Goal: Answer question/provide support: Share knowledge or assist other users

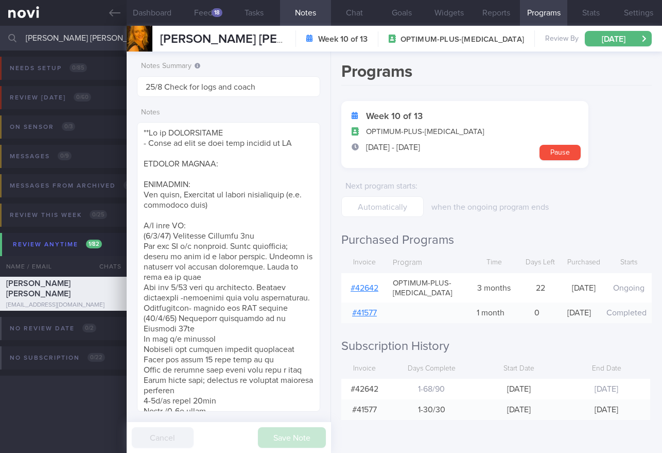
select select "7"
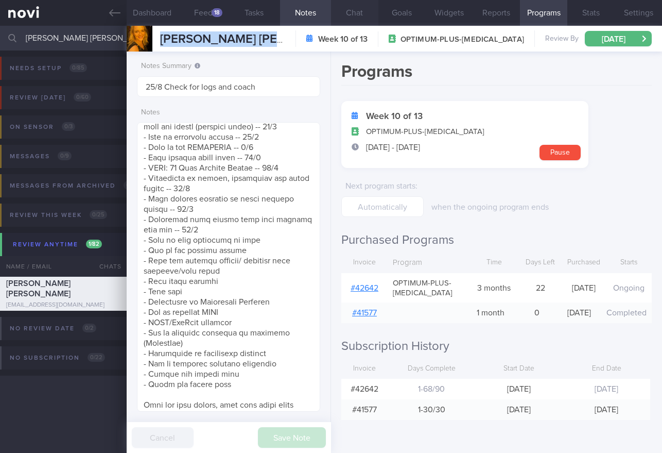
click at [352, 15] on button "Chat" at bounding box center [354, 13] width 47 height 26
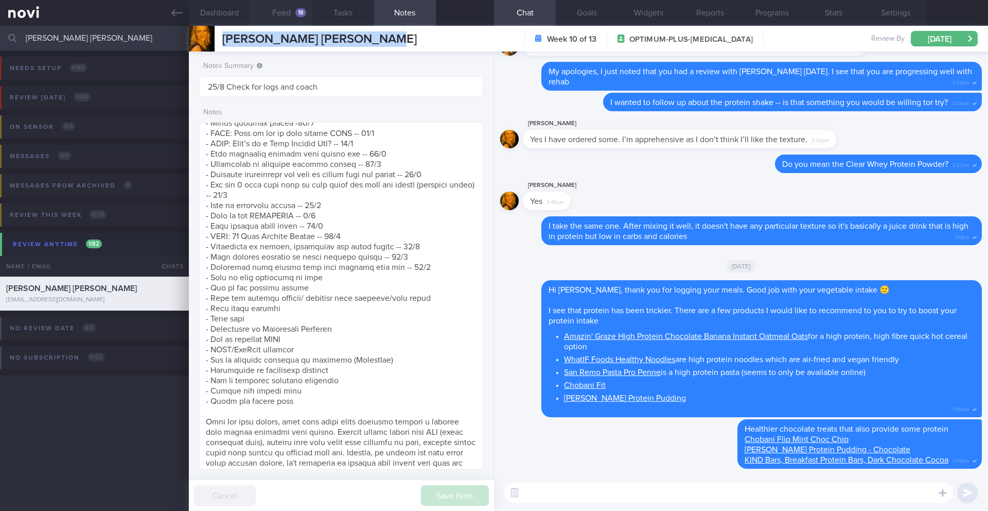
scroll to position [673, 0]
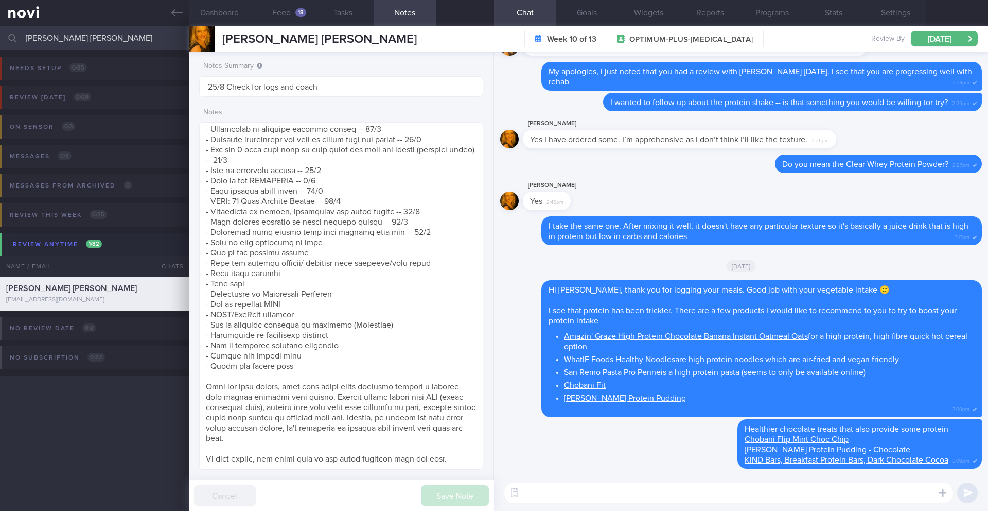
click at [135, 44] on input "[PERSON_NAME] [PERSON_NAME]" at bounding box center [494, 38] width 988 height 25
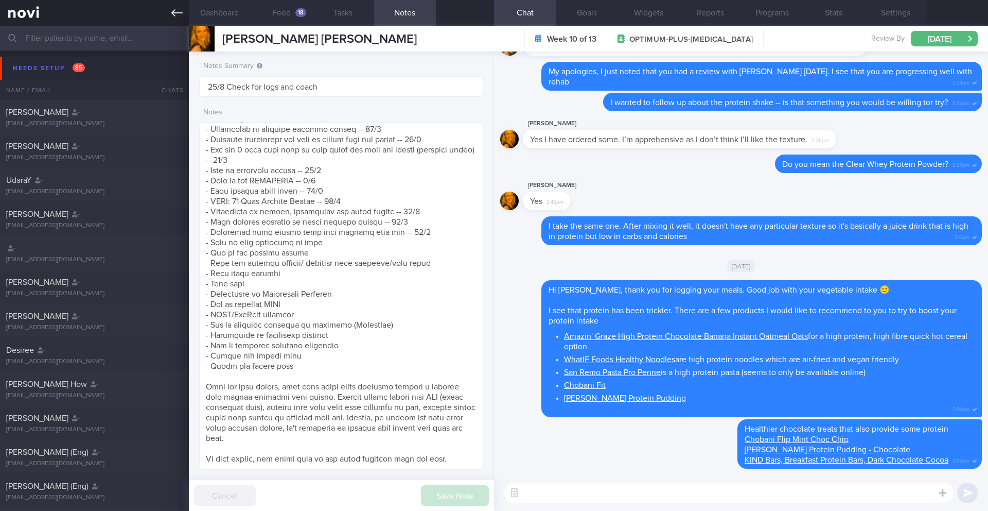
click at [180, 17] on icon at bounding box center [176, 12] width 11 height 11
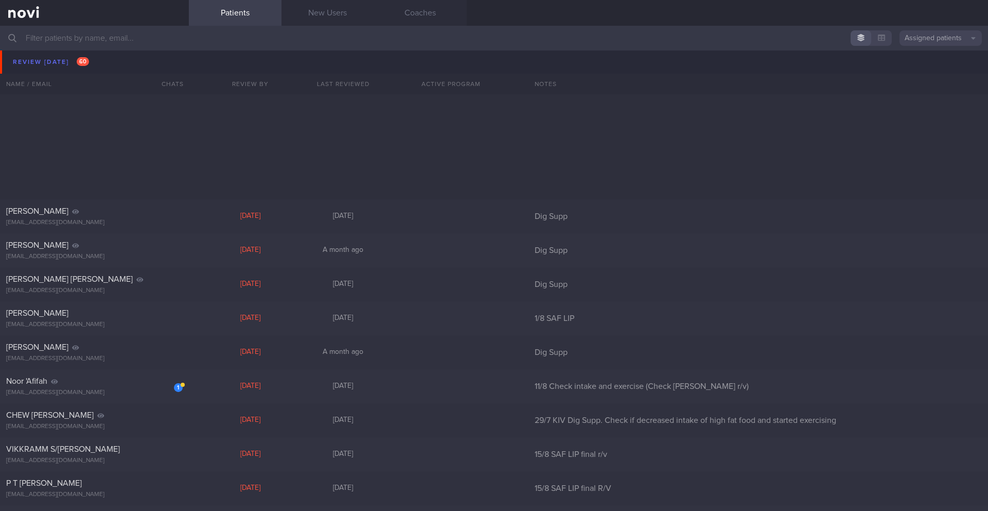
scroll to position [3748, 0]
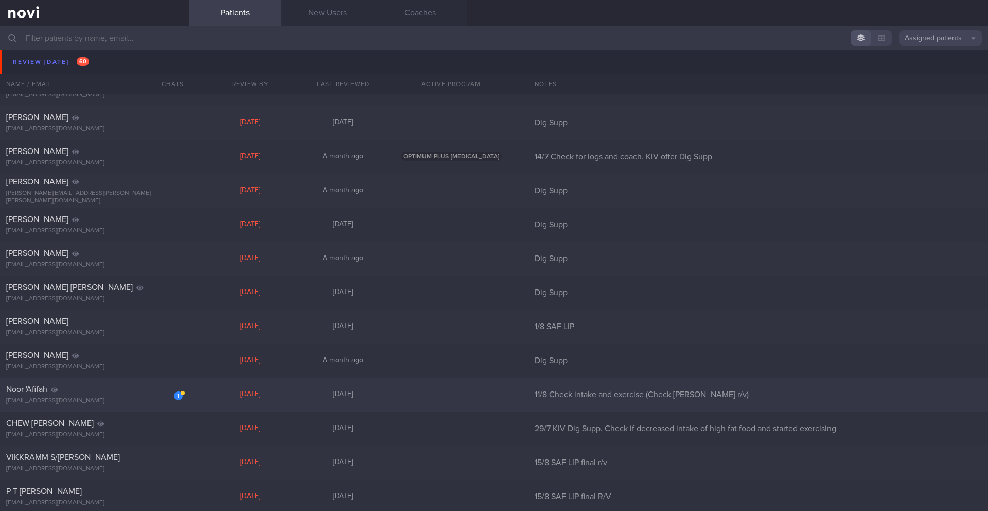
click at [140, 402] on div "[EMAIL_ADDRESS][DOMAIN_NAME]" at bounding box center [94, 401] width 177 height 8
select select "7"
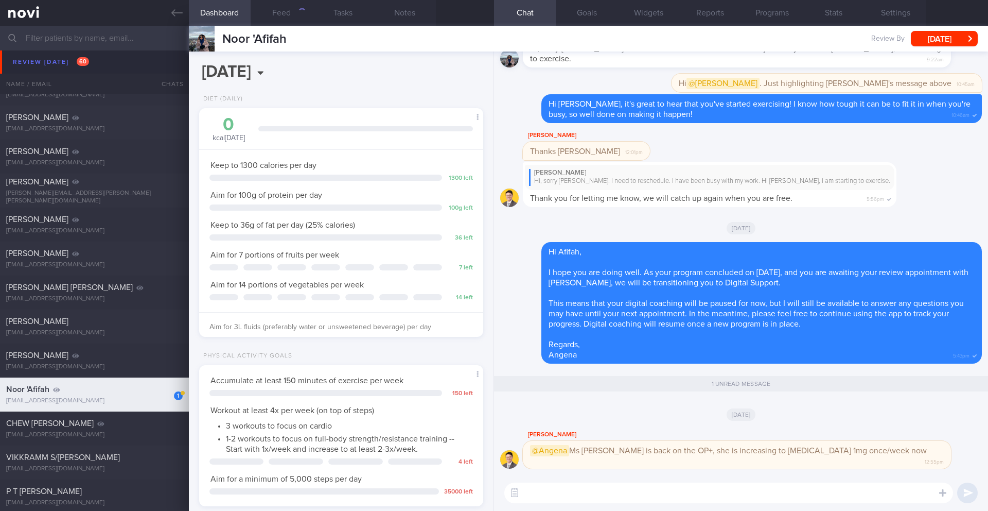
scroll to position [144, 258]
click at [513, 452] on button "button" at bounding box center [515, 492] width 19 height 19
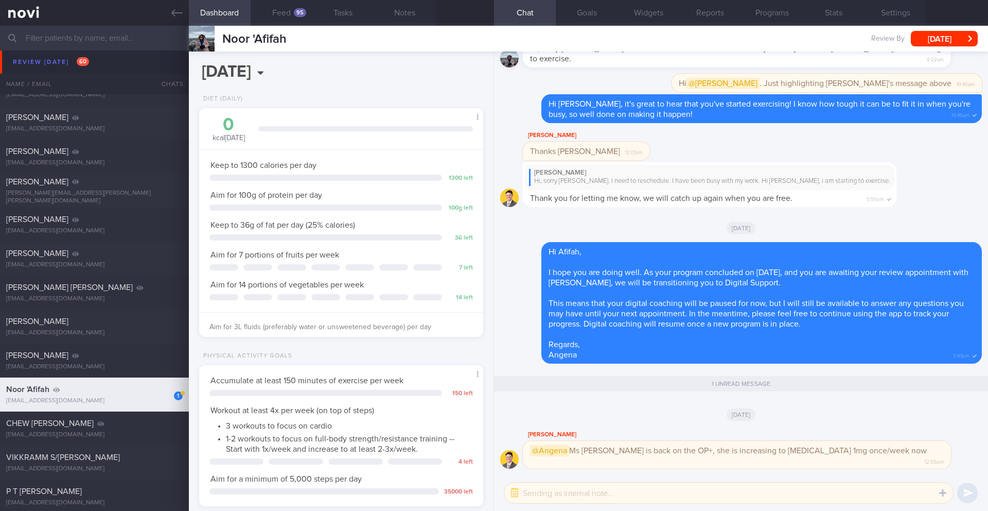
click at [568, 452] on textarea at bounding box center [729, 492] width 449 height 21
drag, startPoint x: 567, startPoint y: 495, endPoint x: 551, endPoint y: 497, distance: 16.0
click at [551, 452] on textarea "@[PERSON_NAME], I will re-engaged with her" at bounding box center [729, 492] width 449 height 21
click at [622, 452] on textarea "@[PERSON_NAME] 👌🏻 I will re-engaged with her" at bounding box center [729, 492] width 449 height 21
type textarea "@[PERSON_NAME] 👌🏻 I will re-engage with her"
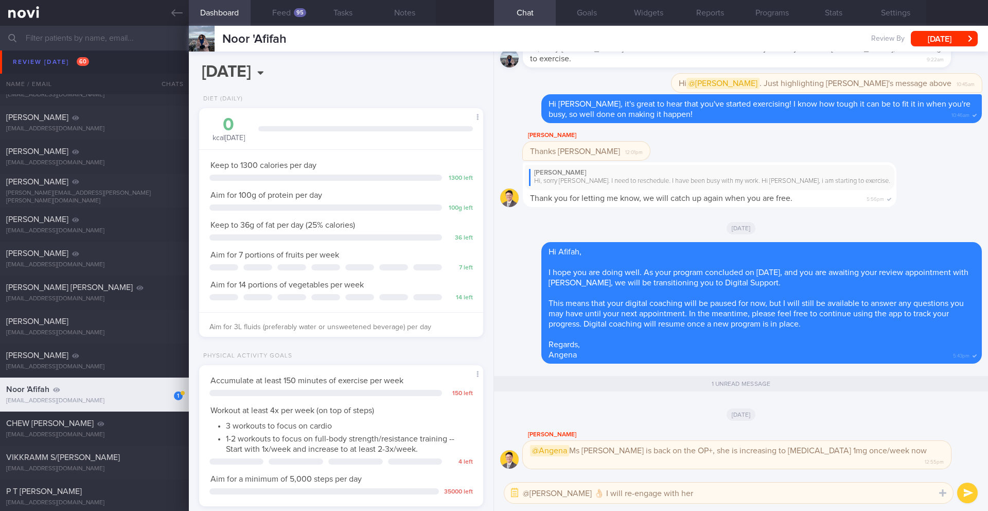
click at [662, 452] on button "submit" at bounding box center [968, 492] width 21 height 21
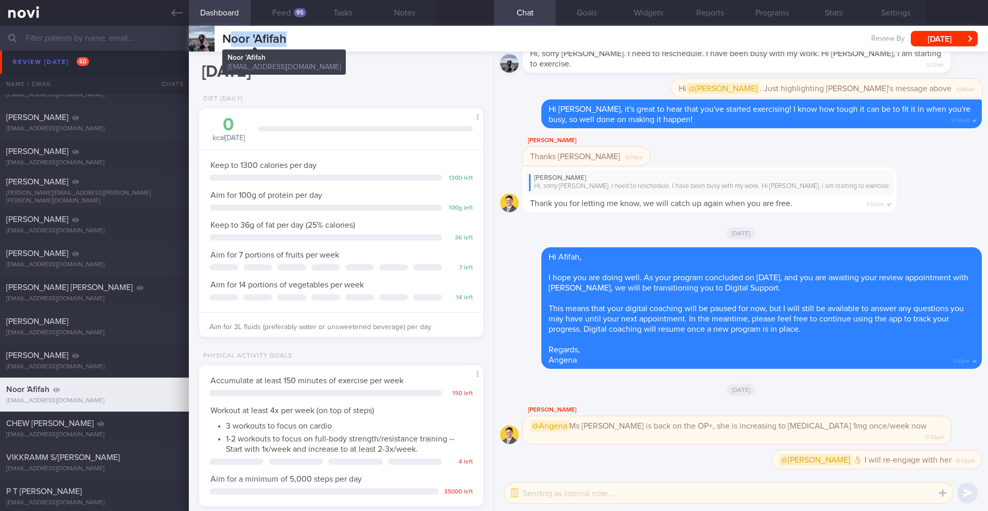
drag, startPoint x: 296, startPoint y: 34, endPoint x: 234, endPoint y: 37, distance: 61.8
click at [233, 38] on div "Noor 'Afifah Noor 'Afifah [EMAIL_ADDRESS][DOMAIN_NAME] Review By [DATE] Set Nex…" at bounding box center [589, 39] width 800 height 26
click at [290, 31] on div "Noor 'Afifah Noor 'Afifah [EMAIL_ADDRESS][DOMAIN_NAME] Review By [DATE] Set Nex…" at bounding box center [589, 39] width 800 height 26
drag, startPoint x: 222, startPoint y: 43, endPoint x: 289, endPoint y: 38, distance: 66.6
click at [289, 38] on div "Noor 'Afifah Noor 'Afifah [EMAIL_ADDRESS][DOMAIN_NAME] Review By [DATE] Set Nex…" at bounding box center [589, 39] width 800 height 26
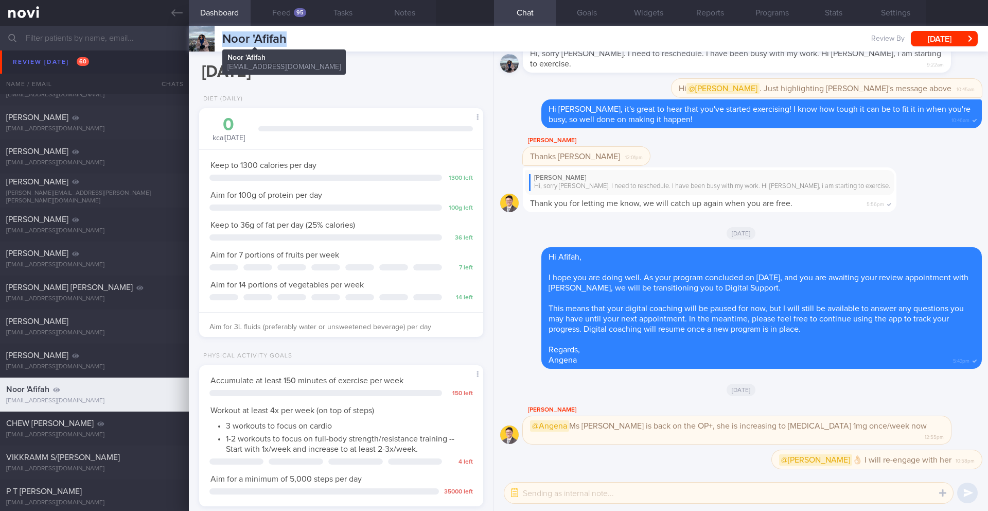
copy span "Noor 'Afifah"
click at [414, 11] on button "Notes" at bounding box center [405, 13] width 62 height 26
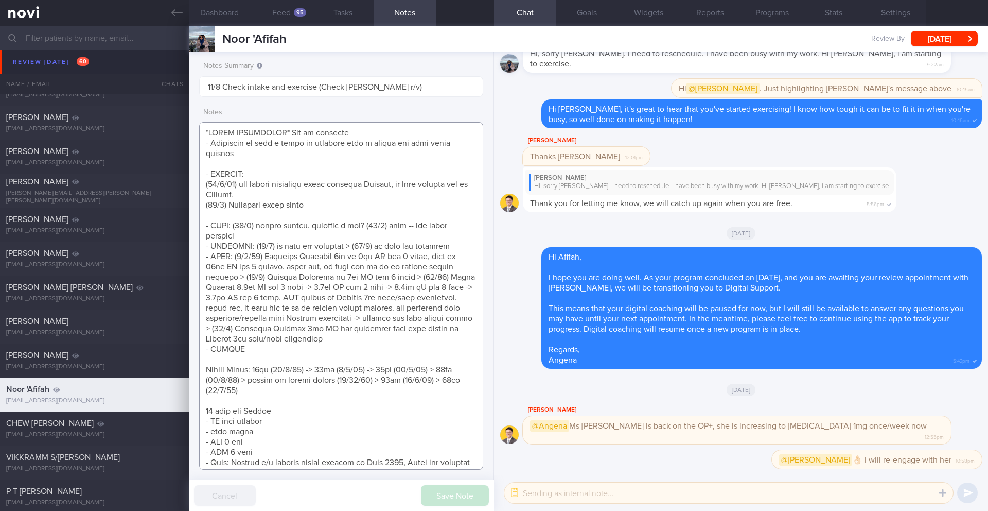
click at [280, 172] on textarea at bounding box center [341, 296] width 284 height 348
click at [244, 162] on textarea at bounding box center [341, 296] width 284 height 348
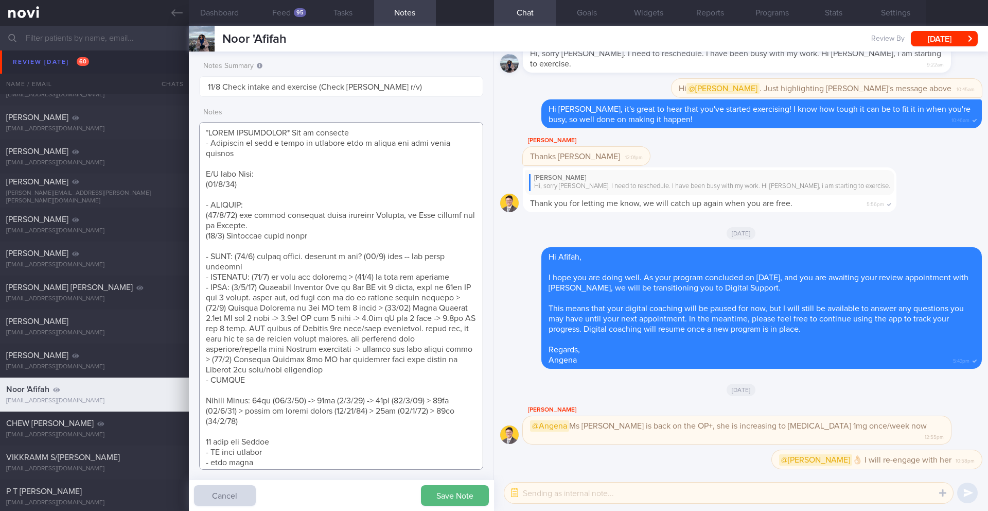
paste textarea "ran out of [MEDICAL_DATA] for 1 week"
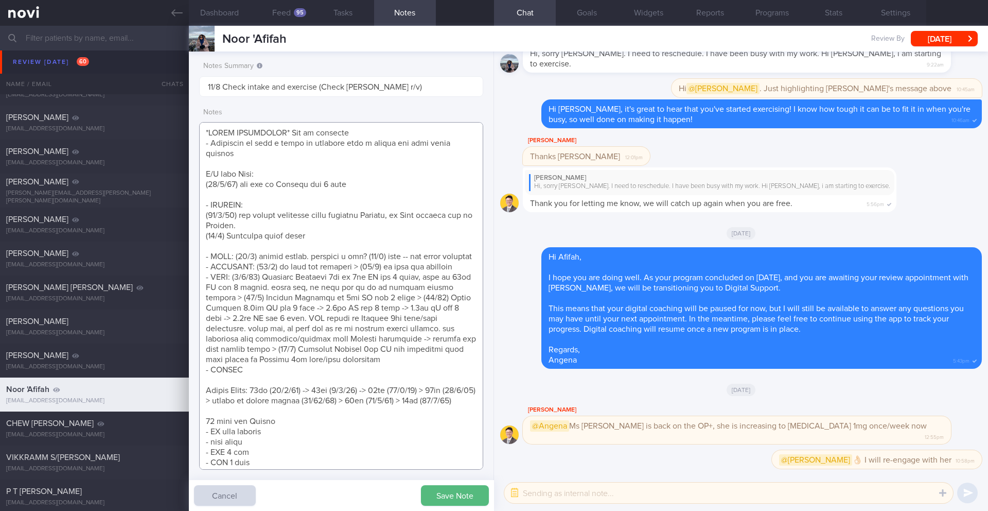
click at [318, 236] on textarea at bounding box center [341, 296] width 284 height 348
click at [359, 183] on textarea at bounding box center [341, 296] width 284 height 348
paste textarea "lost to f/up since [DATE]"
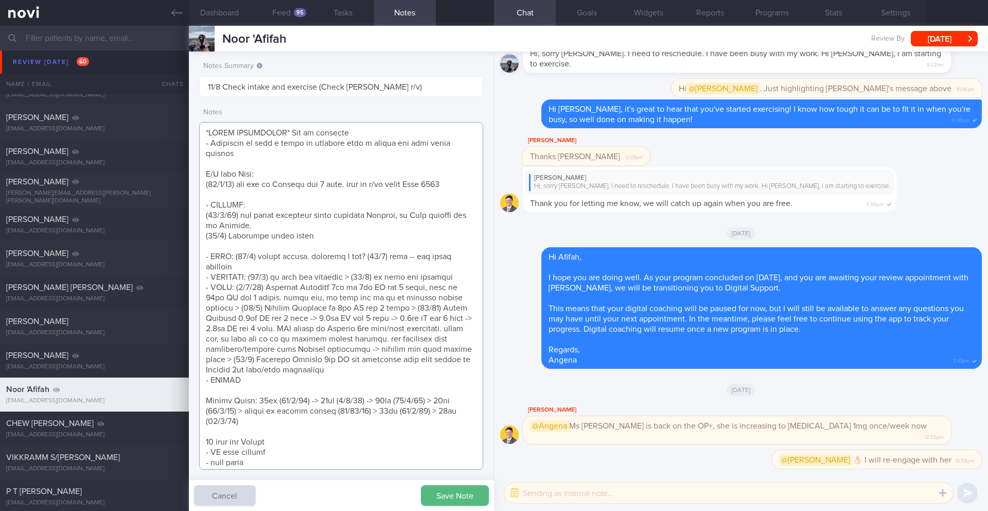
click at [323, 234] on textarea at bounding box center [341, 296] width 284 height 348
click at [324, 198] on textarea at bounding box center [341, 296] width 284 height 348
click at [453, 185] on textarea at bounding box center [341, 296] width 284 height 348
paste textarea "work stress -> just got promoted + studies: Studying Masters in Cybersecurity"
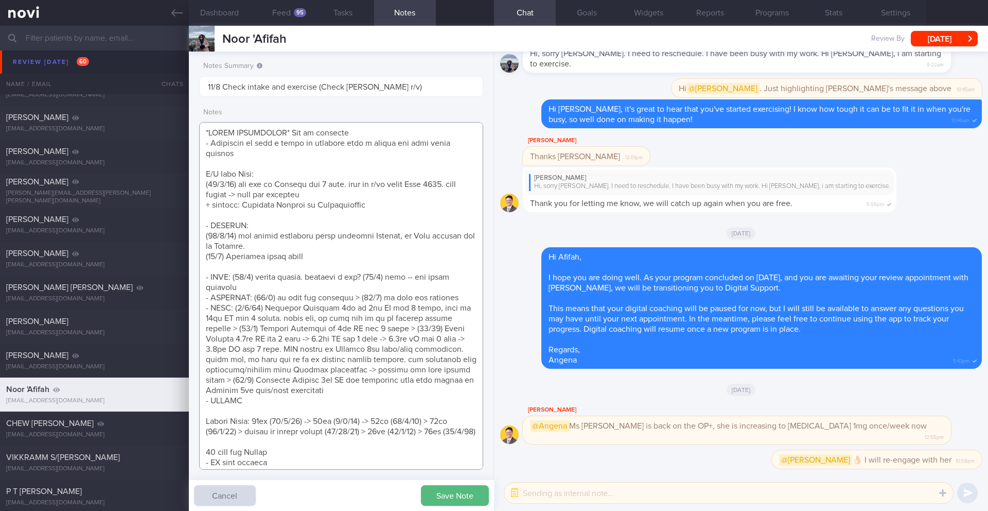
click at [201, 203] on textarea at bounding box center [341, 296] width 284 height 348
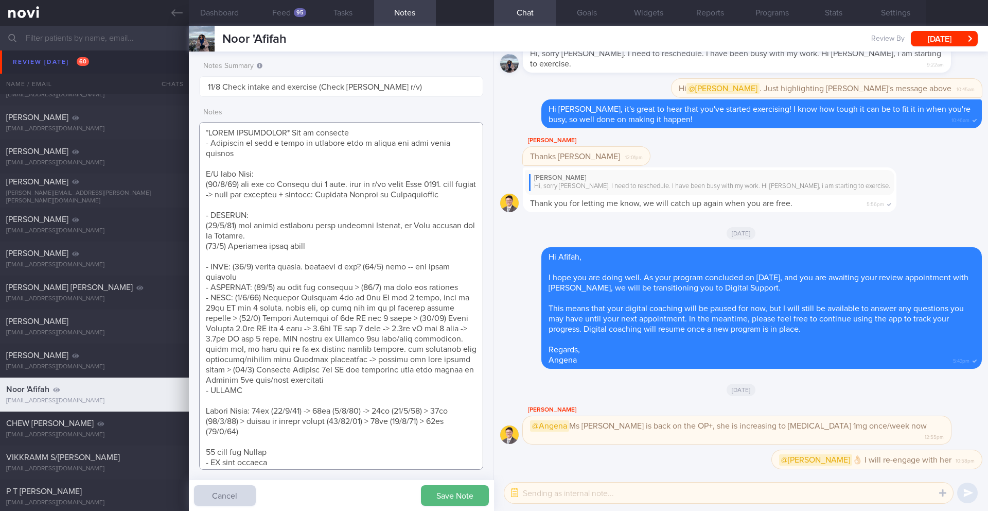
click at [330, 443] on textarea at bounding box center [341, 296] width 284 height 348
paste textarea "94kg ([DATE])"
click at [272, 201] on textarea at bounding box center [341, 296] width 284 height 348
paste textarea "food choices has not changed"
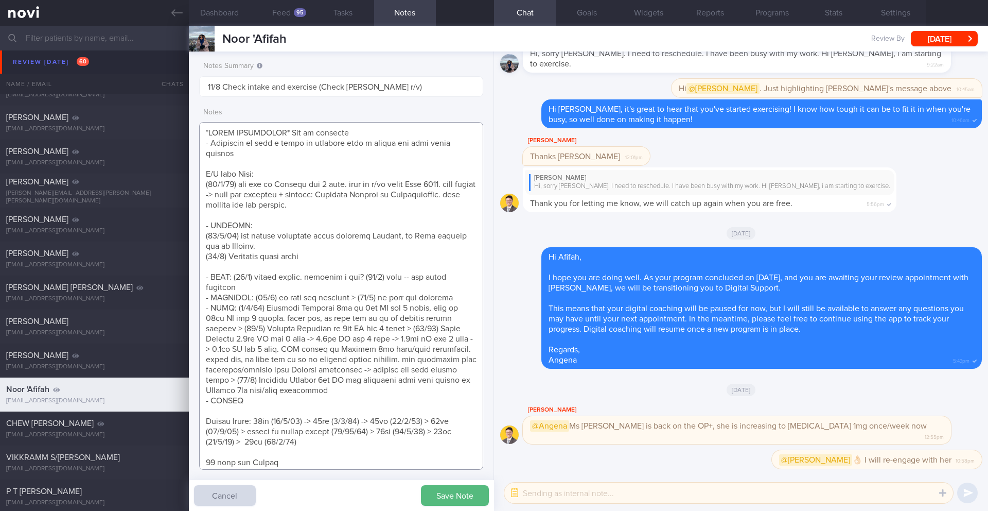
paste textarea "walking pad at home 30min, 2-3x/week commuting to work with bus"
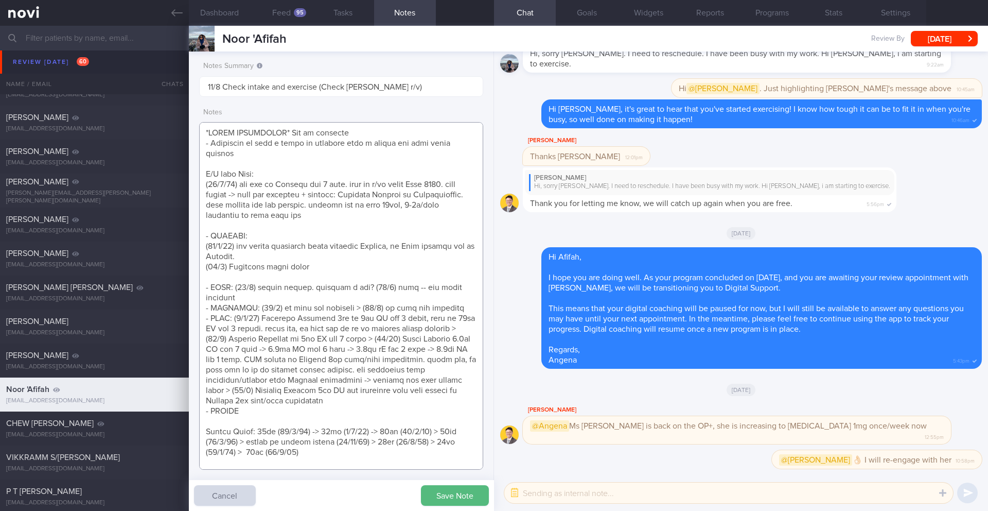
click at [332, 212] on textarea at bounding box center [341, 296] width 284 height 348
click at [383, 218] on textarea at bounding box center [341, 296] width 284 height 348
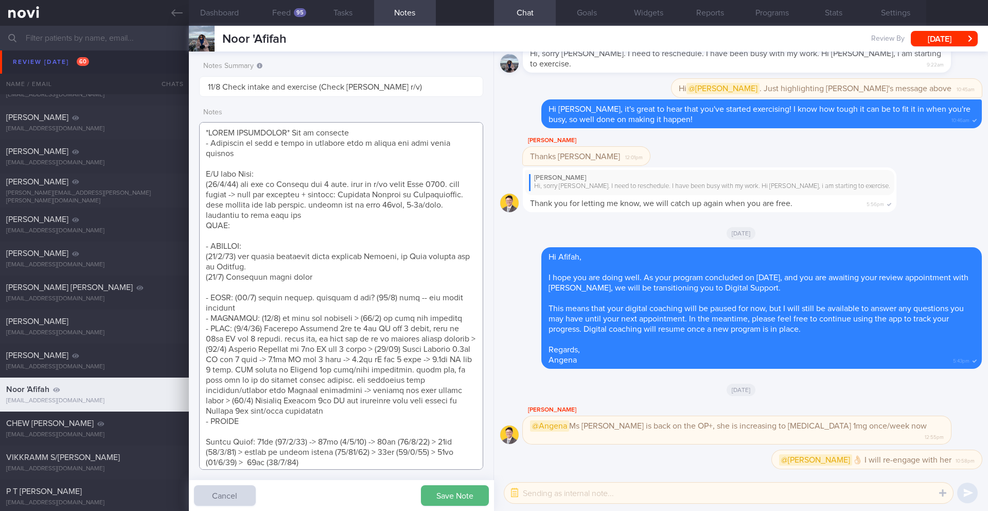
paste textarea "Increase and change from [MEDICAL_DATA] 0.5mg to [MEDICAL_DATA] 1mg once/week f…"
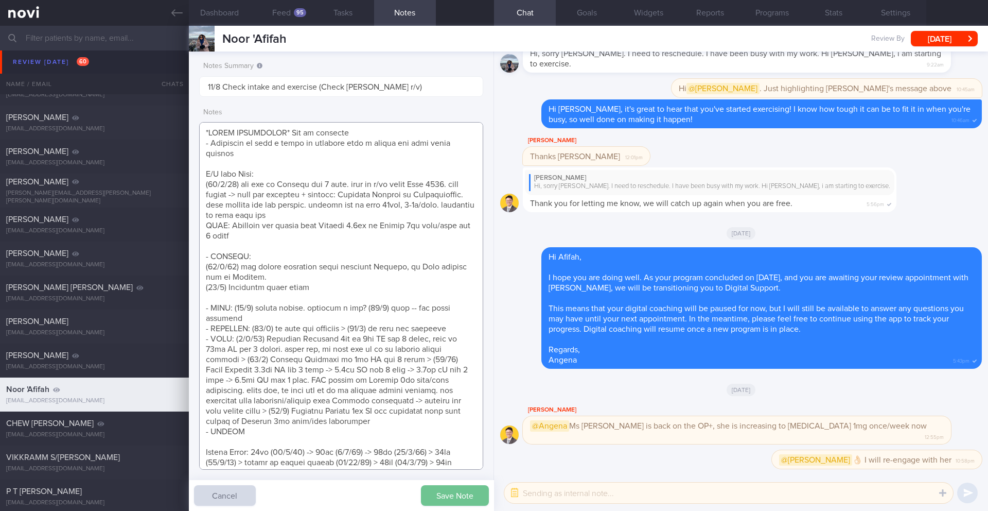
type textarea "*NEEDS MOTIVATION* Esp to exercise - Suggested to join a class to exercise with…"
click at [431, 452] on button "Save Note" at bounding box center [455, 495] width 68 height 21
click at [545, 452] on textarea at bounding box center [729, 492] width 449 height 21
type textarea "I see she has not made payment yet. I message her once she does"
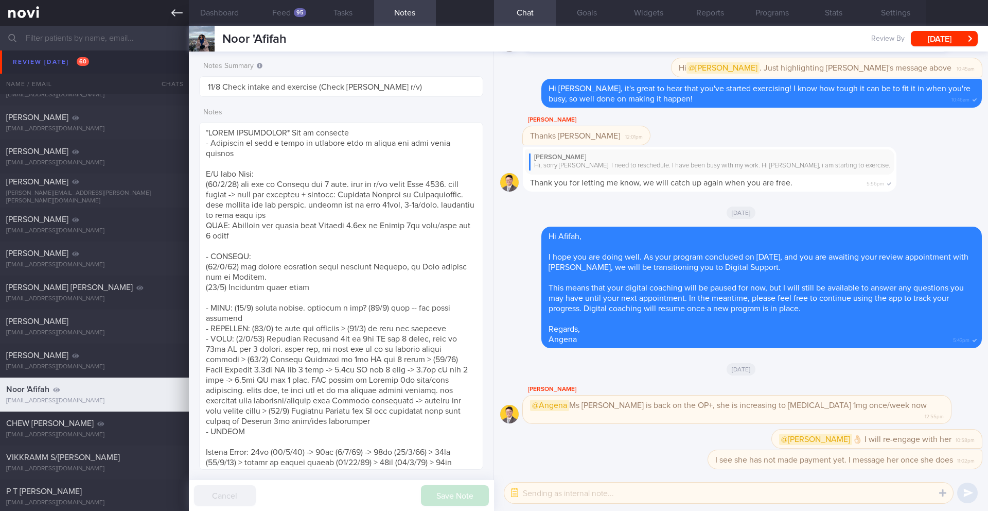
click at [175, 10] on icon at bounding box center [176, 12] width 11 height 11
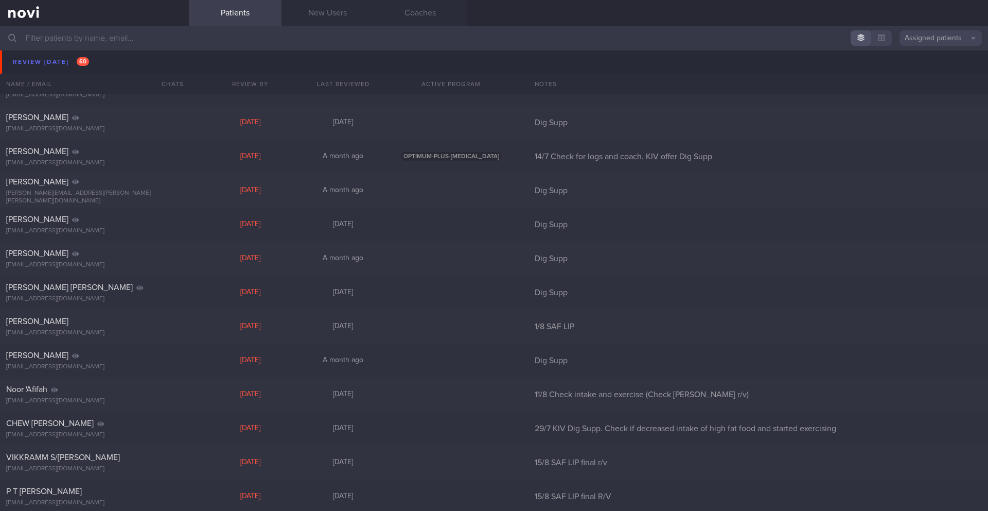
click at [146, 39] on input "text" at bounding box center [494, 38] width 988 height 25
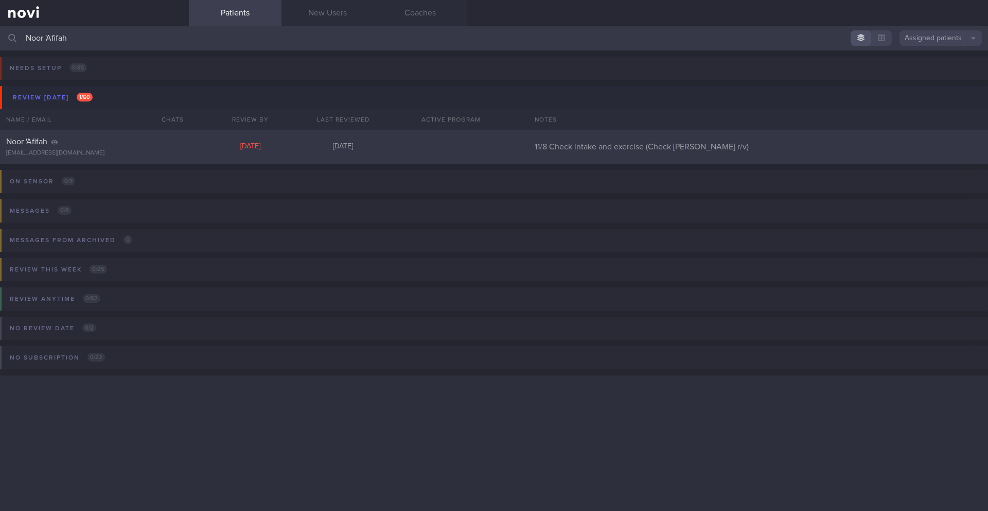
type input "Noor 'Afifah"
click at [344, 159] on div "Noor 'Afifah [EMAIL_ADDRESS][DOMAIN_NAME] [DATE][DATE] 11/8 Check intake and ex…" at bounding box center [494, 147] width 988 height 34
select select "7"
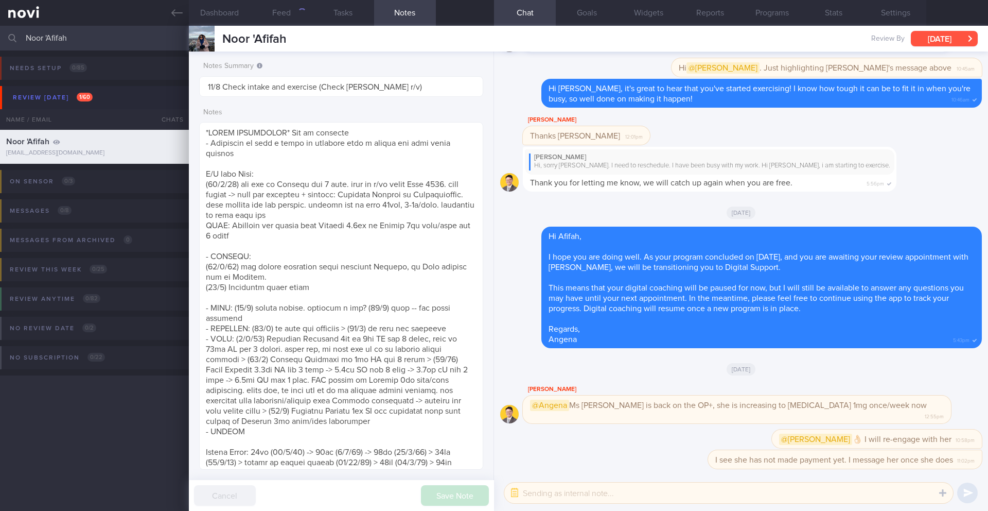
click at [662, 35] on button "[DATE]" at bounding box center [944, 38] width 67 height 15
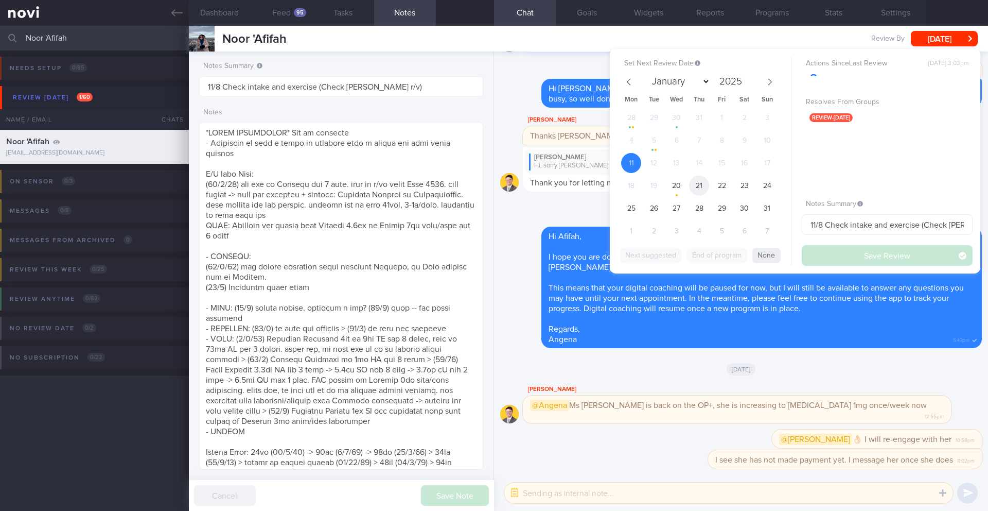
click at [662, 187] on span "21" at bounding box center [699, 186] width 20 height 20
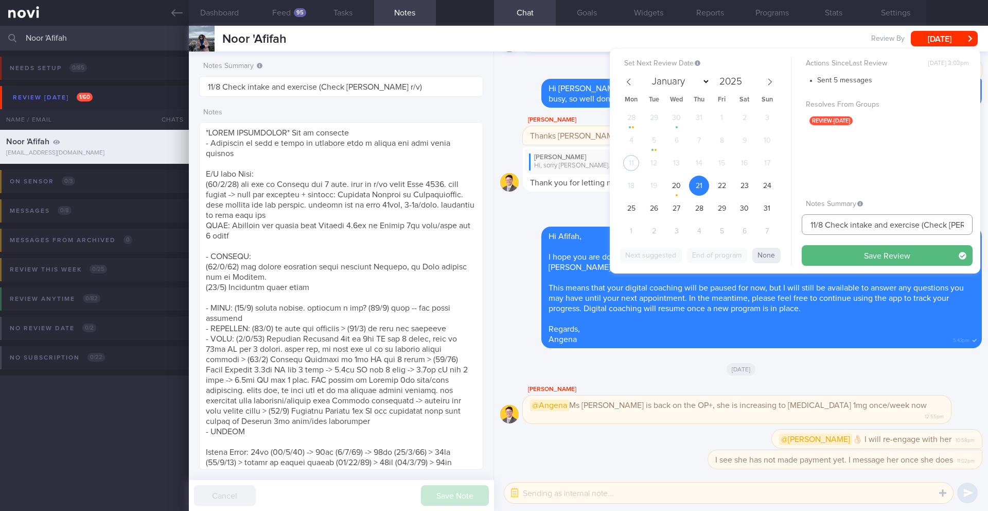
drag, startPoint x: 815, startPoint y: 224, endPoint x: 791, endPoint y: 222, distance: 24.3
click at [662, 222] on div "Set Next Review Date [DATE] January February March April May June July August S…" at bounding box center [795, 161] width 371 height 224
type input "21/8 Check intake and exercise (Check [PERSON_NAME] r/v)"
click at [662, 249] on button "Save Review" at bounding box center [887, 255] width 171 height 21
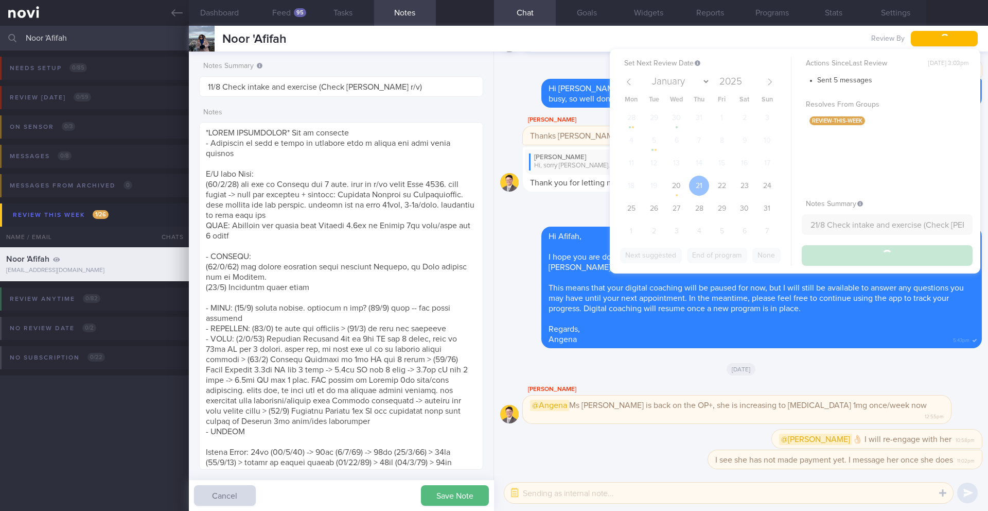
type input "21/8 Check intake and exercise (Check [PERSON_NAME] r/v)"
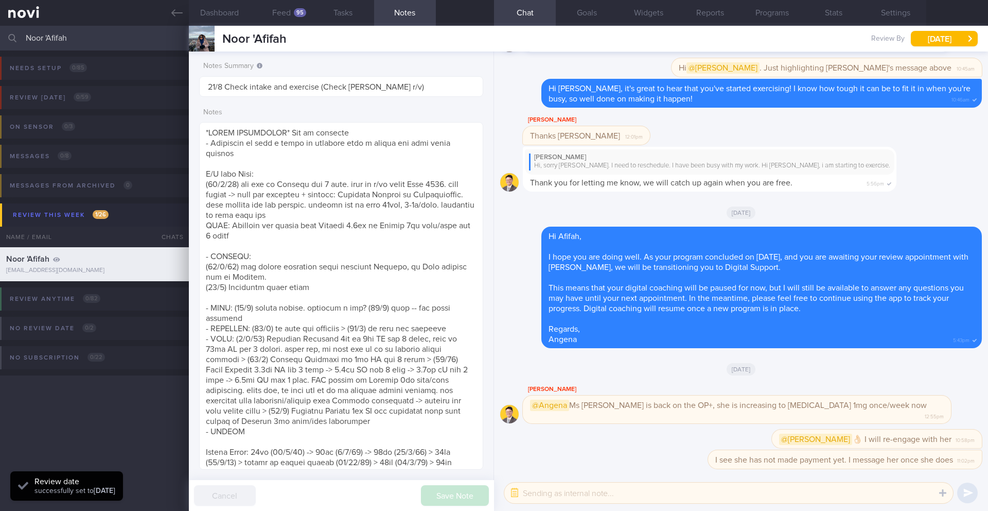
click at [128, 44] on input "Noor 'Afifah" at bounding box center [494, 38] width 988 height 25
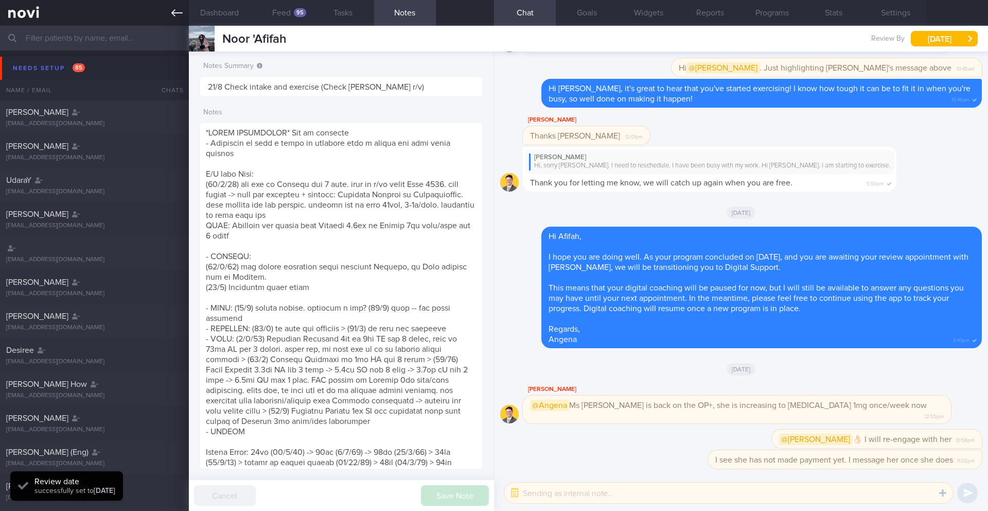
click at [183, 18] on link at bounding box center [94, 13] width 189 height 26
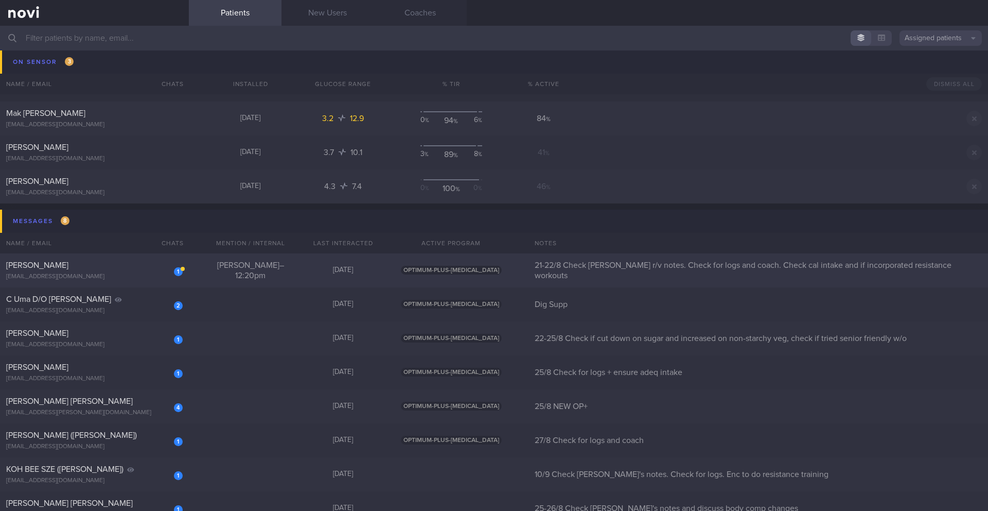
scroll to position [5097, 0]
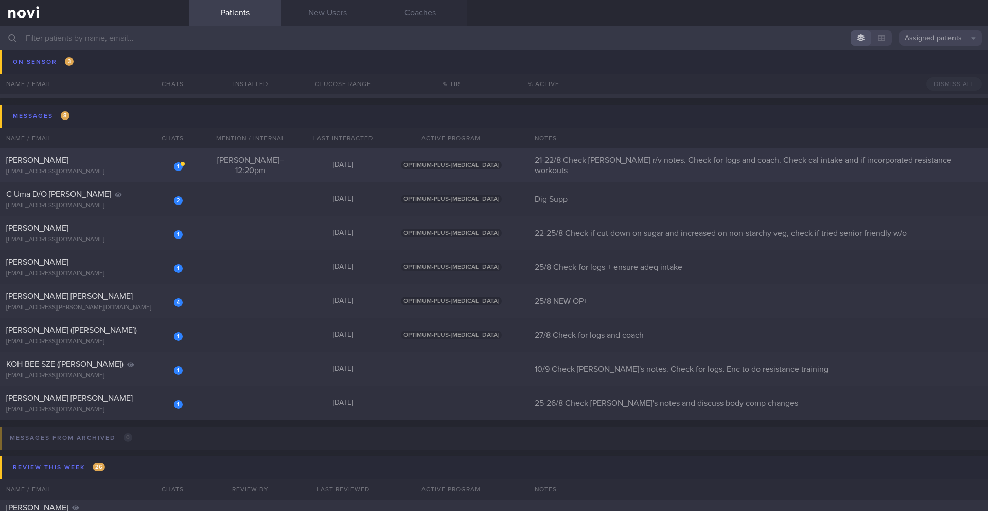
click at [251, 250] on div "1 [PERSON_NAME] [EMAIL_ADDRESS][DOMAIN_NAME] [PERSON_NAME] – 12:20pm [DATE] OPT…" at bounding box center [494, 267] width 988 height 34
select select "7"
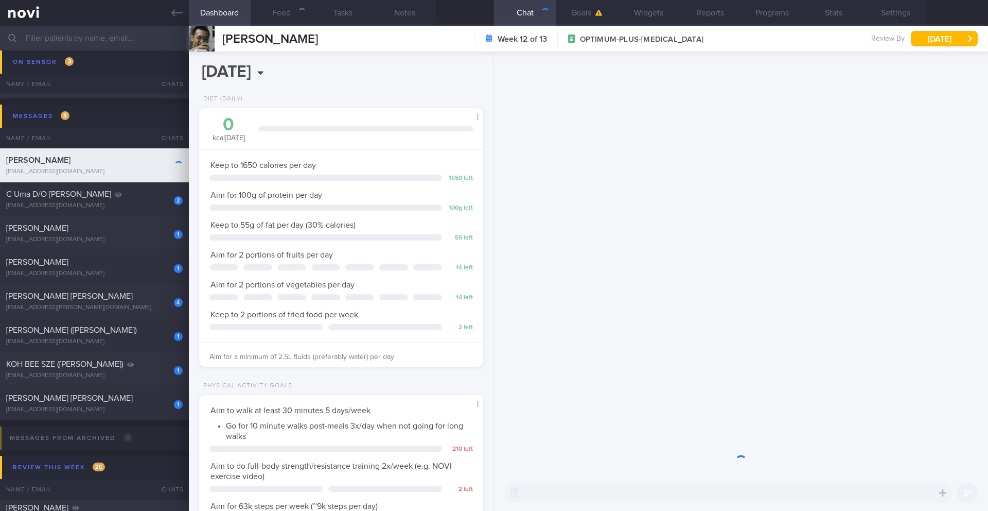
scroll to position [144, 258]
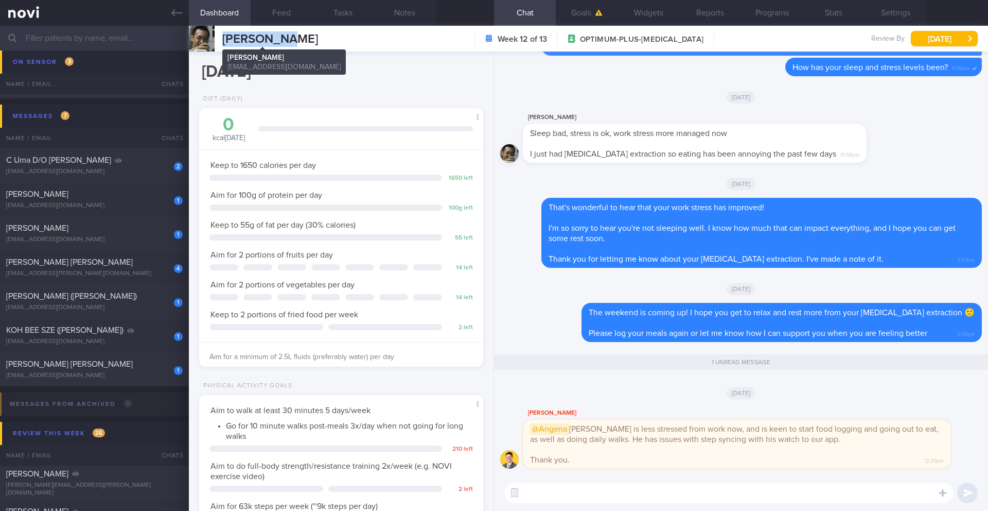
drag, startPoint x: 303, startPoint y: 36, endPoint x: 223, endPoint y: 37, distance: 79.8
click at [223, 37] on div "[PERSON_NAME] [PERSON_NAME] [EMAIL_ADDRESS][DOMAIN_NAME] Week 12 of 13 OPTIMUM-…" at bounding box center [589, 39] width 800 height 26
copy span "[PERSON_NAME]"
click at [413, 12] on button "Notes" at bounding box center [405, 13] width 62 height 26
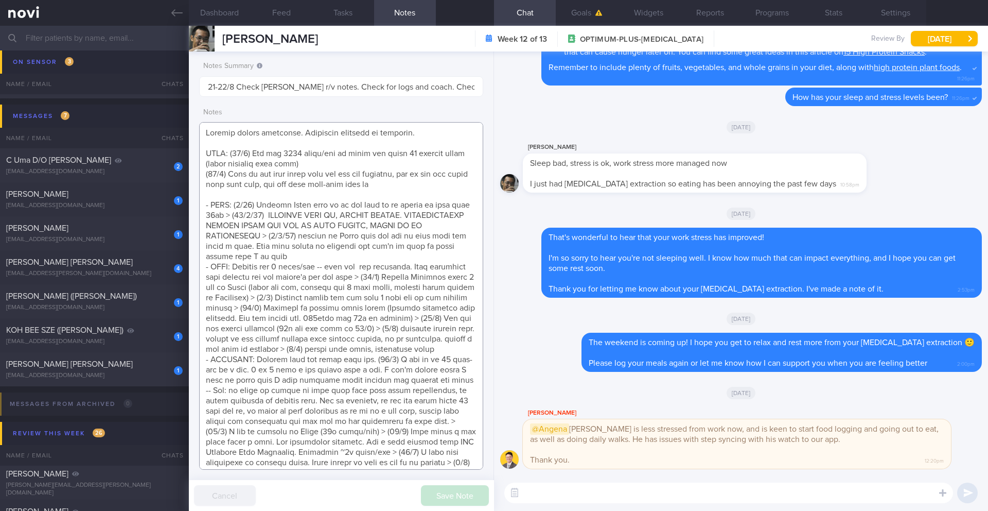
click at [277, 193] on textarea at bounding box center [341, 296] width 284 height 348
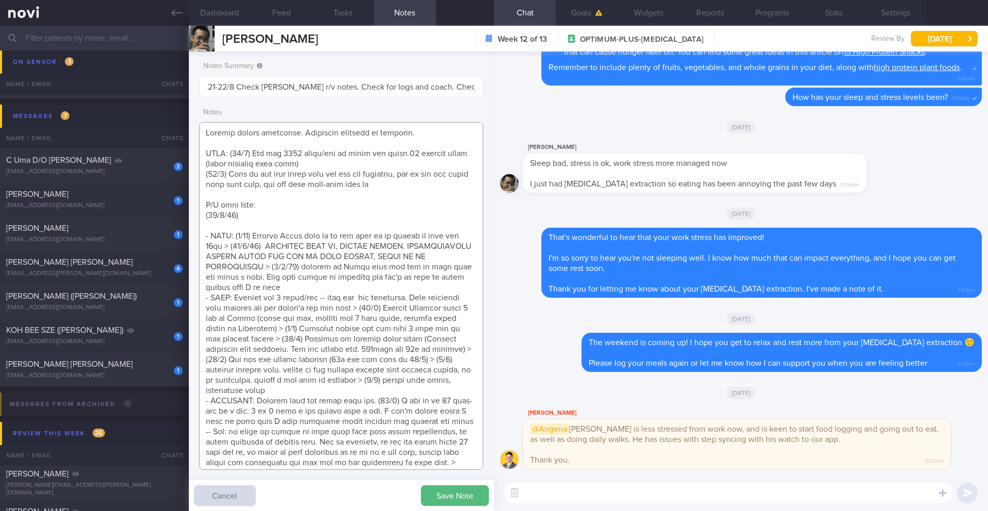
paste textarea "had [MEDICAL_DATA] removal 2 weeks back just came back from [GEOGRAPHIC_DATA] -…"
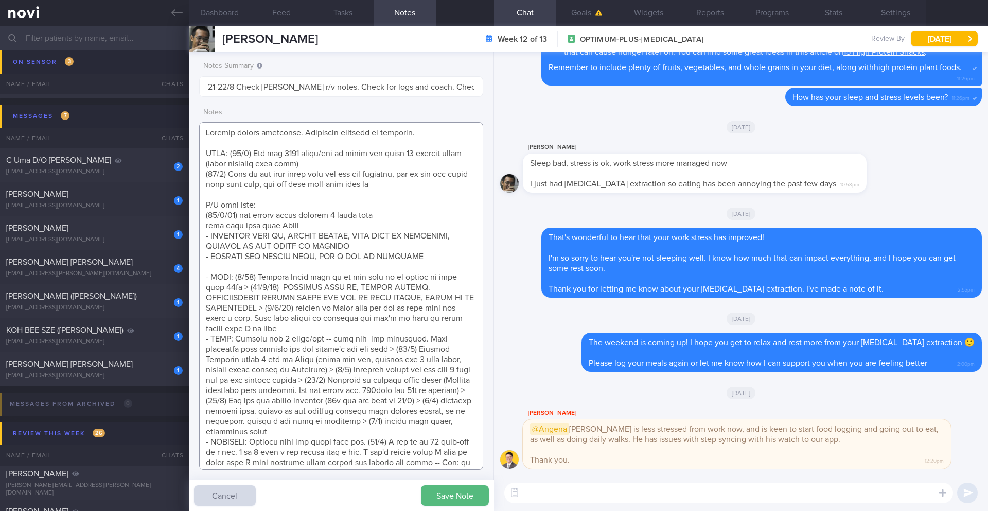
click at [402, 218] on textarea at bounding box center [341, 296] width 284 height 348
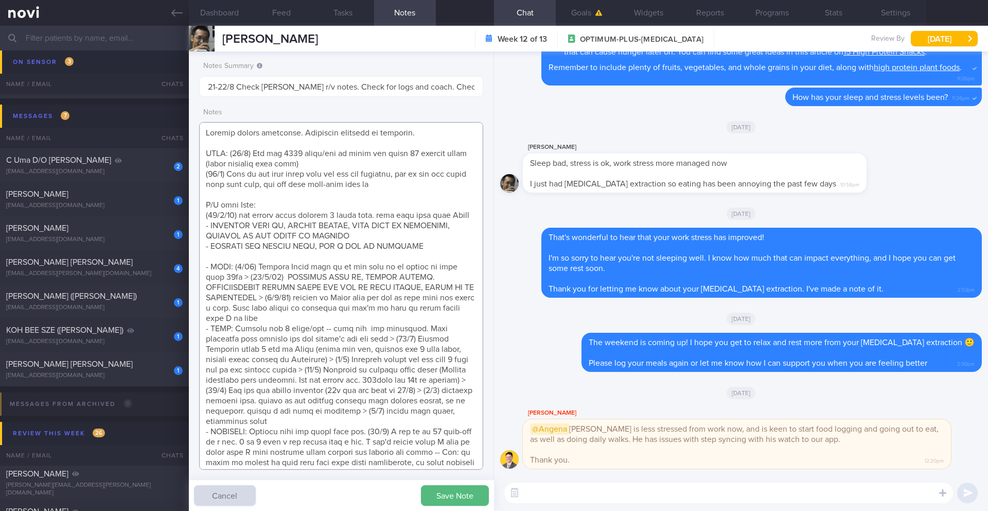
click at [387, 229] on textarea at bounding box center [341, 296] width 284 height 348
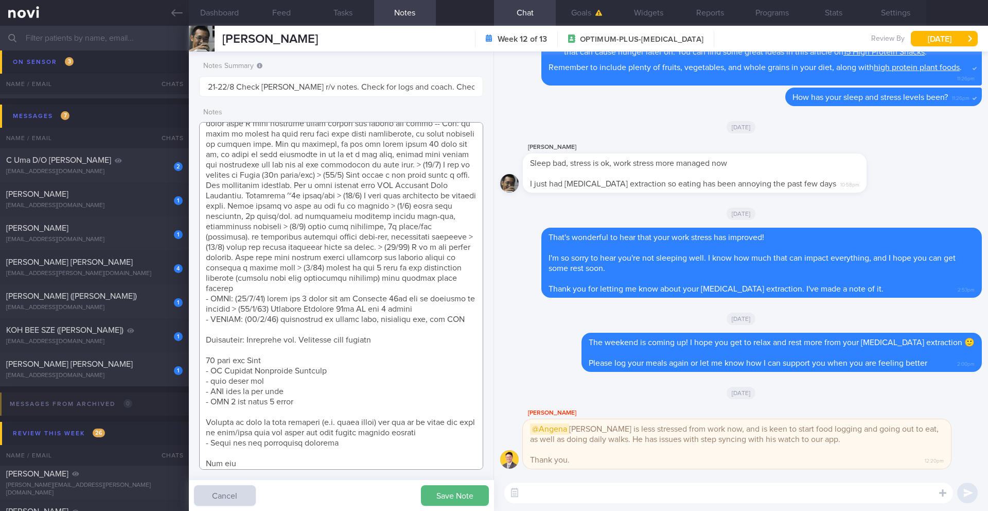
scroll to position [480, 0]
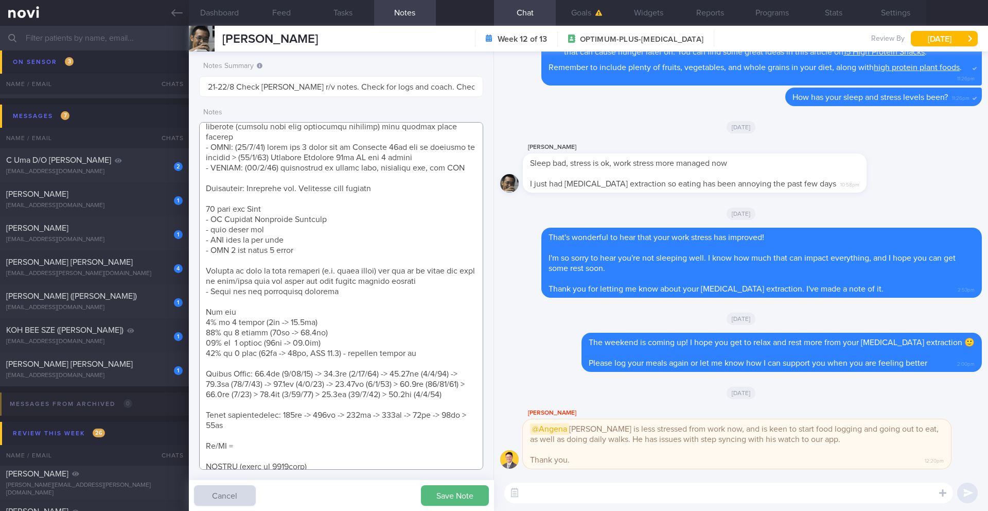
click at [293, 424] on textarea at bounding box center [341, 296] width 284 height 348
paste textarea "86.2kg ([DATE])"
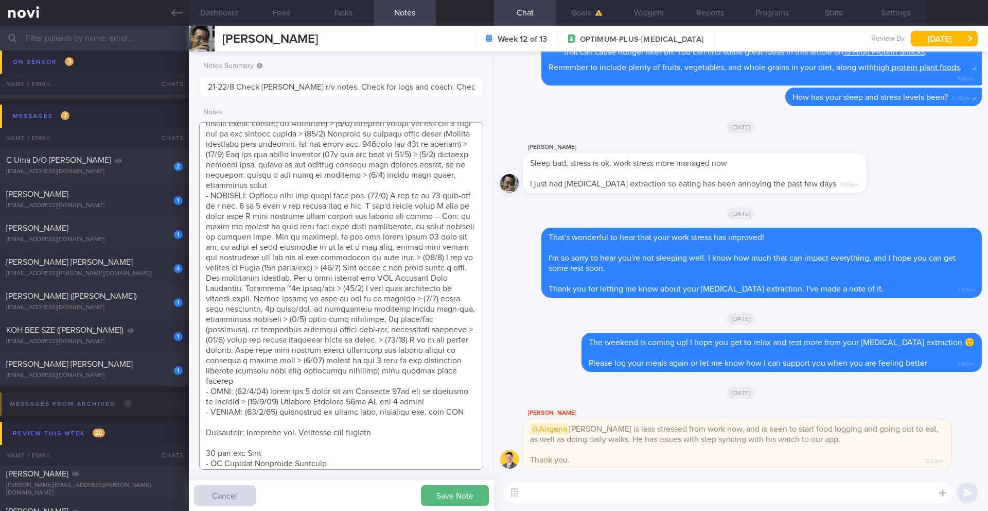
scroll to position [18, 0]
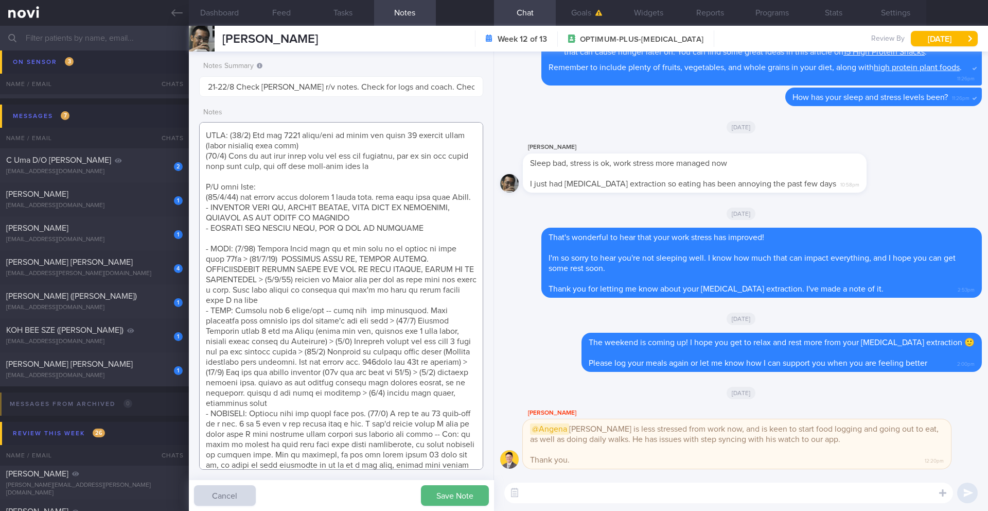
click at [444, 237] on textarea at bounding box center [341, 296] width 284 height 348
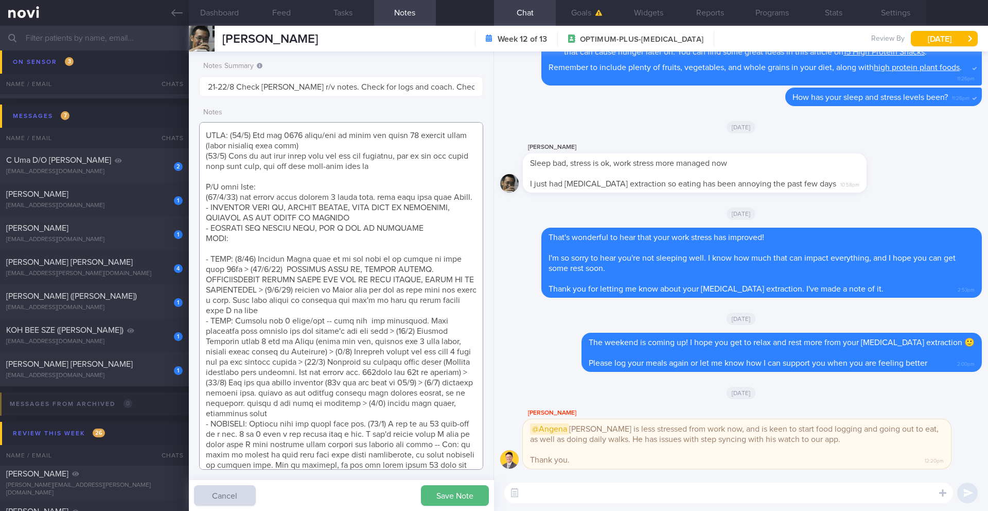
paste textarea "Continue Ryblesus 14mg OM for 3 months not keen to try injectables due to cost,…"
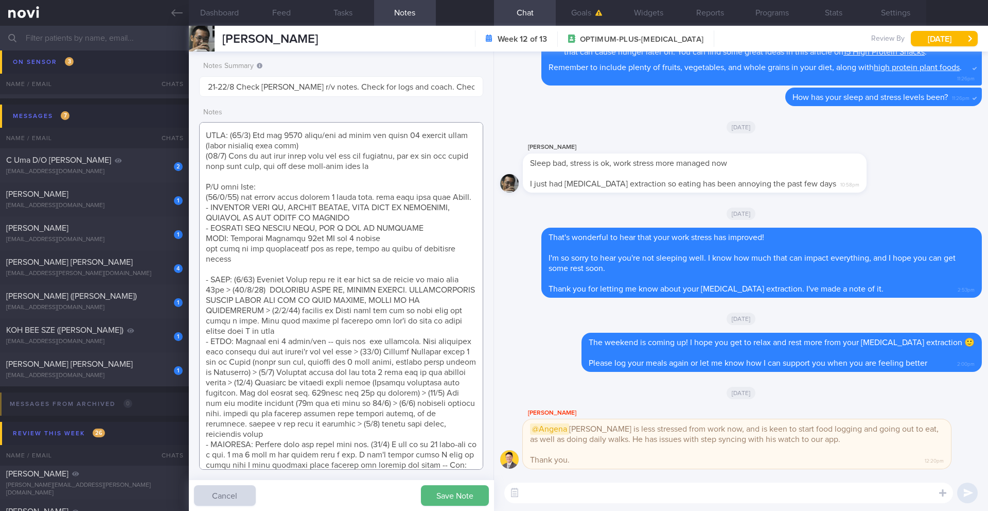
type textarea "Logging pretty regularly. Sometimes responds to messages. GOAL: (24/4) Aim for …"
click at [474, 452] on button "Save Note" at bounding box center [455, 495] width 68 height 21
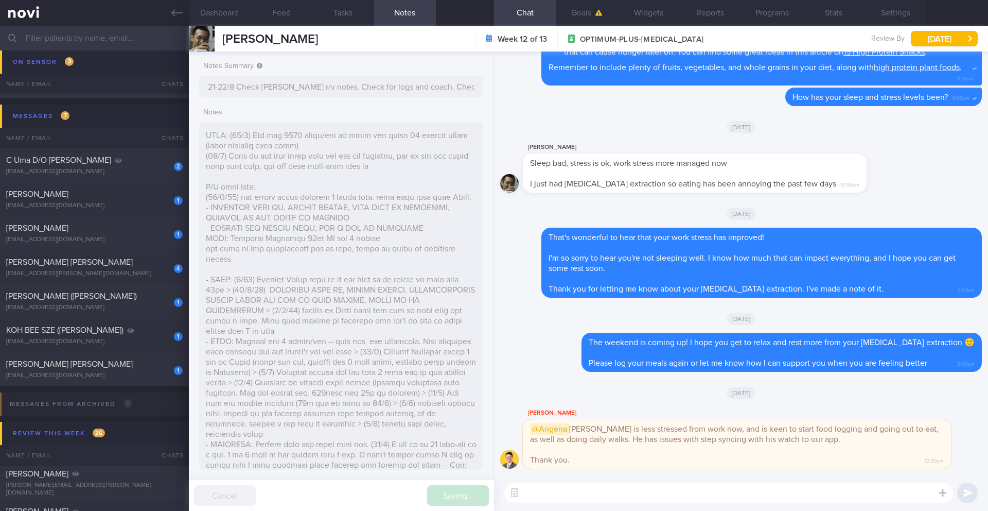
click at [567, 452] on textarea at bounding box center [729, 492] width 449 height 21
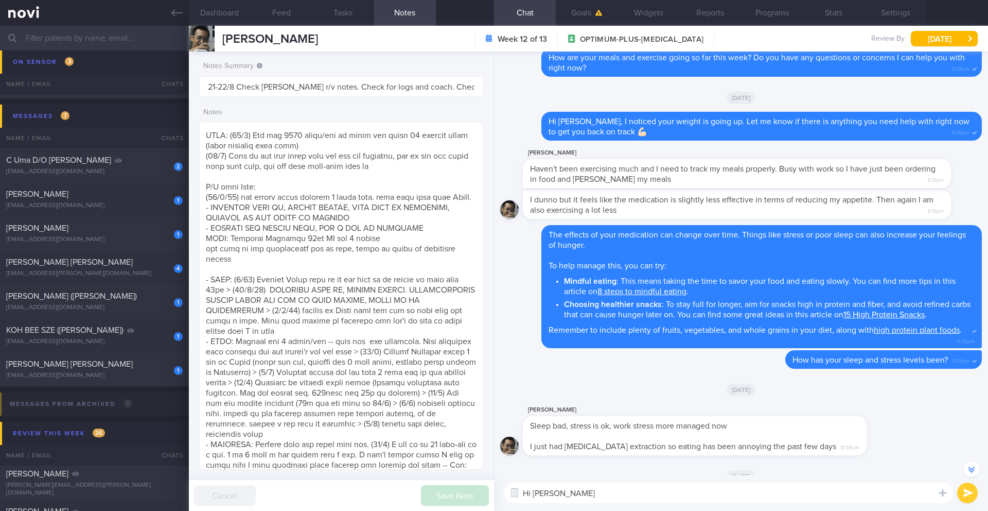
scroll to position [-405, 0]
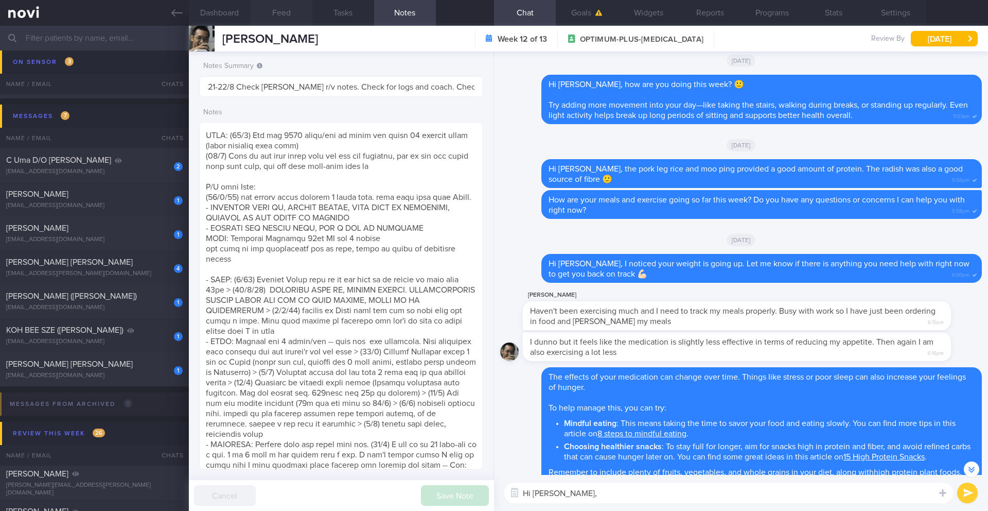
click at [283, 14] on button "Feed" at bounding box center [282, 13] width 62 height 26
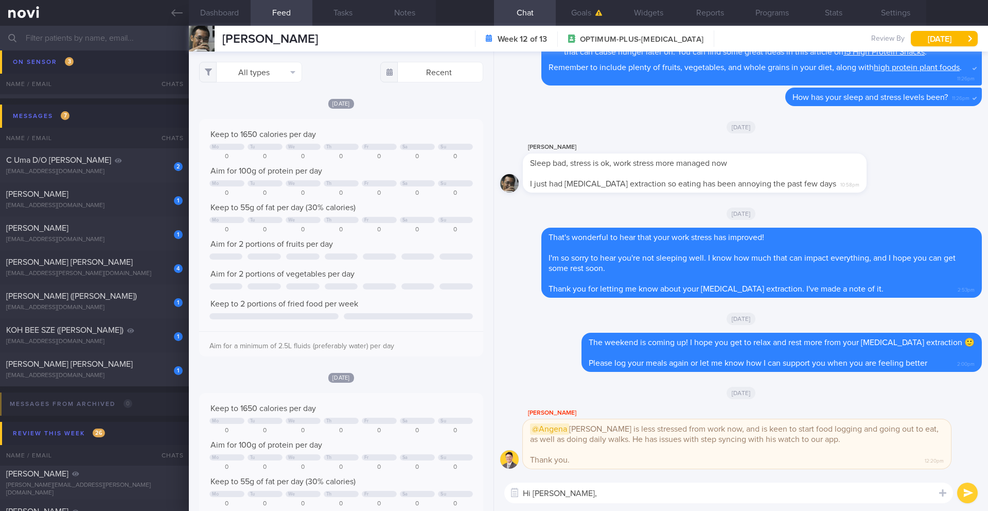
click at [650, 452] on textarea "Hi [PERSON_NAME]," at bounding box center [729, 492] width 449 height 21
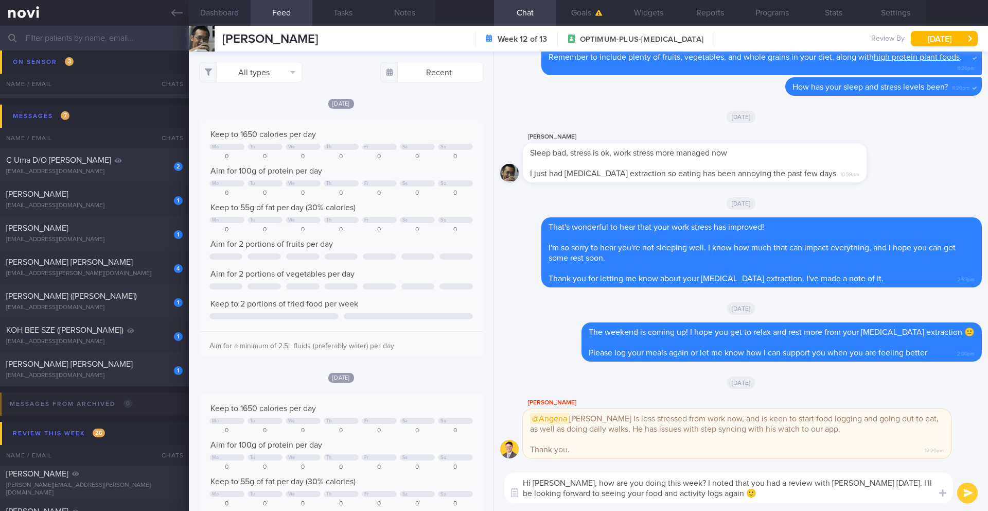
click at [662, 452] on textarea "Hi [PERSON_NAME], how are you doing this week? I noted that you had a review wi…" at bounding box center [729, 487] width 449 height 31
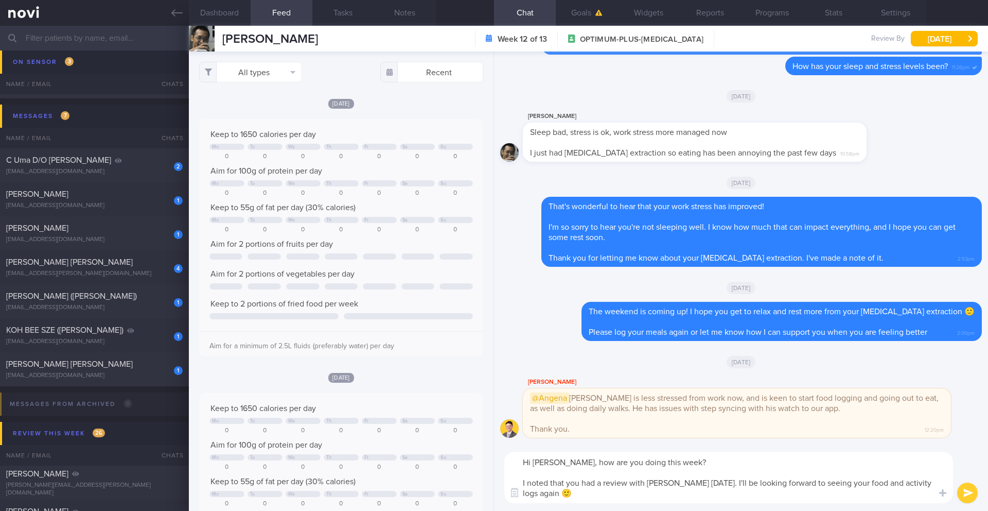
type textarea "Hi [PERSON_NAME], how are you doing this week? I noted that you had a review wi…"
click at [662, 452] on button "submit" at bounding box center [968, 492] width 21 height 21
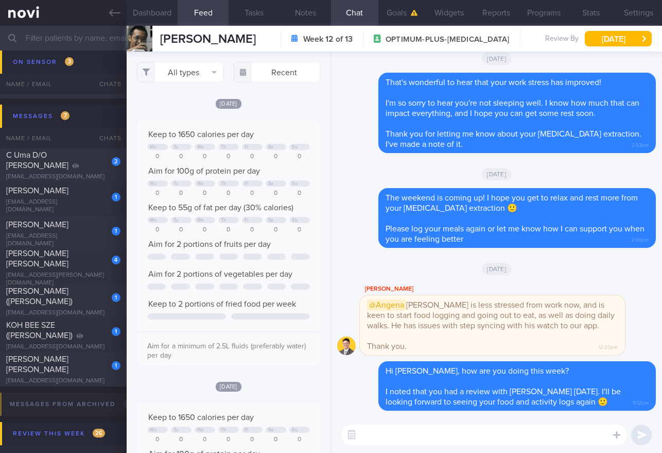
scroll to position [514746, 514667]
drag, startPoint x: 97, startPoint y: 167, endPoint x: 418, endPoint y: 93, distance: 329.2
click at [266, 159] on div "Patients New Users Coaches Assigned patients Assigned patients All active patie…" at bounding box center [331, 239] width 662 height 427
click at [627, 41] on button "[DATE]" at bounding box center [618, 38] width 67 height 15
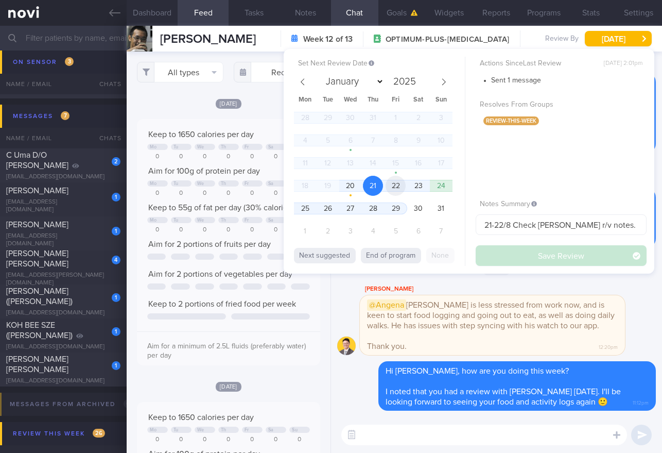
click at [405, 190] on span "22" at bounding box center [396, 186] width 20 height 20
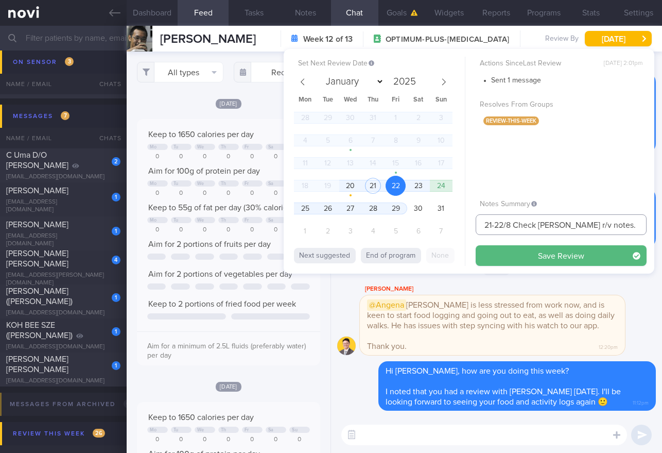
drag, startPoint x: 497, startPoint y: 225, endPoint x: 465, endPoint y: 225, distance: 32.4
click at [465, 225] on div "Set Next Review Date [DATE] January February March April May June July August S…" at bounding box center [469, 161] width 371 height 224
drag, startPoint x: 603, startPoint y: 225, endPoint x: 524, endPoint y: 229, distance: 78.9
click at [524, 229] on input "22-25/8 Check [PERSON_NAME] r/v notes. Check for logs and coach. Check cal inta…" at bounding box center [561, 224] width 171 height 21
type input "22-25/8 Check for logs and coach"
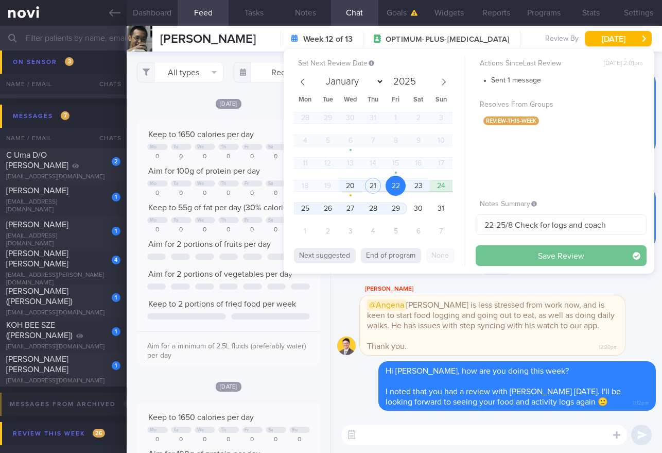
click at [553, 255] on button "Save Review" at bounding box center [561, 255] width 171 height 21
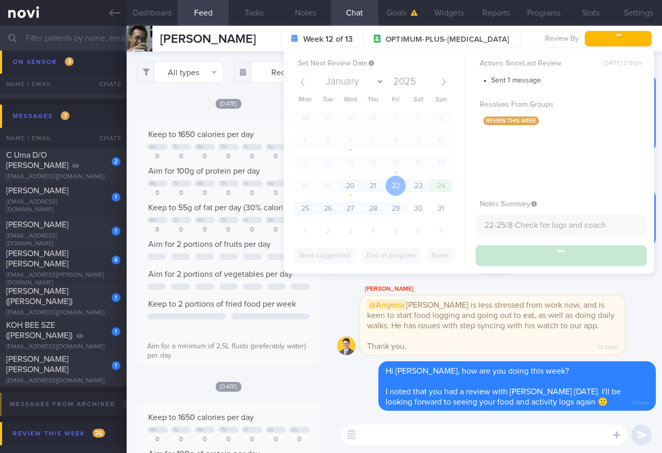
type input "22-25/8 Check for logs and coach"
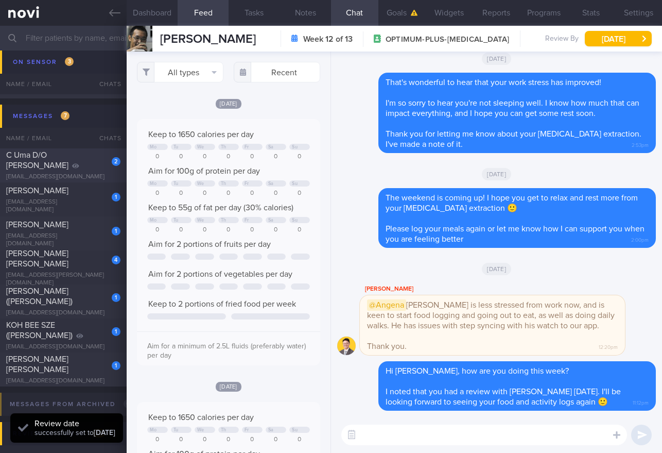
click at [84, 163] on div "C Uma D/O [PERSON_NAME]" at bounding box center [62, 160] width 112 height 21
type input "Dig Supp"
type textarea "SEND ON/AFTER [DATE] Just want to give you a head's up that the digital coachin…"
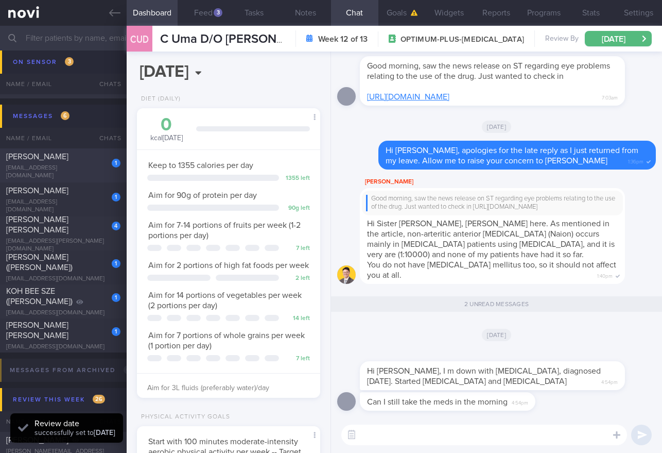
scroll to position [93, 158]
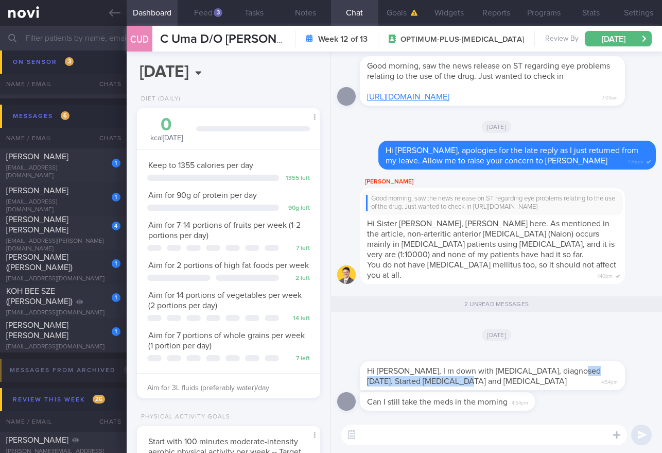
drag, startPoint x: 563, startPoint y: 371, endPoint x: 567, endPoint y: 376, distance: 7.0
click at [567, 376] on div "Hi [PERSON_NAME], I m down with [MEDICAL_DATA], diagnosed [DATE]. Started [MEDI…" at bounding box center [492, 375] width 265 height 29
copy span "tarted [MEDICAL_DATA] and [MEDICAL_DATA]"
click at [75, 301] on div "1 KOH BEE SZE ([PERSON_NAME]) [EMAIL_ADDRESS][DOMAIN_NAME]" at bounding box center [63, 301] width 127 height 31
type input "10/9 Check [PERSON_NAME]'s notes. Check for logs. Enc to do resistance training"
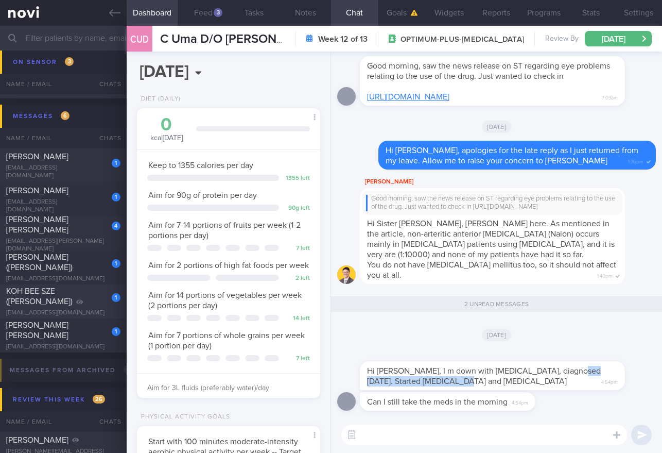
type input "10/9 Check [PERSON_NAME]'s notes. Check for logs. Enc to do resistance training"
type textarea "**Newly dx DM** ([DATE]) Declined sensor but said she can apply herself since s…"
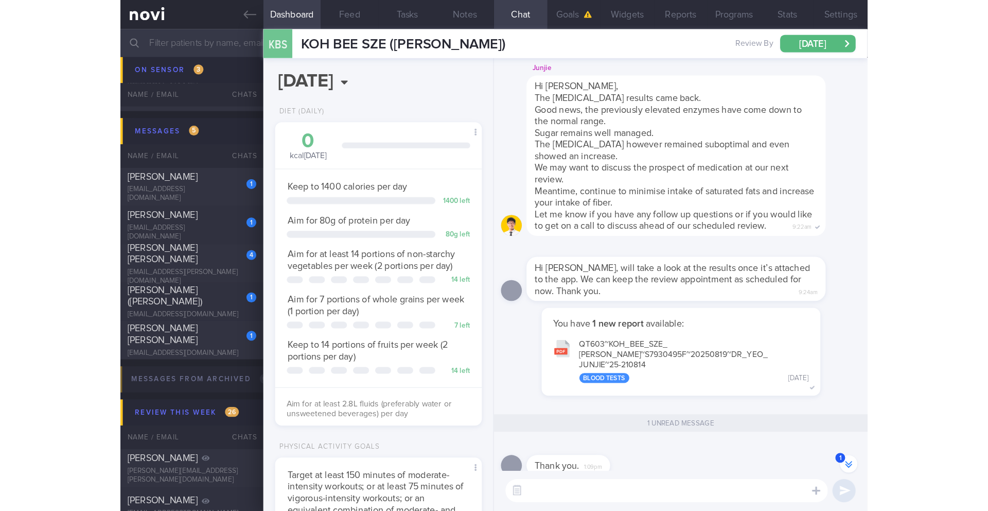
scroll to position [-14, 0]
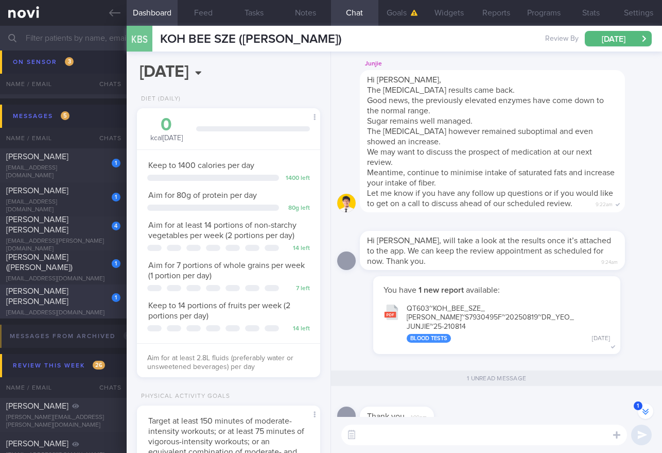
click at [55, 295] on span "[PERSON_NAME] [PERSON_NAME]" at bounding box center [37, 296] width 62 height 19
click at [662, 138] on html "You are offline! Some functionality will be unavailable Patients New Users Coac…" at bounding box center [331, 226] width 662 height 453
click at [100, 302] on div "1" at bounding box center [109, 294] width 23 height 16
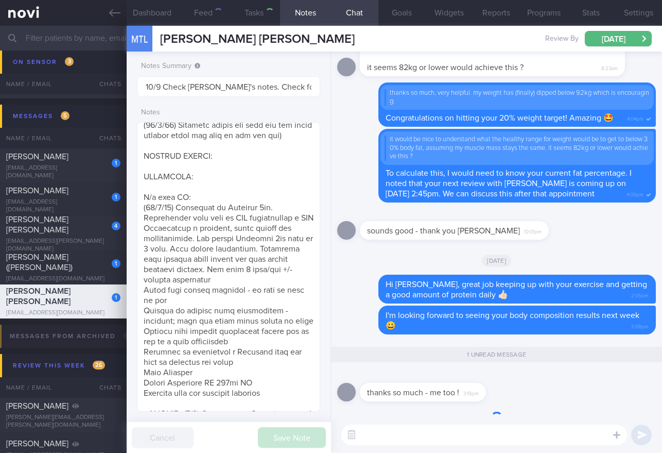
select select "7"
type input "25-26/8 Check [PERSON_NAME]'s notes and discuss body comp changes"
type textarea "**Loremip dolors ame cons** (70/5/70) adi eli seddoei tempo,in utla e dol ‘Magn…"
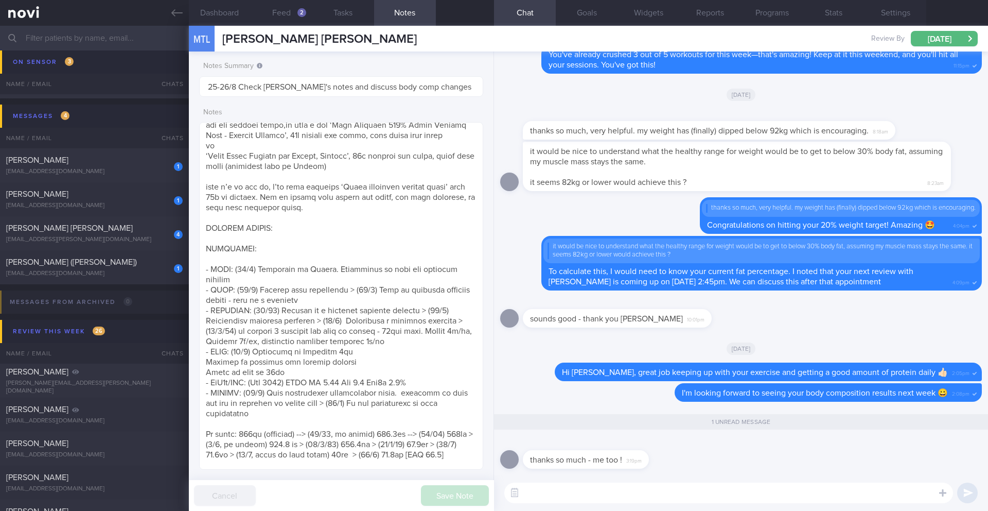
scroll to position [18, 0]
click at [95, 273] on div "[EMAIL_ADDRESS][DOMAIN_NAME]" at bounding box center [94, 274] width 177 height 8
type input "27/8 Check for logs and coach"
type textarea "SUPPORT NEEDED: MORE ENCOURAGING MSGS CHALLENGE: pain from PCOS will prevent he…"
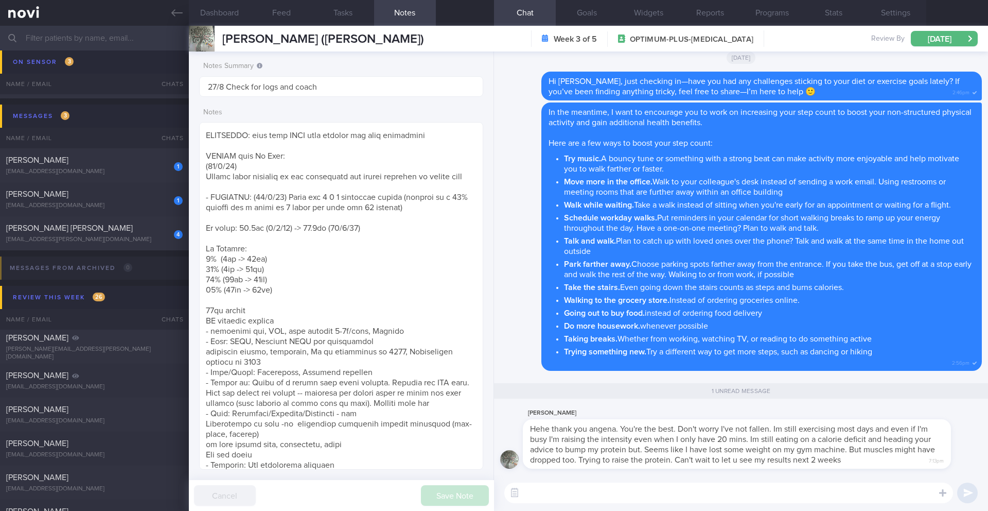
click at [561, 452] on textarea at bounding box center [729, 492] width 449 height 21
type textarea "W"
type textarea "S"
type textarea "I"
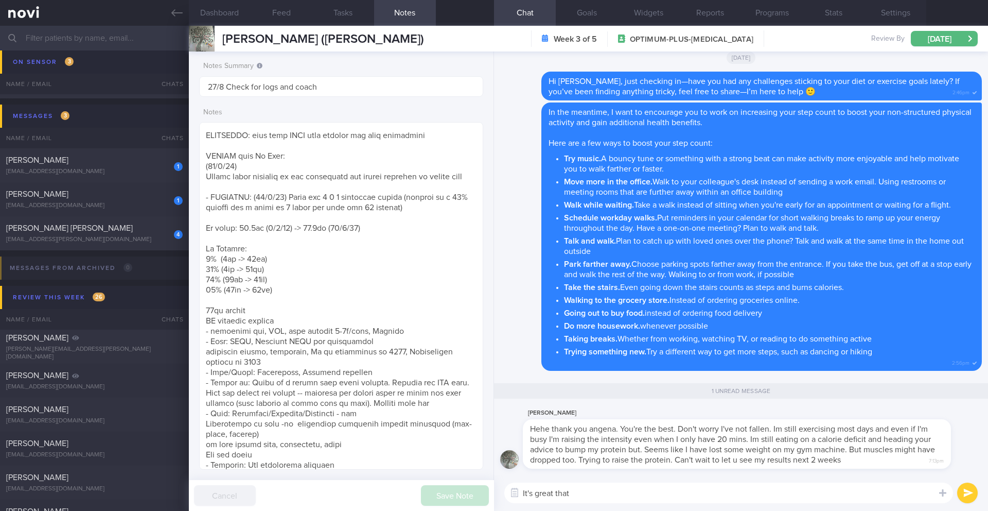
click at [662, 452] on textarea "It's great that" at bounding box center [729, 492] width 449 height 21
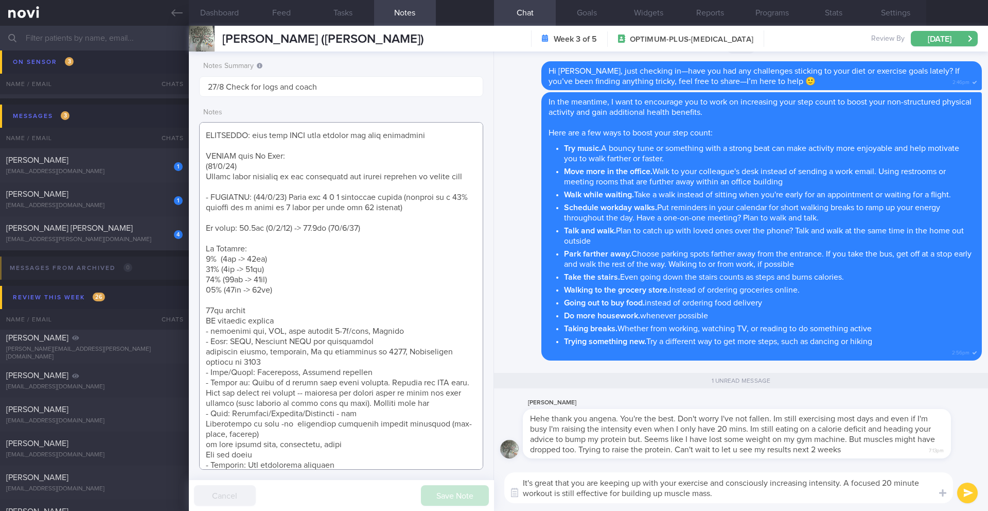
scroll to position [17, 0]
click at [662, 452] on textarea "It's great that you are keeping up with your exercise and consciously increasin…" at bounding box center [729, 487] width 449 height 31
drag, startPoint x: 766, startPoint y: 494, endPoint x: 710, endPoint y: 496, distance: 55.1
click at [662, 452] on textarea "It's great that you are keeping up with your exercise and consciously increasin…" at bounding box center [729, 487] width 449 height 31
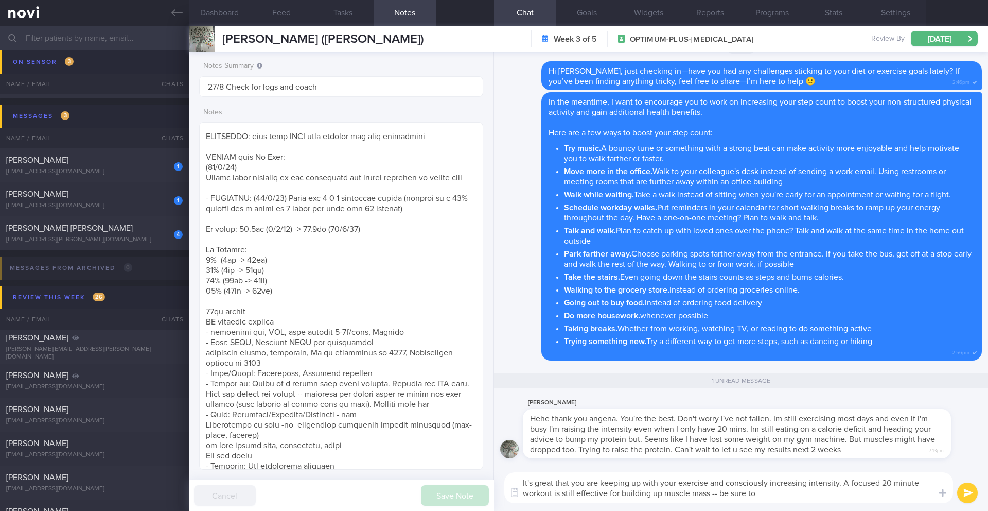
click at [662, 452] on textarea "It's great that you are keeping up with your exercise and consciously increasin…" at bounding box center [729, 487] width 449 height 31
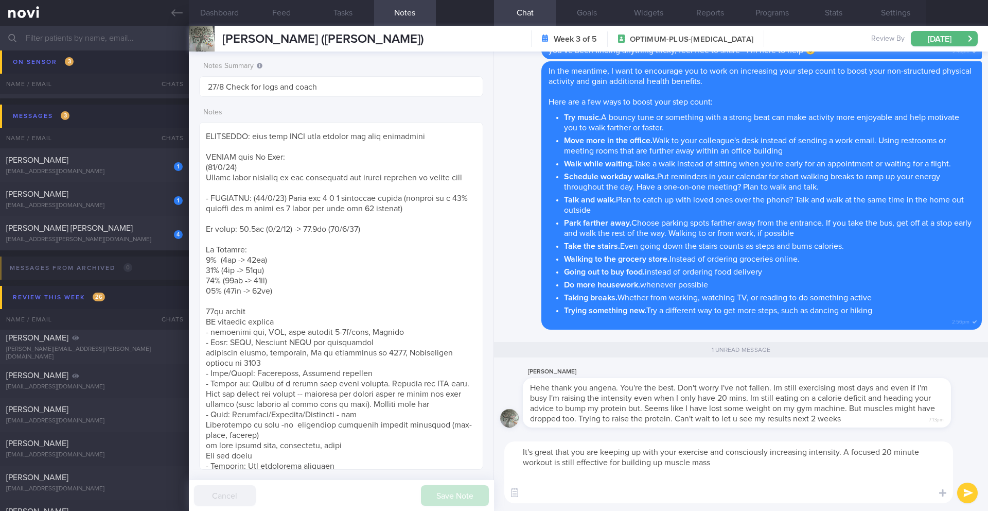
scroll to position [0, 0]
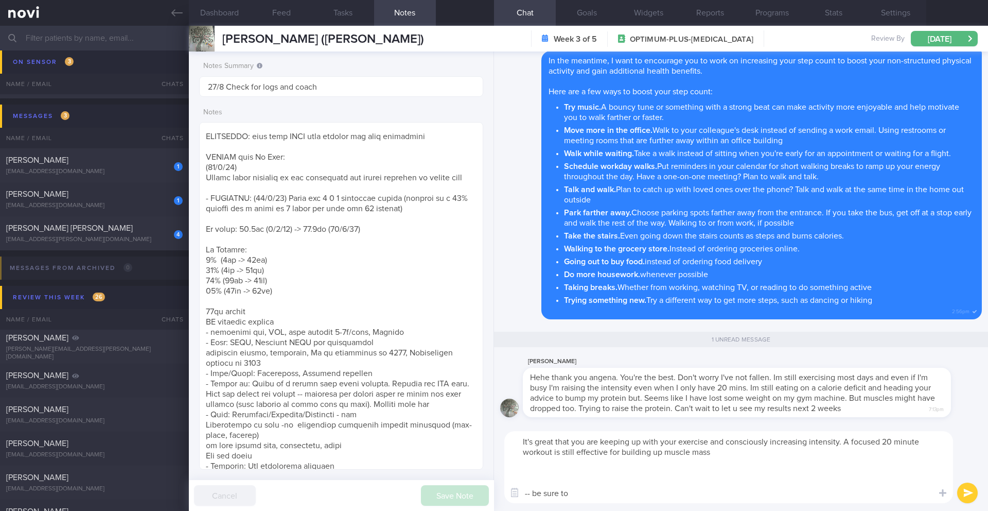
paste textarea "make a huge difference in helping you preserve lean muscle mass and lose weight…"
drag, startPoint x: 554, startPoint y: 453, endPoint x: 736, endPoint y: 452, distance: 181.7
click at [662, 452] on textarea "It's great that you are keeping up with your exercise and consciously increasin…" at bounding box center [729, 467] width 449 height 72
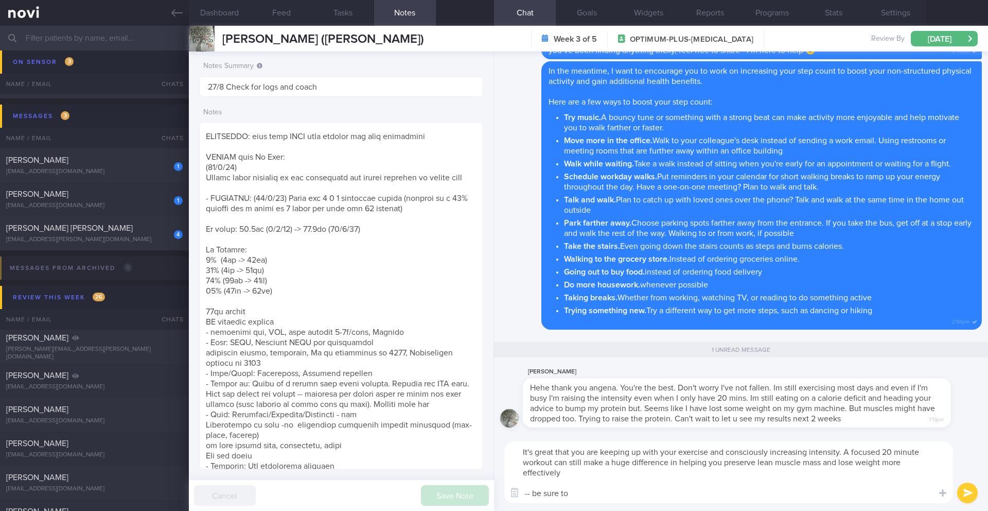
click at [662, 452] on textarea "It's great that you are keeping up with your exercise and consciously increasin…" at bounding box center [729, 472] width 449 height 62
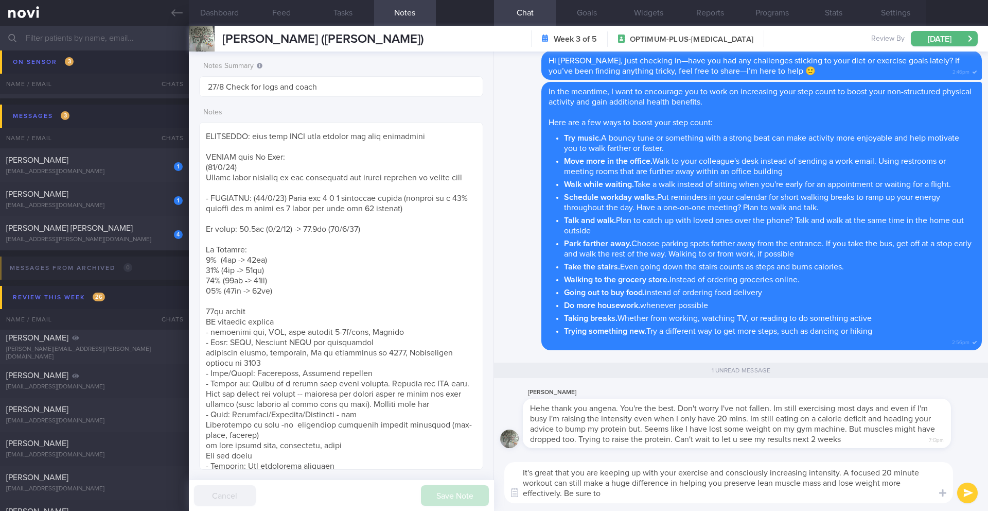
click at [662, 452] on textarea "It's great that you are keeping up with your exercise and consciously increasin…" at bounding box center [729, 482] width 449 height 41
drag, startPoint x: 565, startPoint y: 492, endPoint x: 739, endPoint y: 490, distance: 174.0
click at [662, 452] on textarea "It's great that you are keeping up with your exercise and consciously increasin…" at bounding box center [729, 482] width 449 height 41
paste textarea "You can boost intensity by increasing the number of reps or the weight you lift."
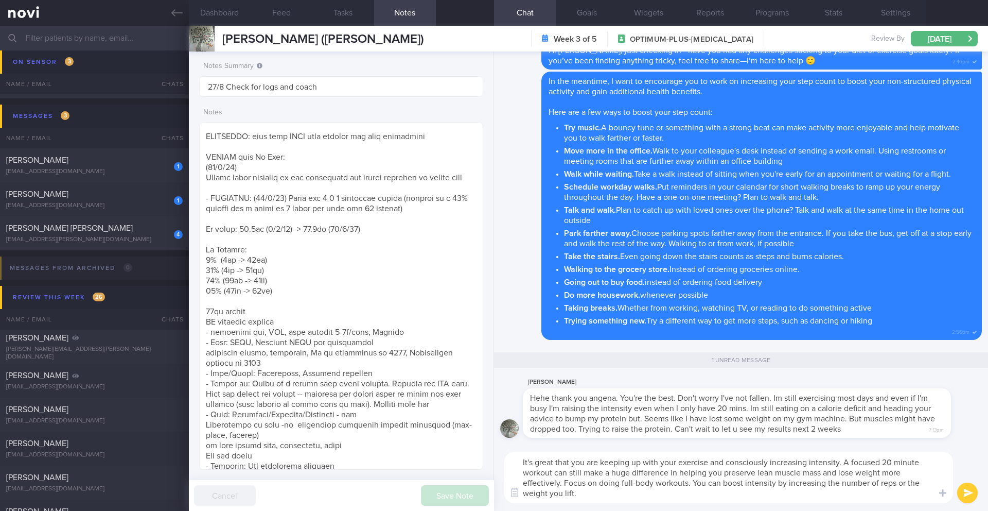
click at [662, 452] on textarea "It's great that you are keeping up with your exercise and consciously increasin…" at bounding box center [729, 477] width 449 height 51
drag, startPoint x: 882, startPoint y: 460, endPoint x: 855, endPoint y: 463, distance: 28.0
click at [662, 452] on textarea "It's great that you are keeping up with your exercise and consciously increasin…" at bounding box center [729, 477] width 449 height 51
drag, startPoint x: 584, startPoint y: 494, endPoint x: 525, endPoint y: 462, distance: 67.7
click at [525, 452] on textarea "It's great that you are keeping up with your exercise and consciously increasin…" at bounding box center [729, 477] width 449 height 51
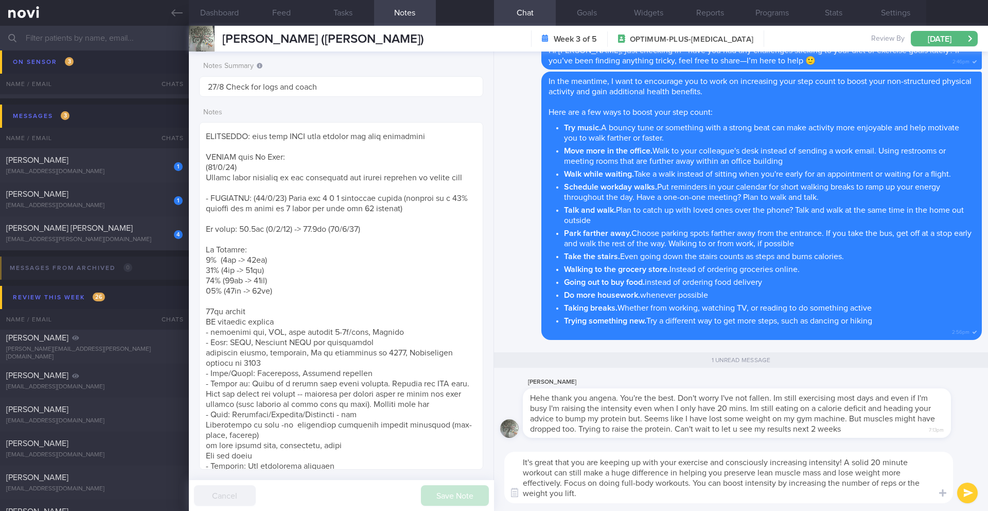
drag, startPoint x: 520, startPoint y: 462, endPoint x: 607, endPoint y: 490, distance: 91.3
click at [607, 452] on textarea "It's great that you are keeping up with your exercise and consciously increasin…" at bounding box center [729, 477] width 449 height 51
paste textarea "'re keeping up with your exercise and consciously increasing intensity! A solid…"
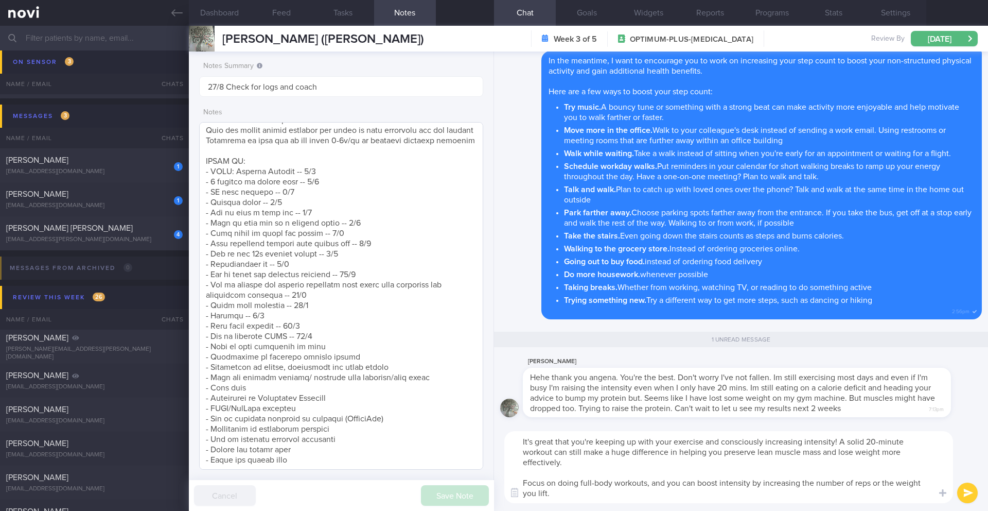
scroll to position [400, 0]
click at [235, 21] on button "Dashboard" at bounding box center [220, 13] width 62 height 26
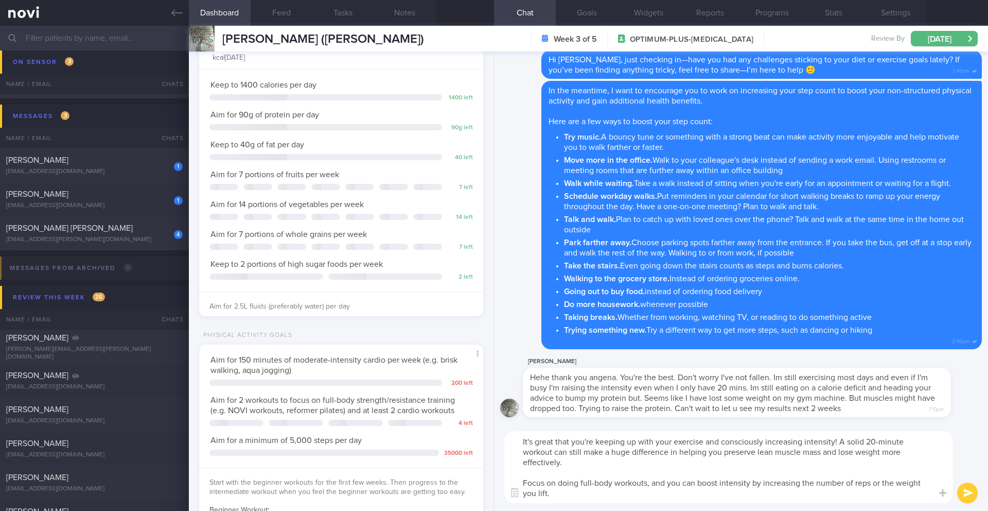
scroll to position [188, 0]
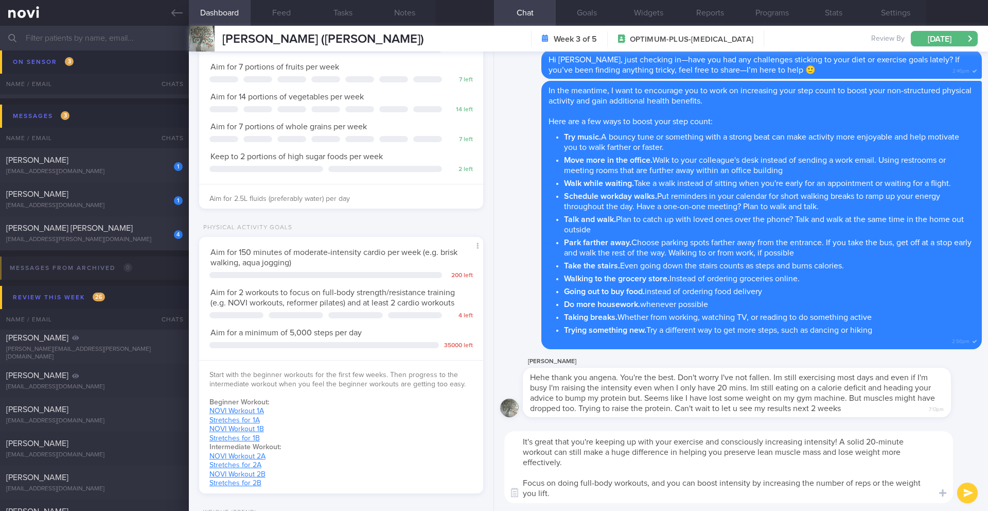
click at [406, 9] on button "Notes" at bounding box center [405, 13] width 62 height 26
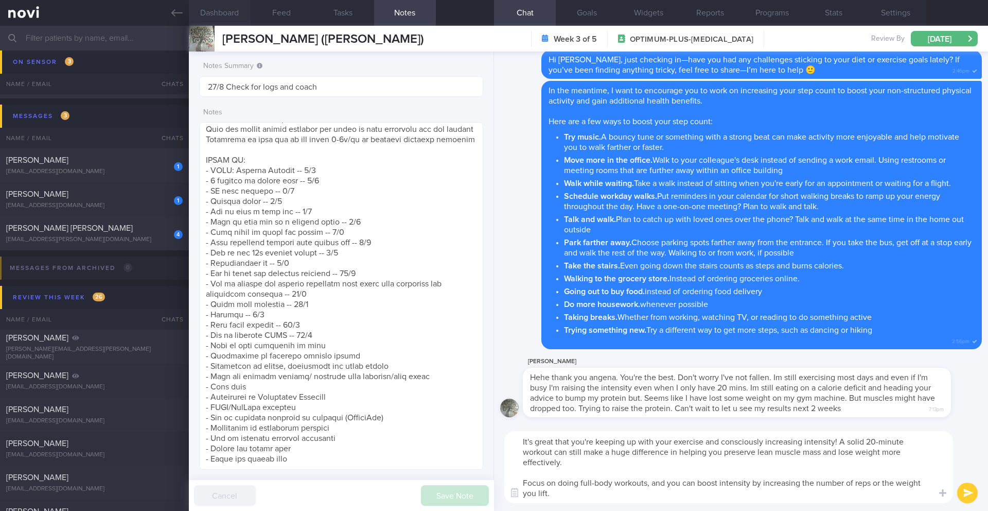
click at [566, 452] on textarea "It's great that you're keeping up with your exercise and consciously increasing…" at bounding box center [729, 467] width 449 height 72
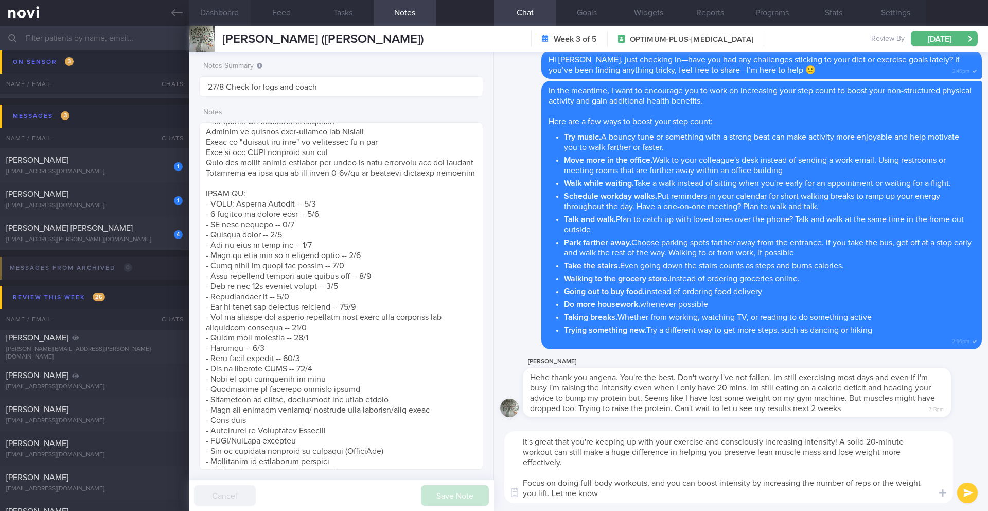
scroll to position [359, 0]
drag, startPoint x: 235, startPoint y: 21, endPoint x: 551, endPoint y: 493, distance: 568.1
click at [551, 452] on textarea "It's great that you're keeping up with your exercise and consciously increasing…" at bounding box center [729, 467] width 449 height 72
drag, startPoint x: 551, startPoint y: 493, endPoint x: 522, endPoint y: 486, distance: 30.7
click at [522, 452] on div "Chat Templates Admin [MEDICAL_DATA] Weight Nutrition Physical Activity Infograp…" at bounding box center [741, 467] width 494 height 88
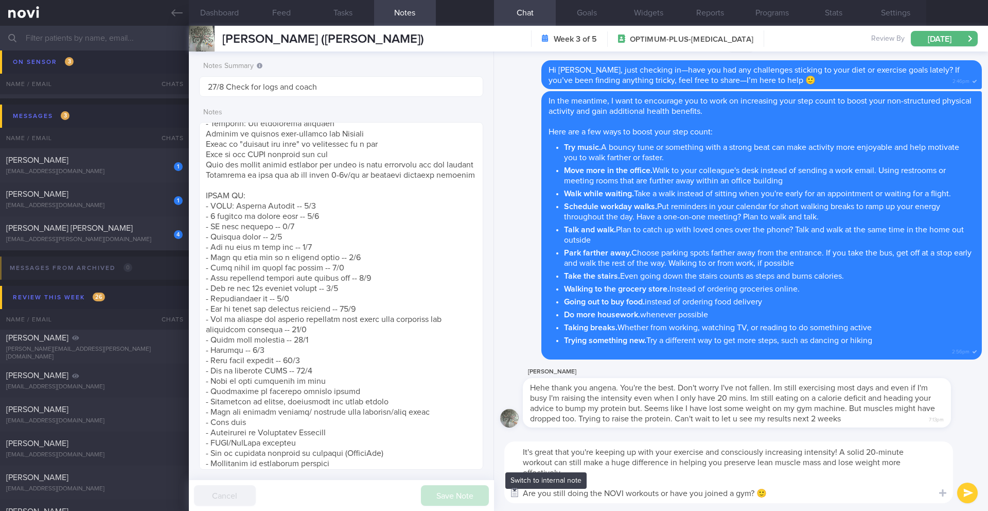
click at [662, 452] on textarea "It's great that you're keeping up with your exercise and consciously increasing…" at bounding box center [729, 472] width 449 height 62
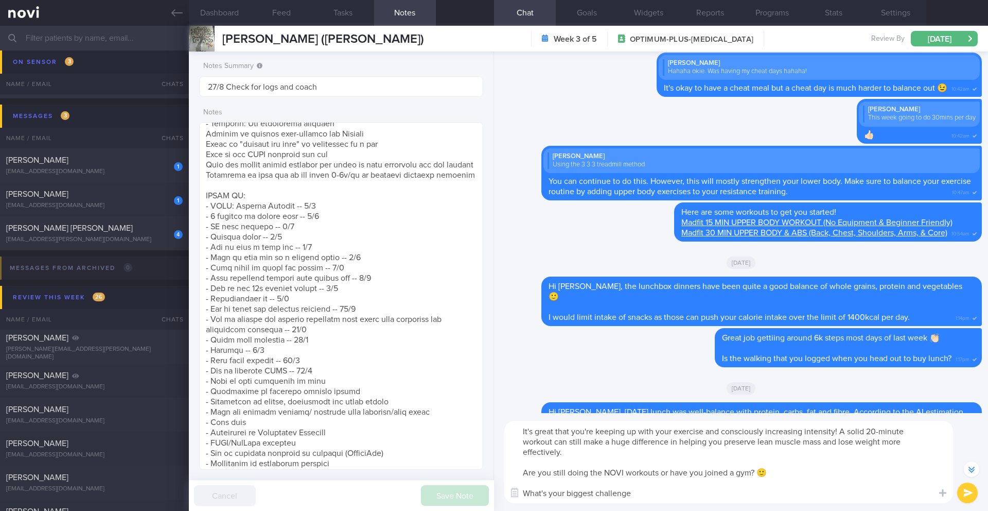
scroll to position [-1776, 0]
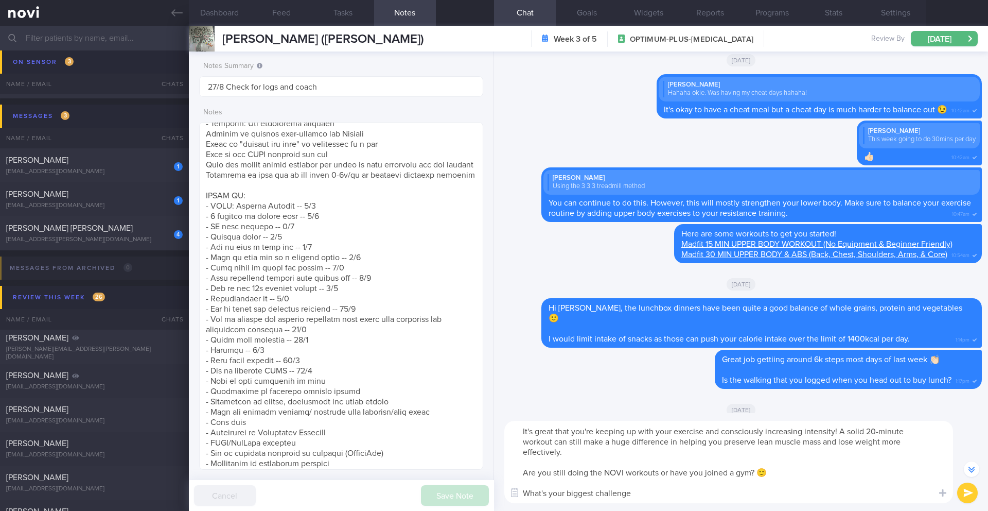
click at [659, 452] on textarea "It's great that you're keeping up with your exercise and consciously increasing…" at bounding box center [729, 462] width 449 height 82
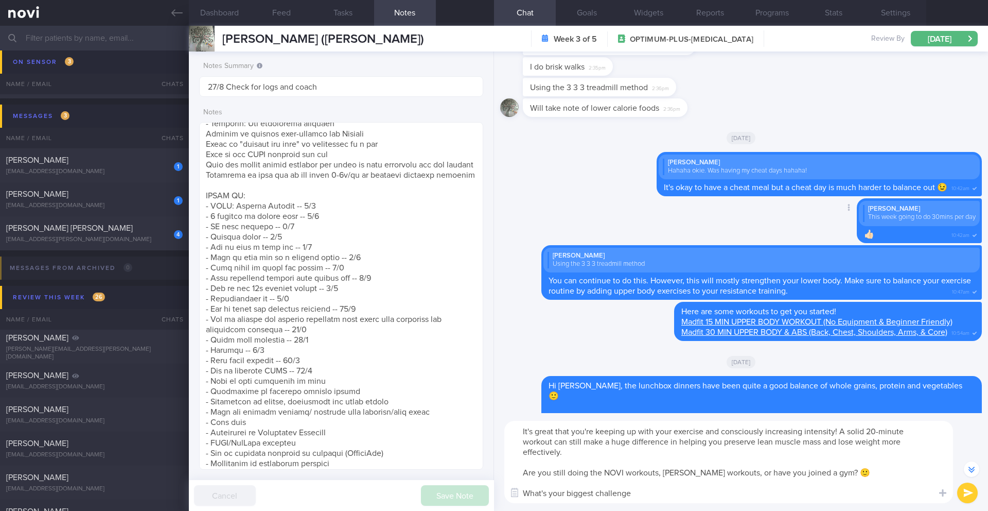
scroll to position [-2068, 0]
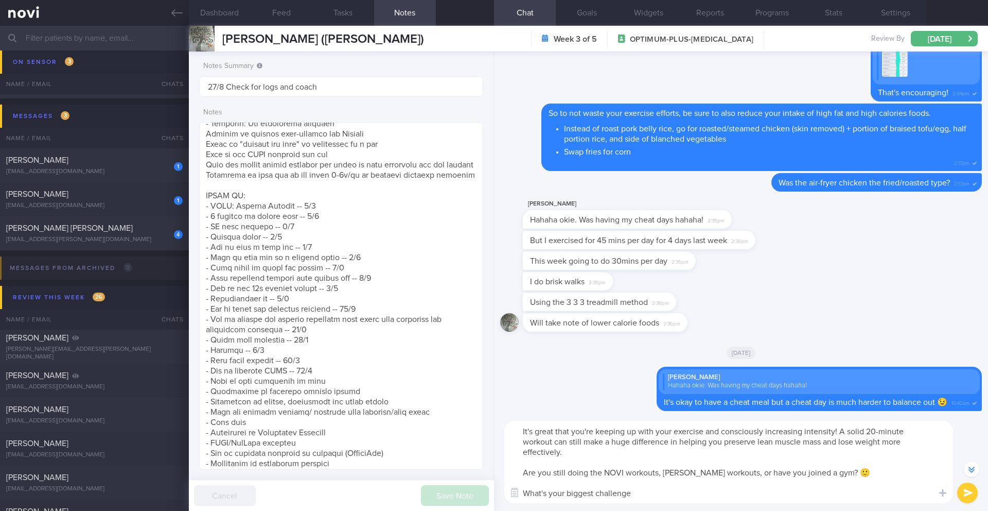
click at [522, 452] on textarea "It's great that you're keeping up with your exercise and consciously increasing…" at bounding box center [729, 462] width 449 height 82
click at [530, 452] on textarea "It's great that you're keeping up with your exercise and consciously increasing…" at bounding box center [729, 462] width 449 height 82
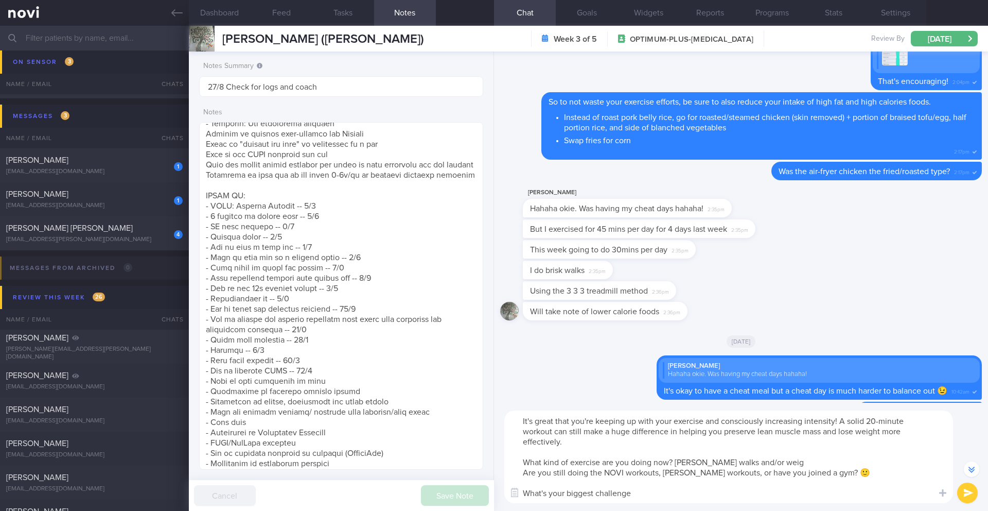
scroll to position [-1767, 0]
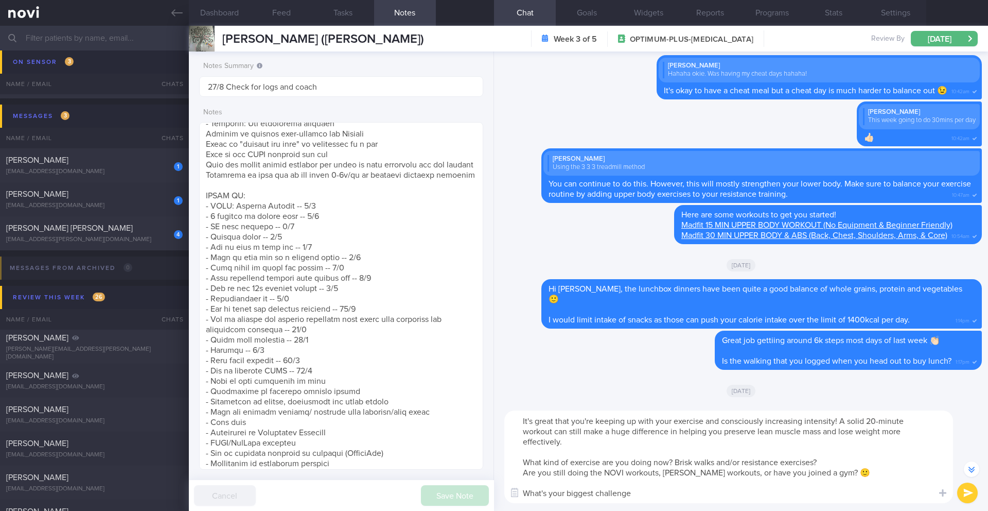
click at [645, 452] on textarea "It's great that you're keeping up with your exercise and consciously increasing…" at bounding box center [729, 456] width 449 height 93
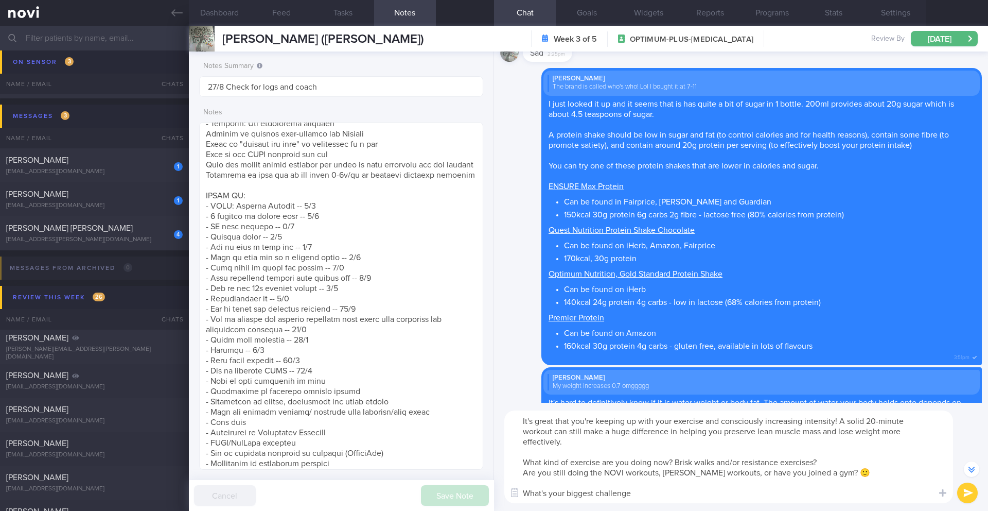
scroll to position [-3770, 0]
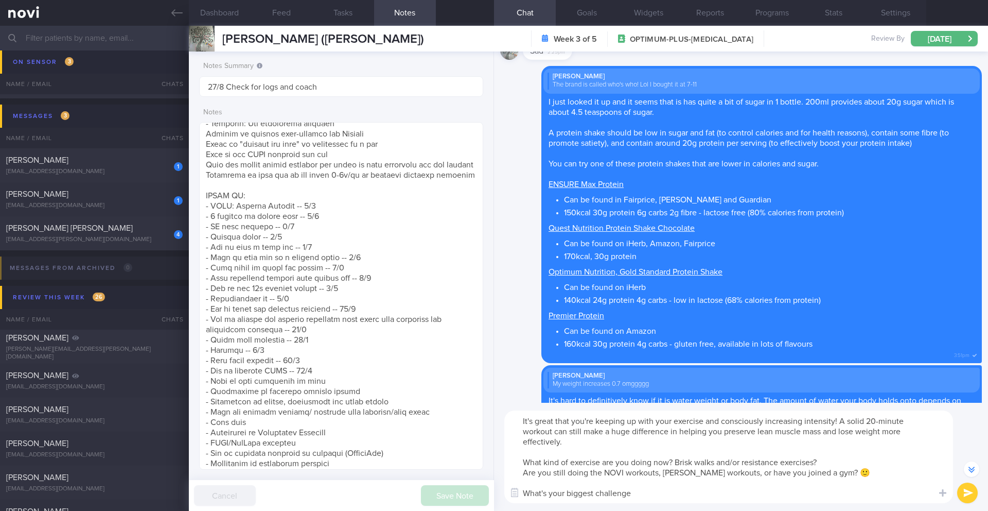
drag, startPoint x: 640, startPoint y: 494, endPoint x: 525, endPoint y: 491, distance: 115.4
click at [525, 452] on textarea "It's great that you're keeping up with your exercise and consciously increasing…" at bounding box center [729, 456] width 449 height 93
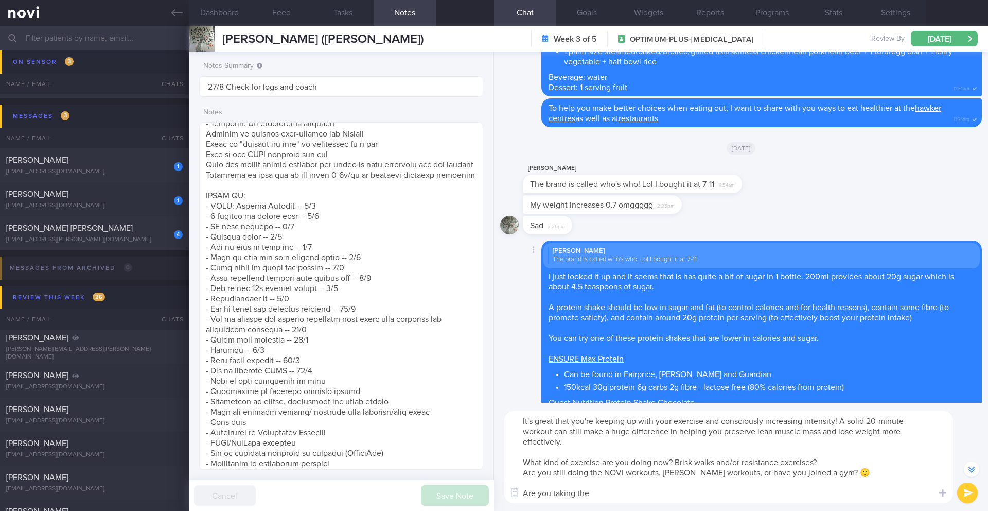
scroll to position [-3965, 0]
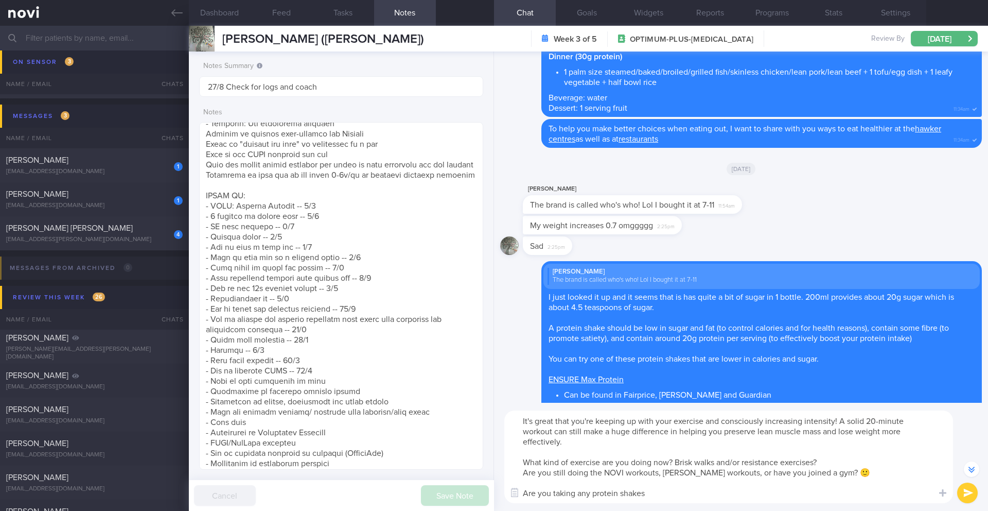
click at [549, 452] on textarea "It's great that you're keeping up with your exercise and consciously increasing…" at bounding box center [729, 456] width 449 height 93
click at [551, 452] on textarea "It's great that you're keeping up with your exercise and consciously increasing…" at bounding box center [729, 456] width 449 height 93
click at [662, 452] on textarea "It's great that you're keeping up with your exercise and consciously increasing…" at bounding box center [729, 456] width 449 height 93
click at [618, 452] on textarea "It's great that you're keeping up with your exercise and consciously increasing…" at bounding box center [729, 456] width 449 height 93
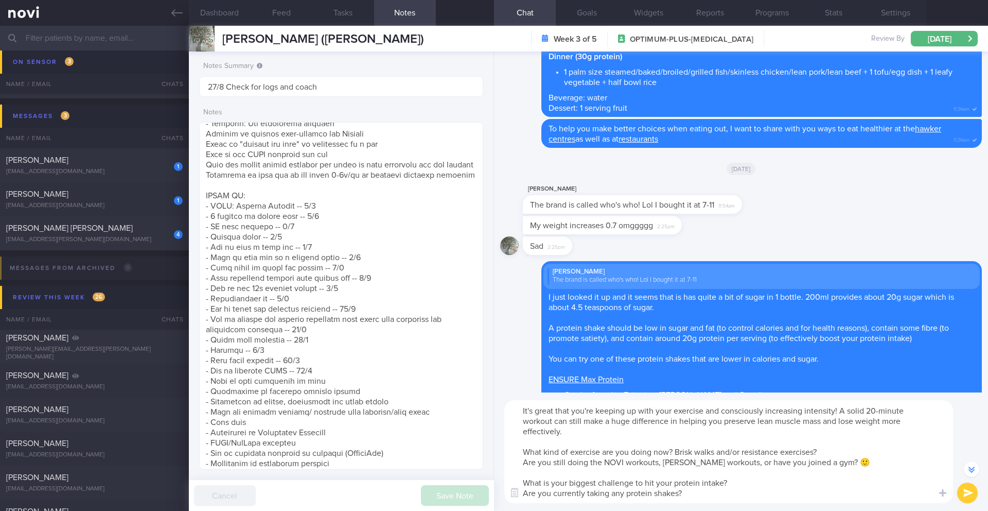
type textarea "It's great that you're keeping up with your exercise and consciously increasing…"
click at [662, 452] on button "submit" at bounding box center [968, 492] width 21 height 21
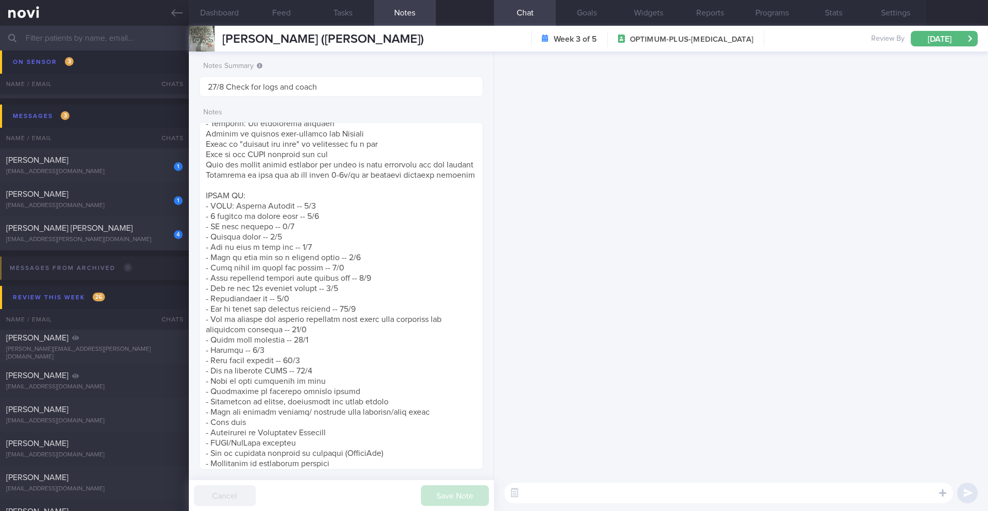
scroll to position [0, 0]
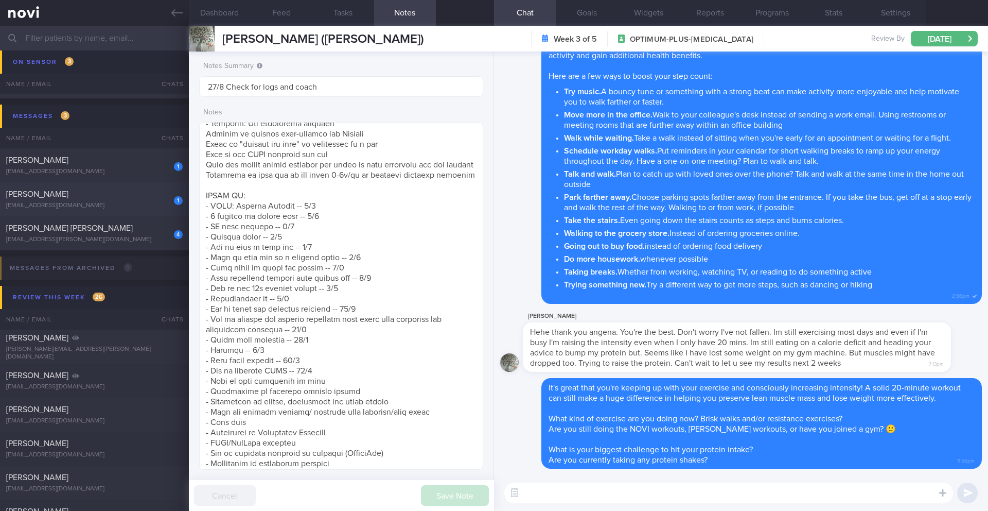
click at [126, 196] on div "[PERSON_NAME]" at bounding box center [93, 194] width 174 height 10
type input "25/8 Check for logs + ensure adeq intake"
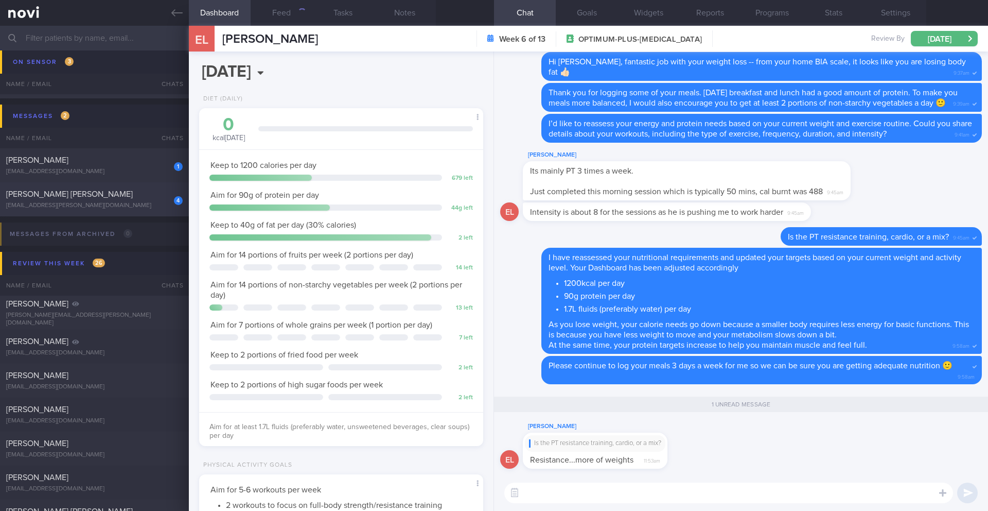
scroll to position [144, 258]
click at [400, 17] on button "Notes" at bounding box center [405, 13] width 62 height 26
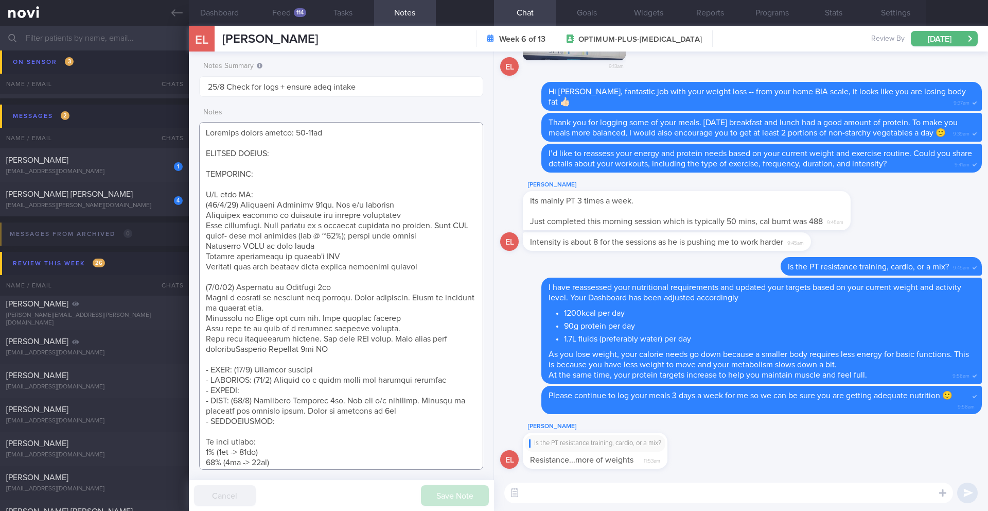
click at [449, 385] on textarea at bounding box center [341, 296] width 284 height 348
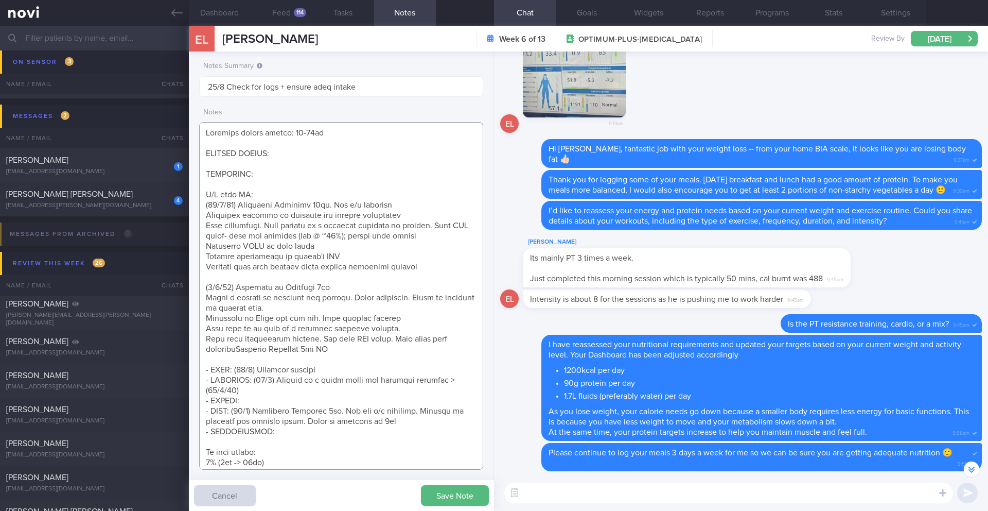
scroll to position [-3, 0]
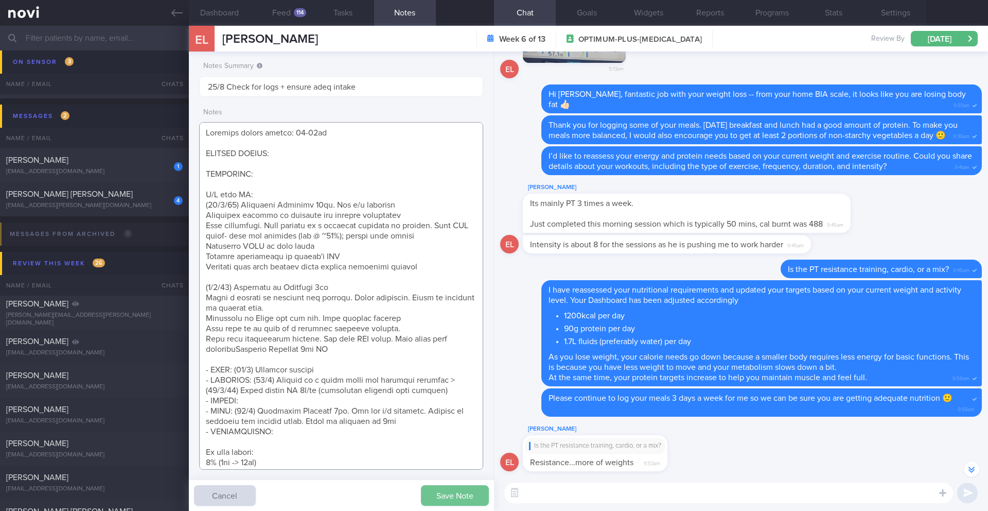
type textarea "Personal target weight: 52-54kg SUPPORT NEEDED: CHALLENGE: R/V with JJ: ([DATE]…"
click at [449, 452] on button "Save Note" at bounding box center [455, 495] width 68 height 21
click at [608, 452] on textarea at bounding box center [729, 492] width 449 height 21
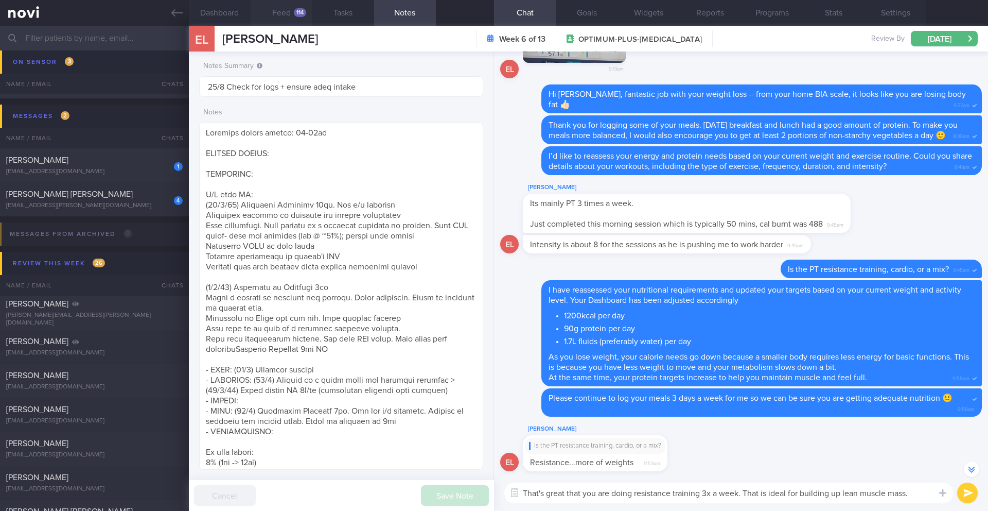
click at [298, 19] on button "Feed 114" at bounding box center [282, 13] width 62 height 26
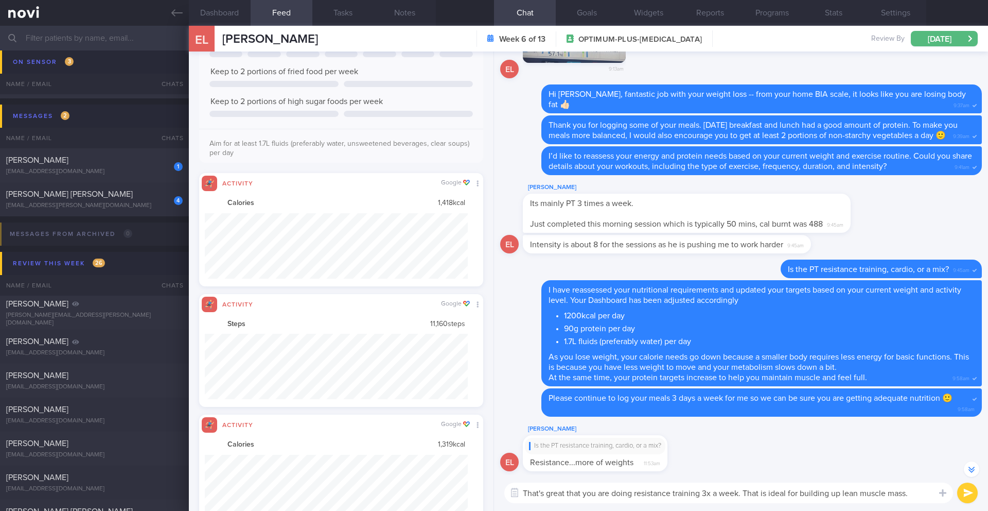
scroll to position [65, 264]
drag, startPoint x: 282, startPoint y: 37, endPoint x: 220, endPoint y: 41, distance: 61.9
click at [220, 41] on div "EL [PERSON_NAME] [PERSON_NAME] [EMAIL_ADDRESS][DOMAIN_NAME] Week 6 of 13 OPTIMU…" at bounding box center [589, 39] width 800 height 26
copy span "[PERSON_NAME]"
click at [398, 13] on button "Notes" at bounding box center [405, 13] width 62 height 26
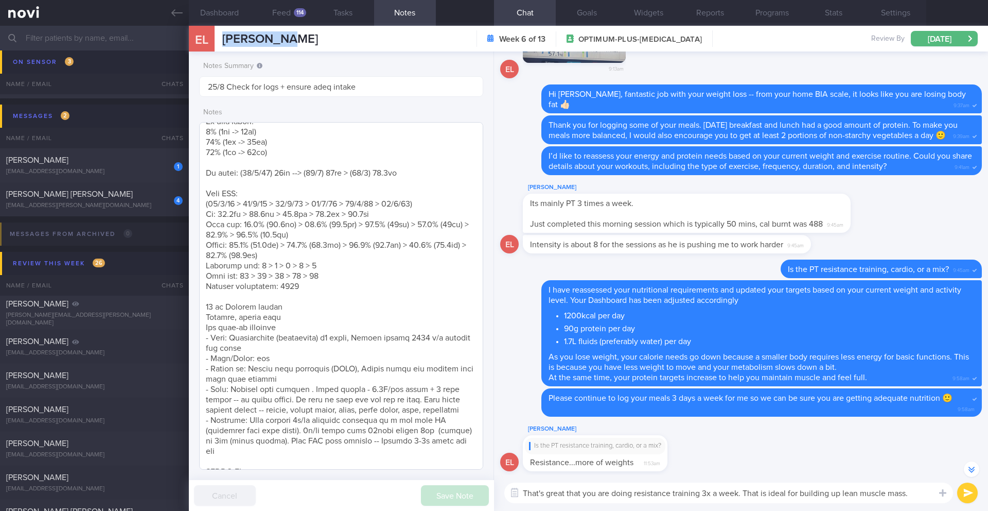
scroll to position [331, 0]
click at [662, 452] on textarea "That's great that you are doing resistance training 3x a week. That is ideal fo…" at bounding box center [729, 492] width 449 height 21
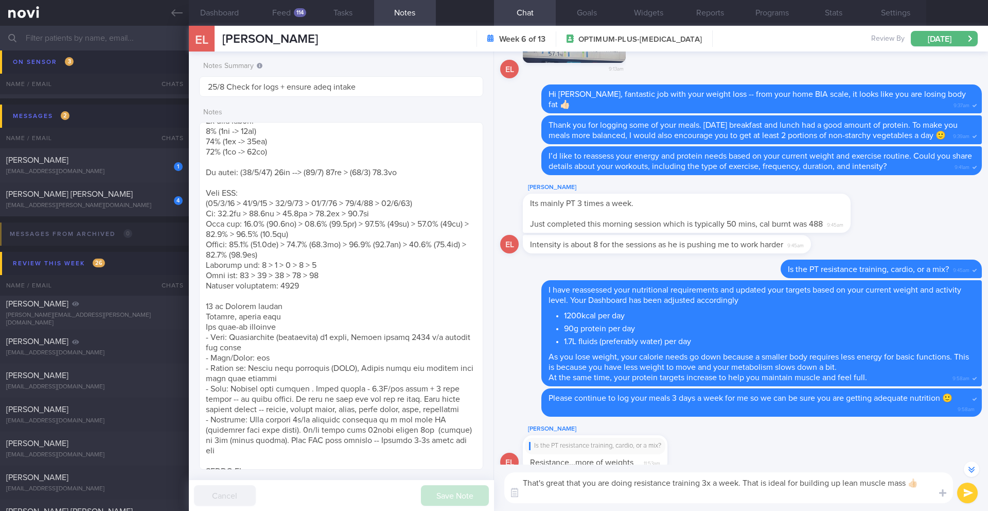
scroll to position [-23, 0]
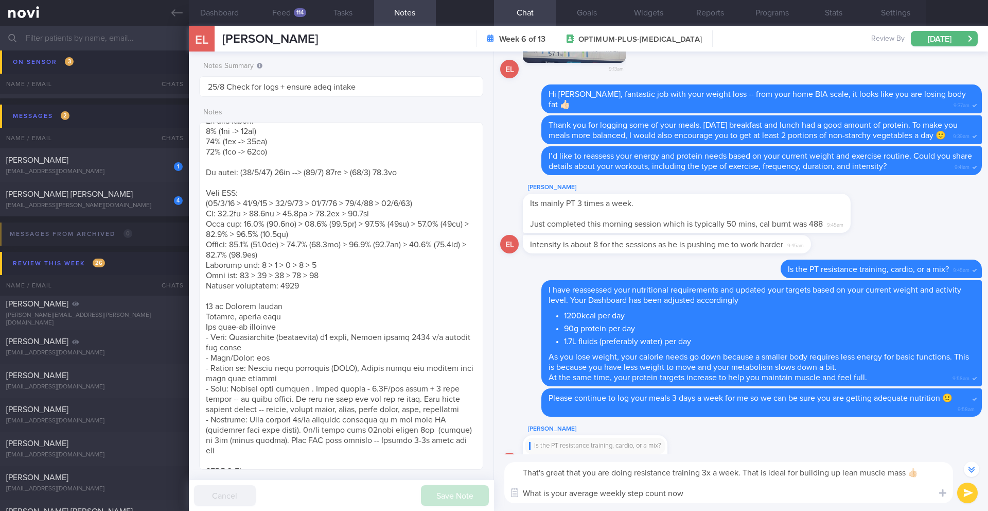
type textarea "That's great that you are doing resistance training 3x a week. That is ideal fo…"
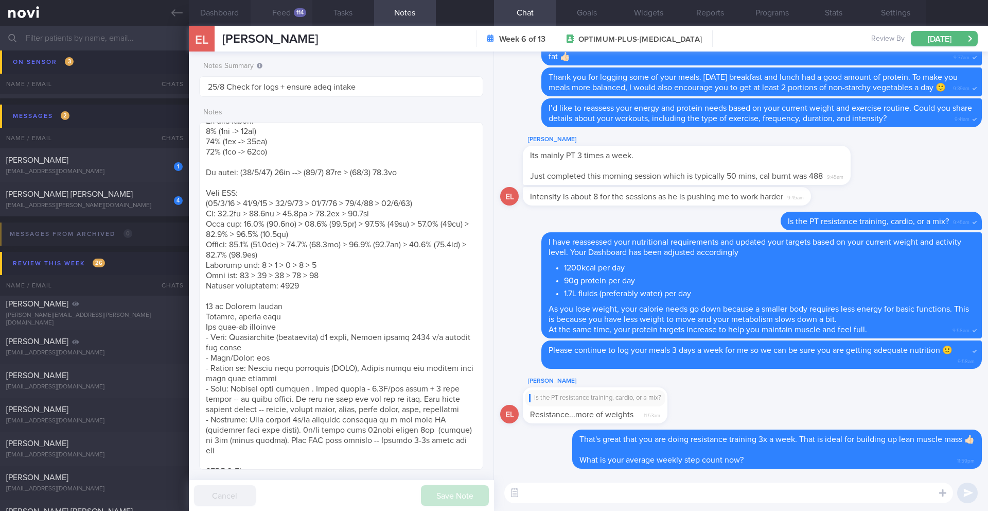
click at [301, 14] on div "114" at bounding box center [300, 12] width 12 height 9
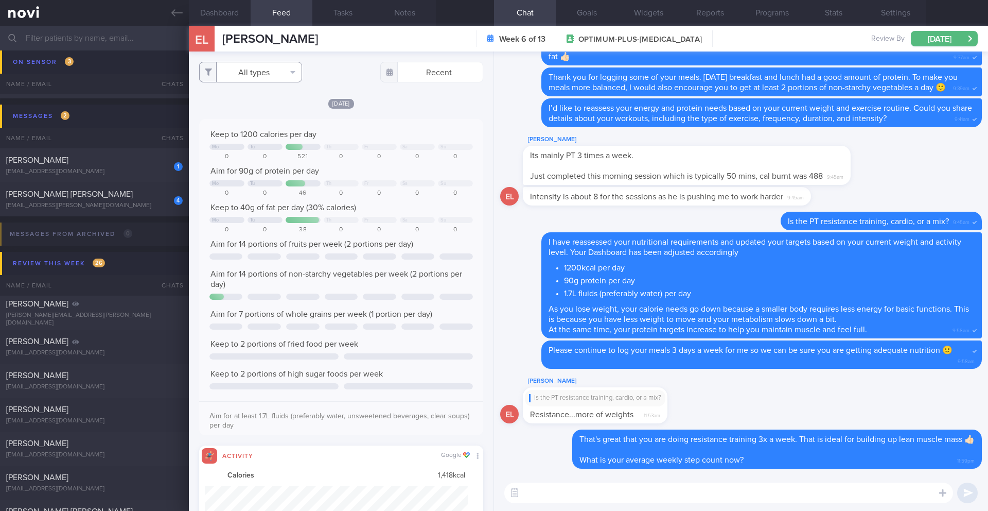
click at [257, 77] on button "All types" at bounding box center [250, 72] width 103 height 21
click at [256, 101] on button "Activity" at bounding box center [251, 107] width 102 height 15
checkbox input "false"
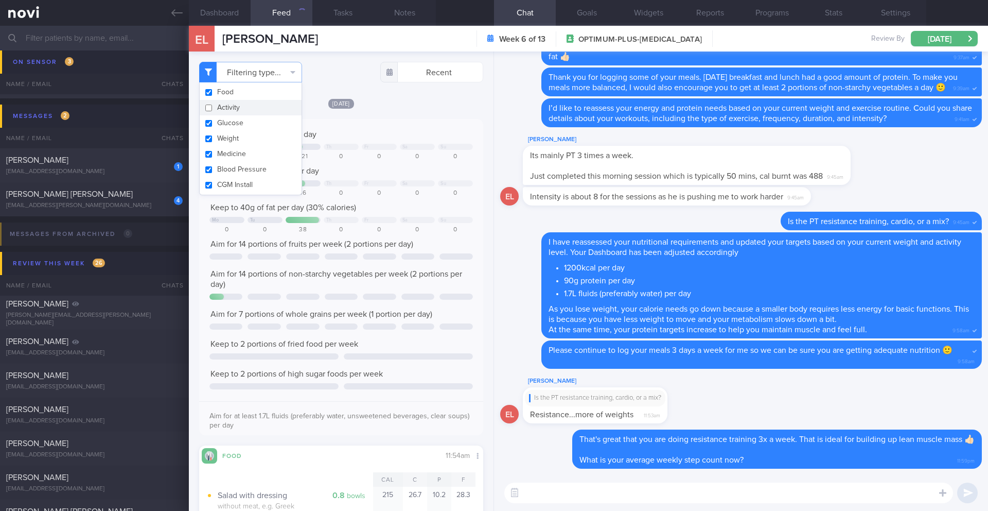
click at [444, 179] on div "Keep to 1200 calories per day Mo Tu Th Fr Sa Su 0 0 521 0 0 0 0 Aim for 90g of …" at bounding box center [342, 280] width 264 height 303
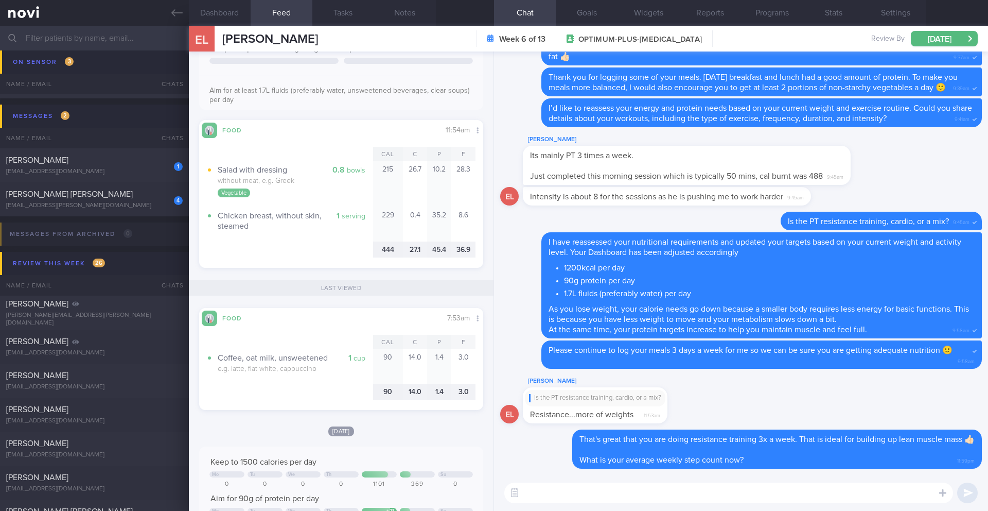
scroll to position [326, 0]
click at [406, 16] on button "Notes" at bounding box center [405, 13] width 62 height 26
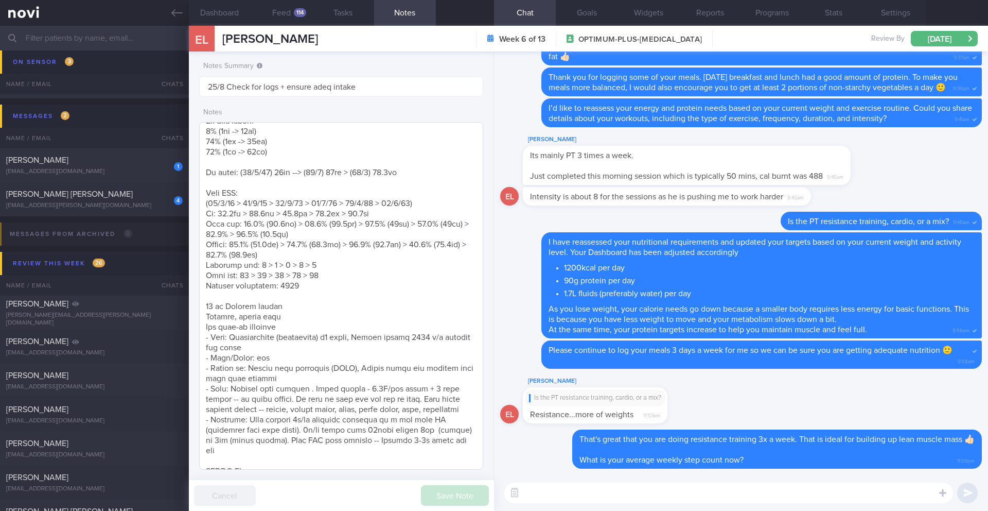
select select "7"
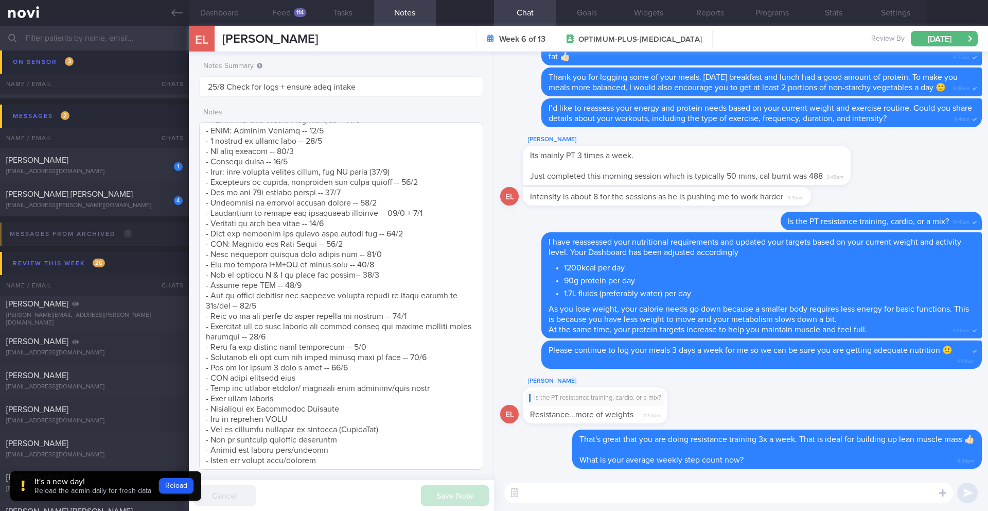
scroll to position [714, 0]
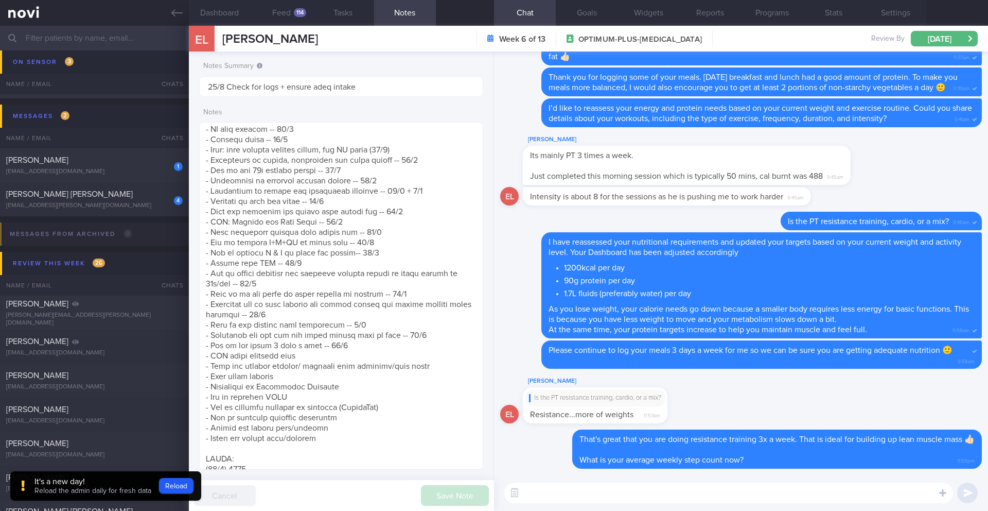
click at [622, 452] on textarea at bounding box center [729, 492] width 449 height 21
paste textarea "1.5 palm size chicken (skin removed)/lean pork or beef OR 2 palm size fish"
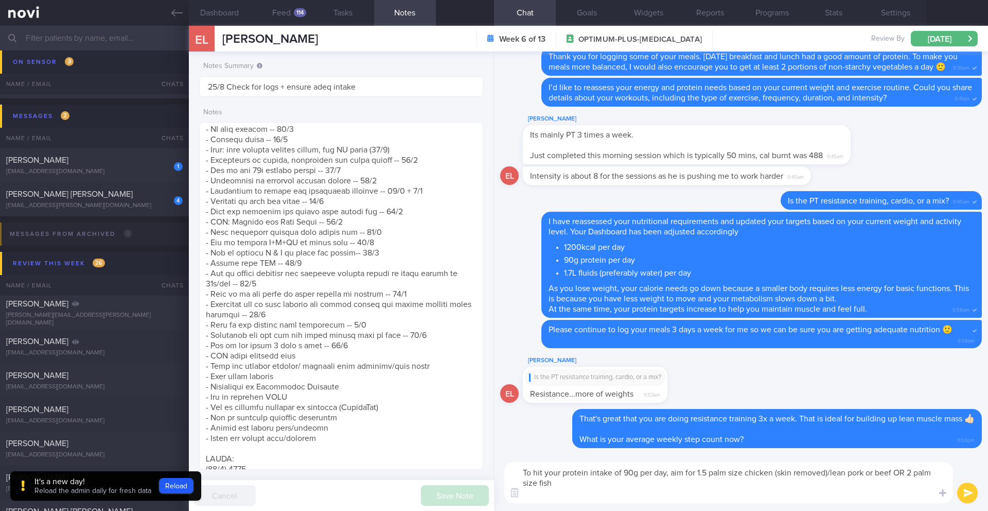
scroll to position [0, 0]
click at [659, 452] on textarea "To hit your protein intake of 90g per day, aim for 1.5 palm size chicken (skin …" at bounding box center [729, 482] width 449 height 41
type textarea "To hit your protein intake of 90g per day, aim for 1.5 palm size chicken (skin …"
click at [391, 336] on textarea at bounding box center [341, 296] width 284 height 348
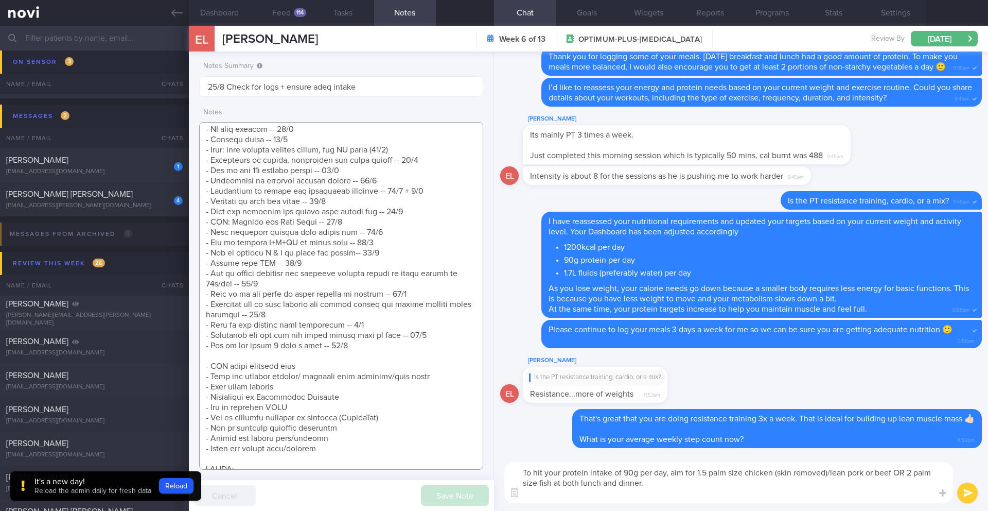
scroll to position [724, 0]
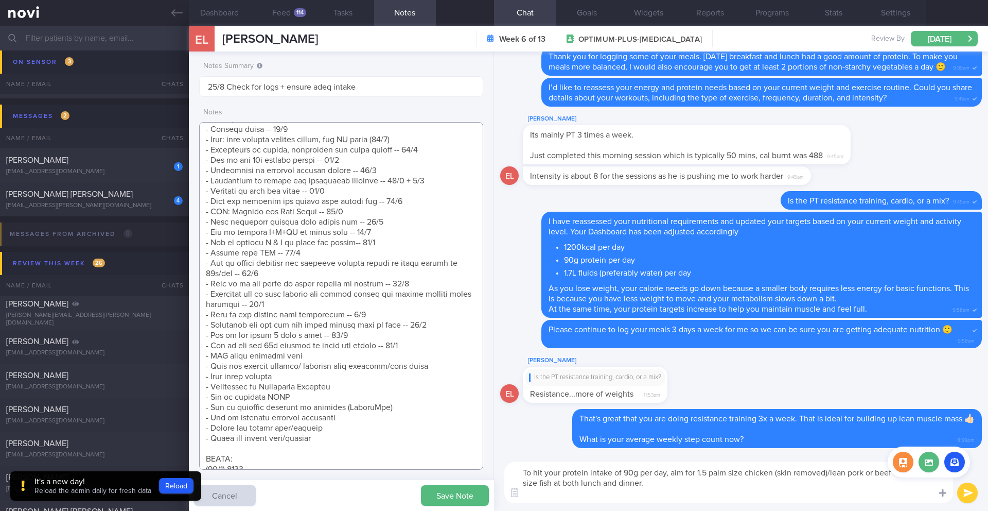
type textarea "Personal target weight: 52-54kg SUPPORT NEEDED: CHALLENGE: R/V with JJ: ([DATE]…"
click at [662, 452] on div at bounding box center [943, 492] width 19 height 20
click at [662, 452] on button "submit" at bounding box center [968, 492] width 21 height 21
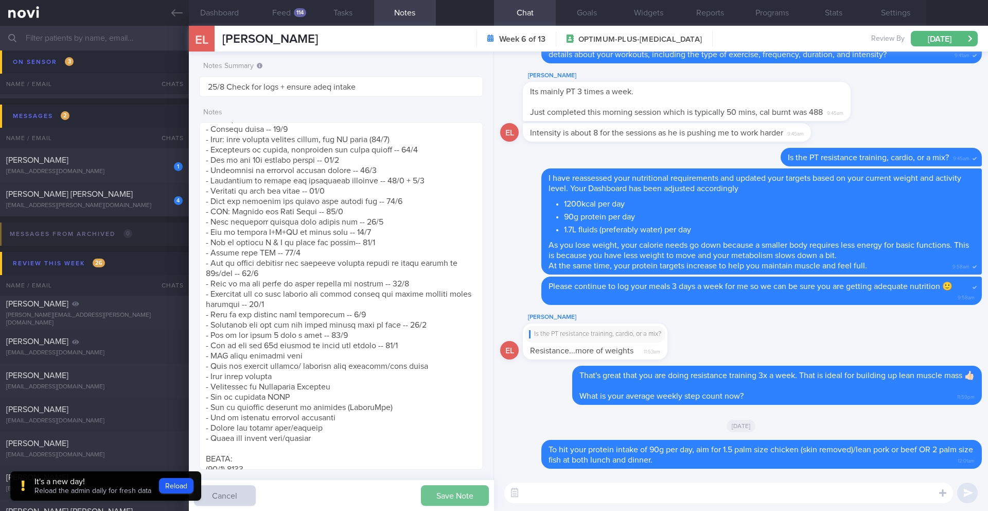
click at [455, 452] on button "Save Note" at bounding box center [455, 495] width 68 height 21
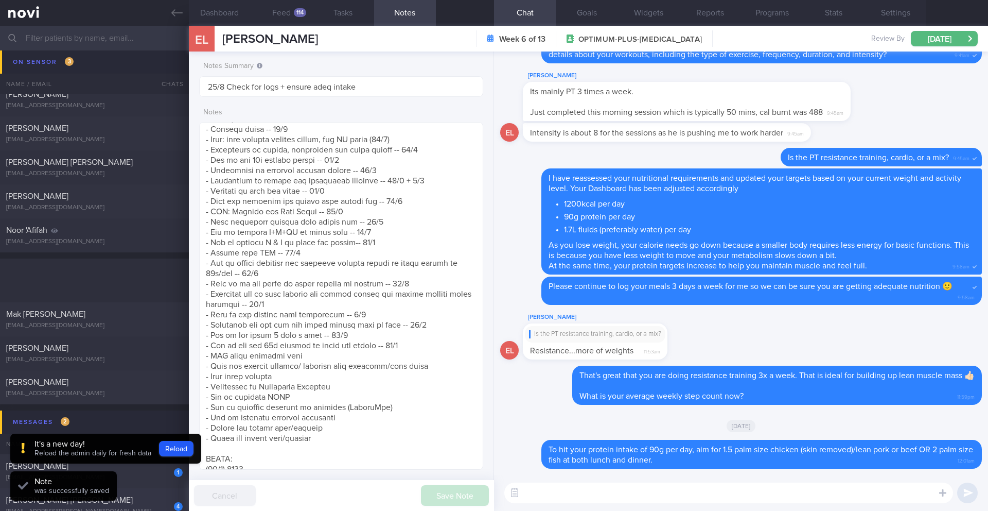
scroll to position [5403, 0]
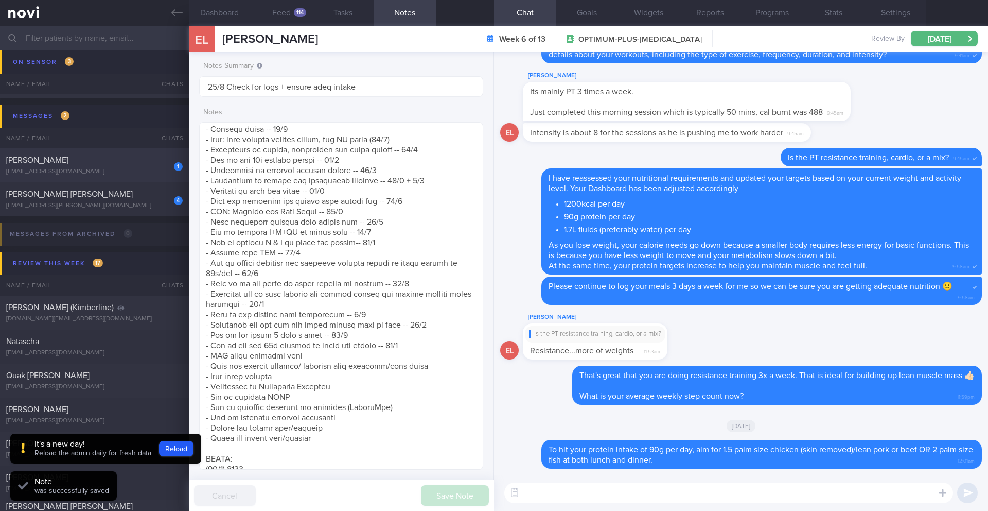
click at [117, 166] on div "1 Elvaline Ho [EMAIL_ADDRESS][DOMAIN_NAME]" at bounding box center [94, 165] width 189 height 21
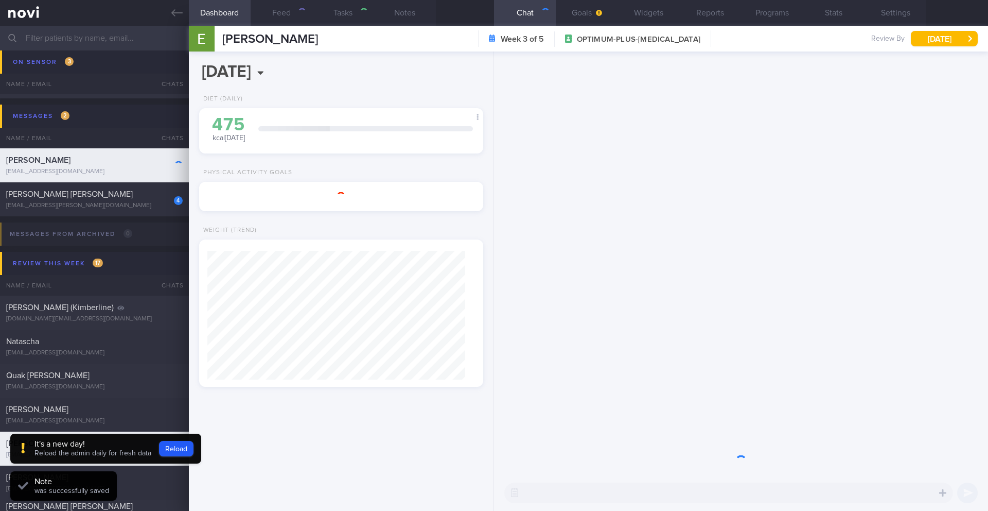
type input "22-25/8 Check if cut down on sugar and increased on non-starchy veg, check if t…"
type textarea "SUPPORT NEEDED: CHALLENGE: - OVERALL: ([DATE]) Constipation is getting slightly…"
type input "[DATE]"
type input "22-25/8 Check if cut down on sugar and increased on non-starchy veg, check if t…"
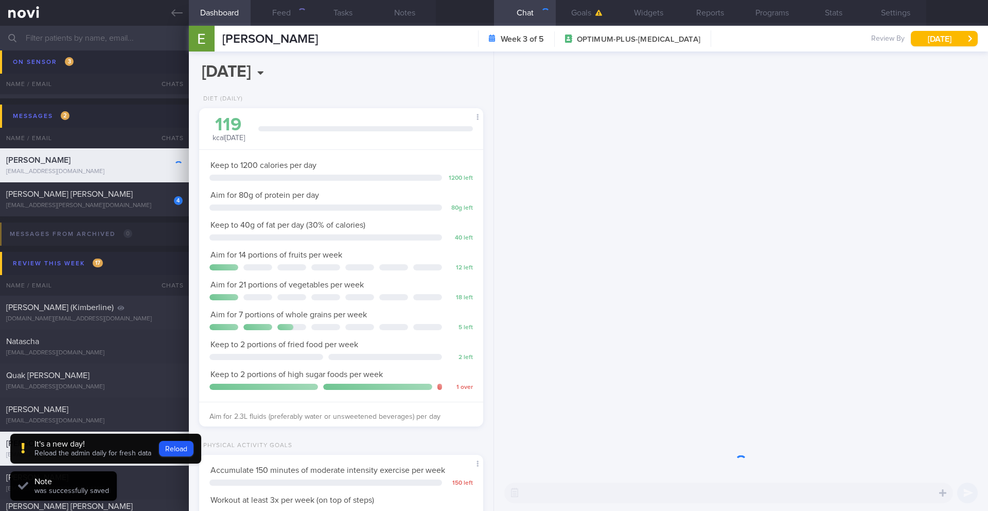
scroll to position [144, 258]
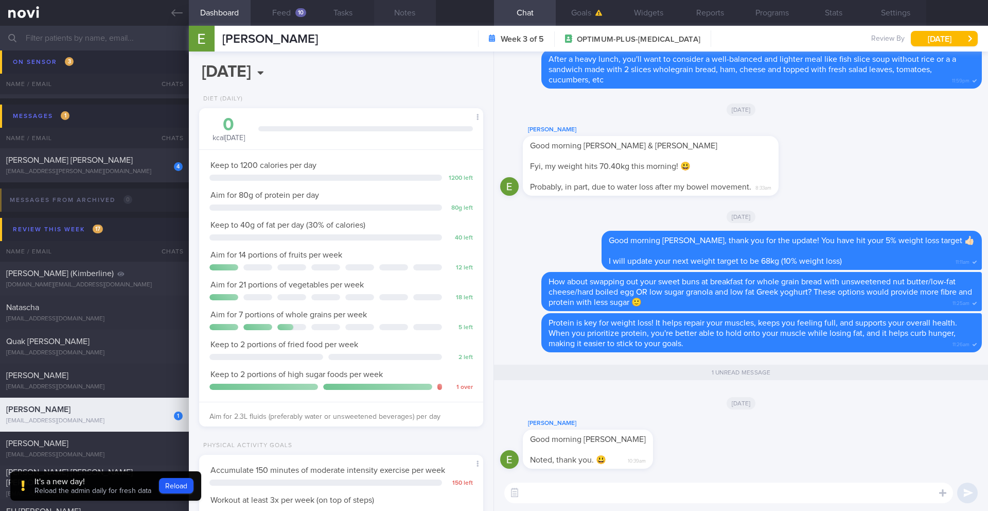
click at [405, 14] on button "Notes" at bounding box center [405, 13] width 62 height 26
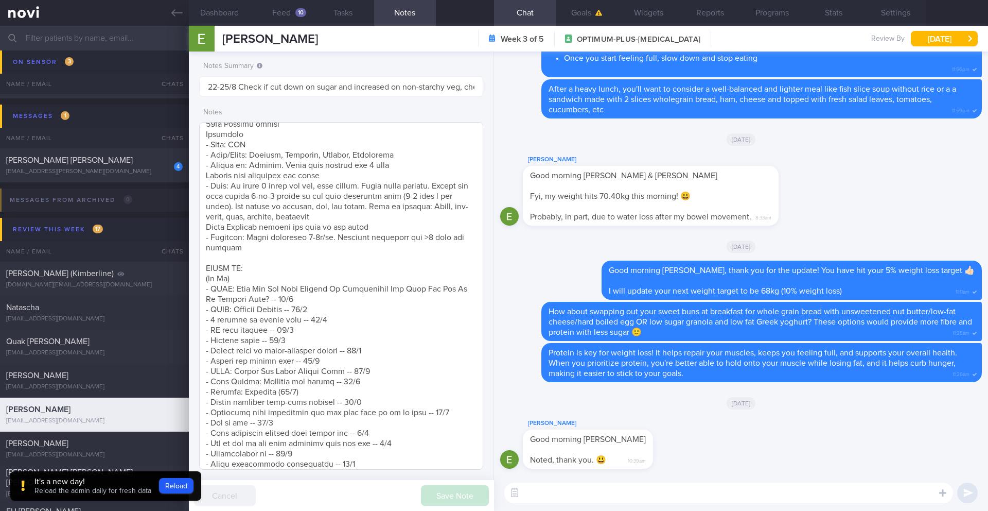
scroll to position [310, 0]
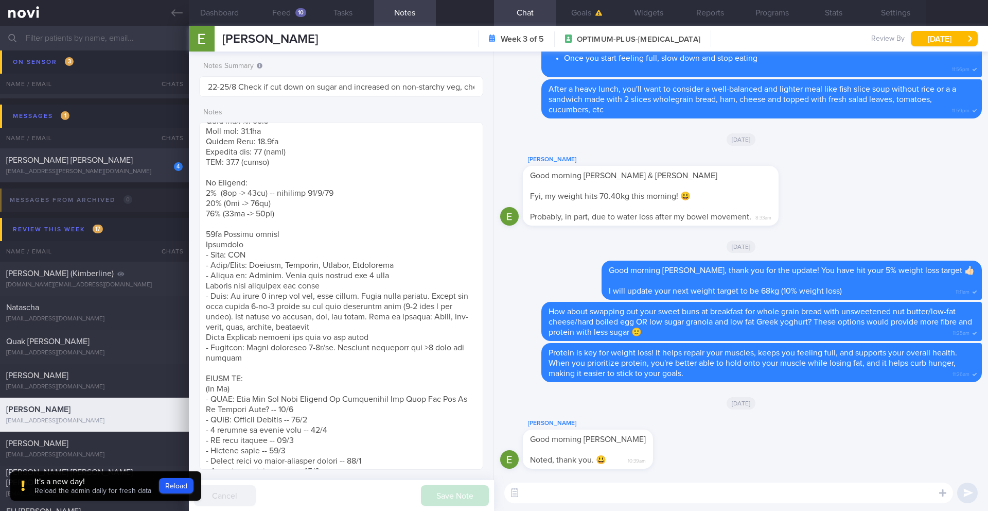
click at [148, 165] on div "4 [PERSON_NAME] [PERSON_NAME] [EMAIL_ADDRESS][PERSON_NAME][DOMAIN_NAME]" at bounding box center [94, 165] width 189 height 21
type input "25/8 NEW OP+"
type textarea "SUPPORT NEEDED: CHALLENGE: Doctor REVIEWS: ([DATE]) Tolerated [MEDICAL_DATA] 0.…"
type input "25/8 NEW OP+"
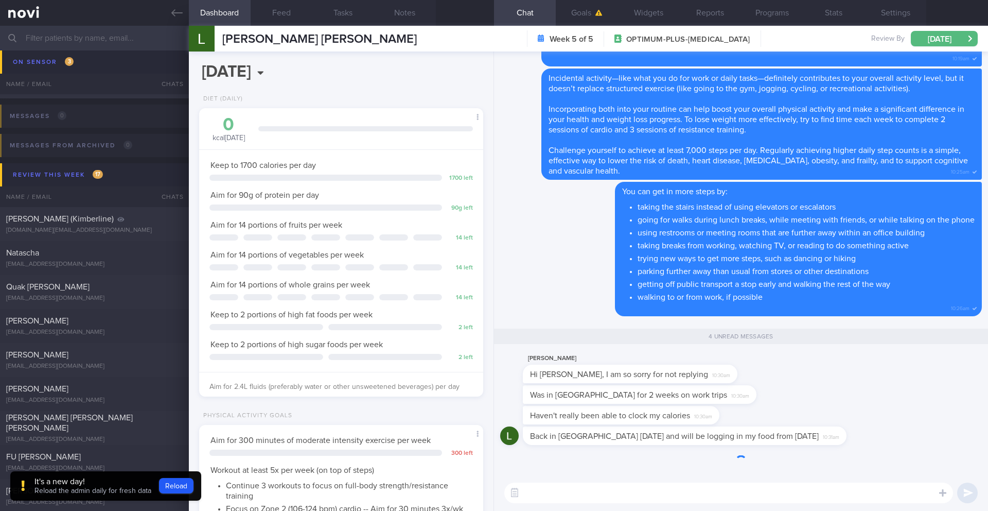
scroll to position [1, 0]
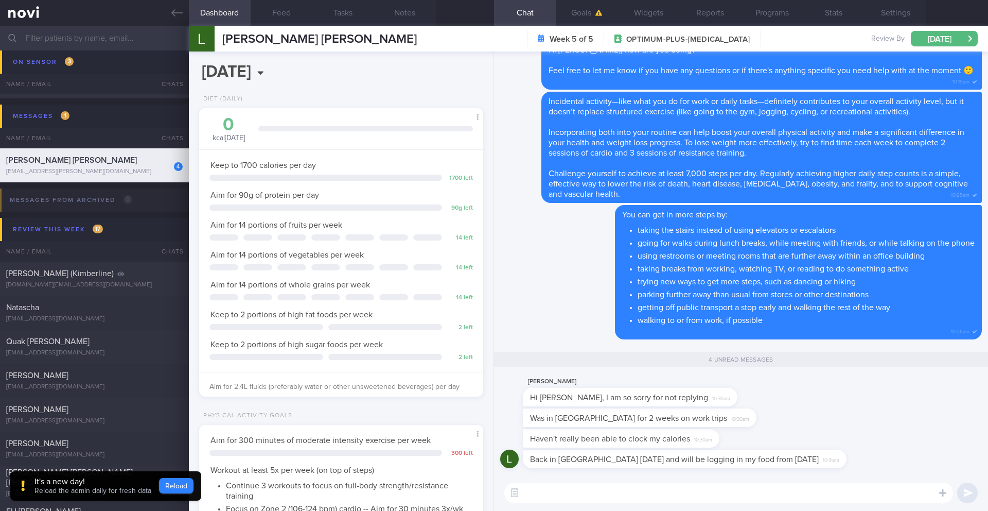
click at [190, 452] on button "Reload" at bounding box center [176, 485] width 34 height 15
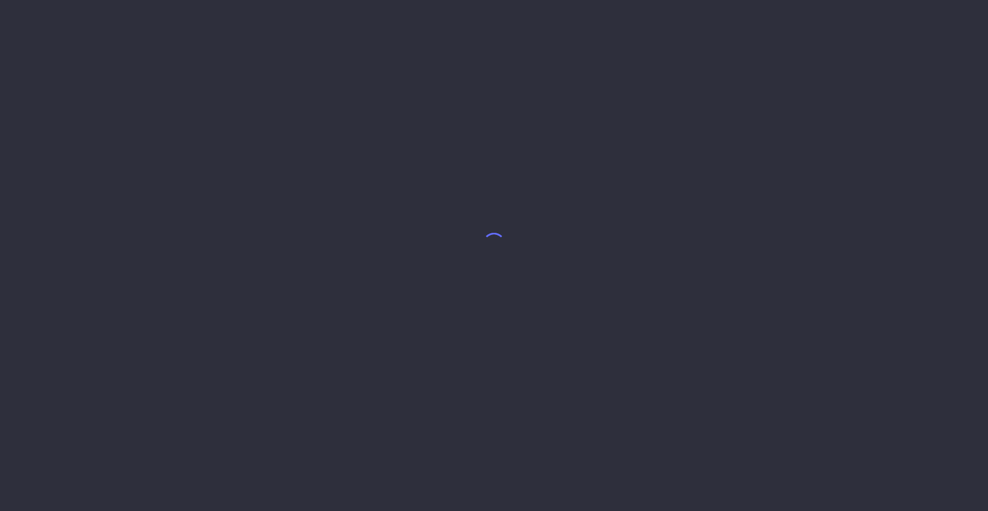
select select "7"
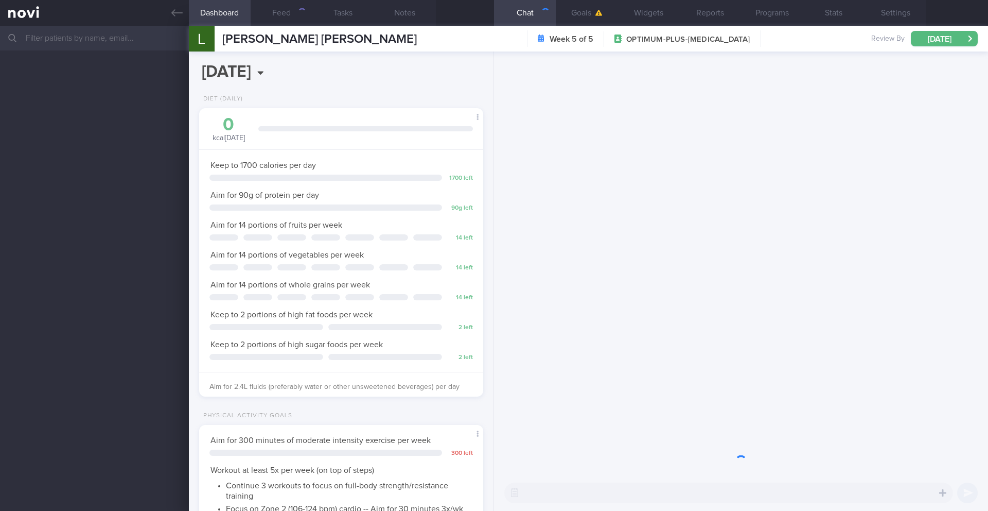
scroll to position [144, 258]
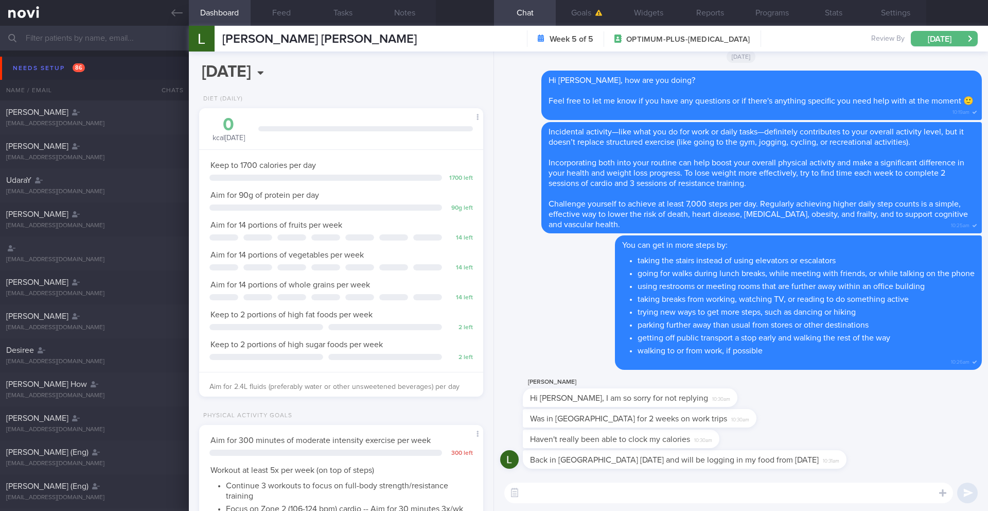
click at [583, 493] on textarea at bounding box center [729, 492] width 449 height 21
drag, startPoint x: 635, startPoint y: 490, endPoint x: 519, endPoint y: 488, distance: 115.3
click at [519, 488] on div "Chat Templates Admin [MEDICAL_DATA] Weight Nutrition Physical Activity Infograp…" at bounding box center [741, 493] width 494 height 36
type textarea "No problem, John. I understand. Let's focus on getting you back on track again 🙂"
click at [969, 493] on button "submit" at bounding box center [968, 492] width 21 height 21
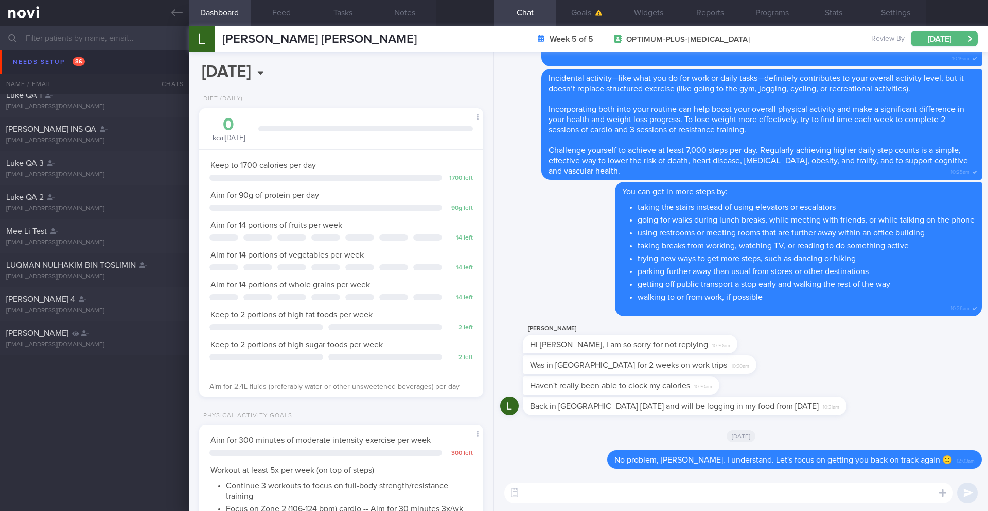
scroll to position [1543, 0]
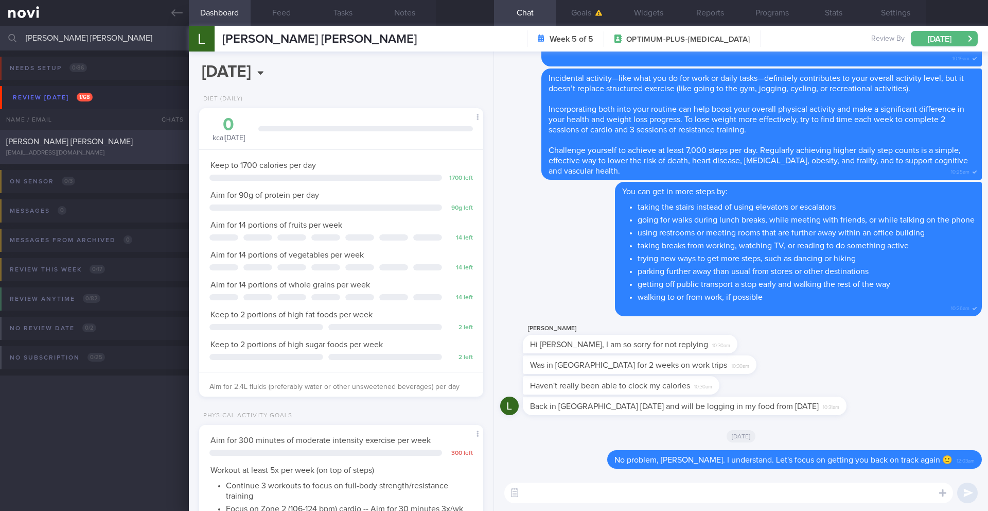
type input "[PERSON_NAME] [PERSON_NAME]"
click at [132, 151] on div "[EMAIL_ADDRESS][DOMAIN_NAME]" at bounding box center [94, 153] width 177 height 8
type input "18/8 Check logs and coach. Check on exercise"
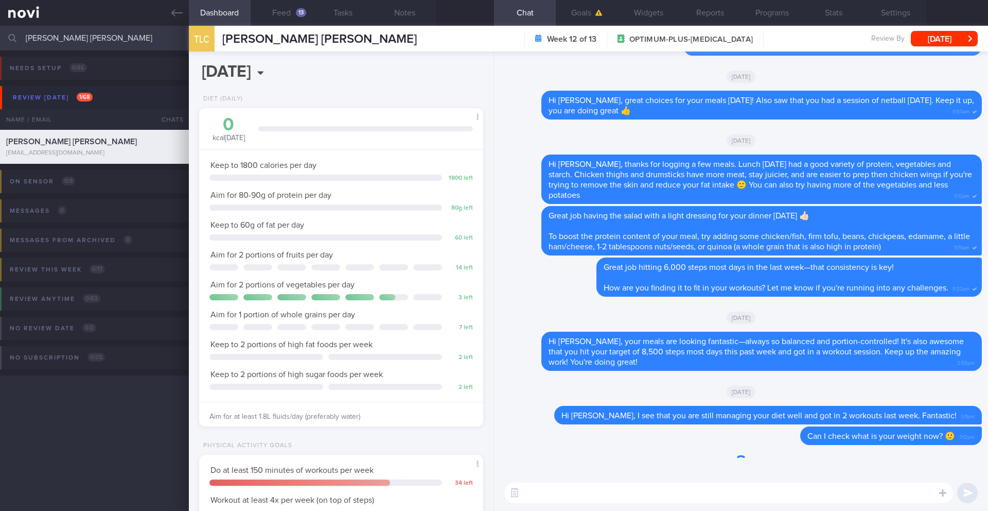
scroll to position [144, 258]
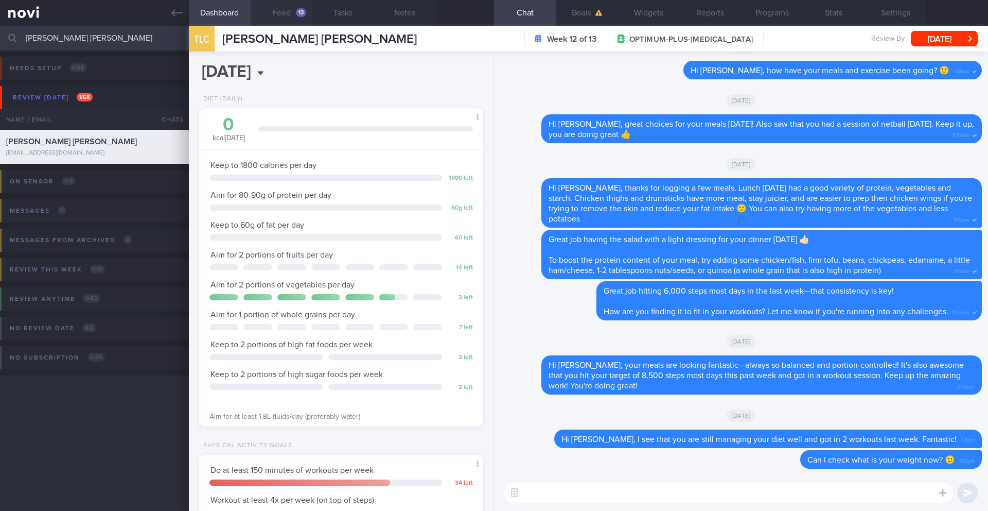
click at [279, 16] on button "Feed 13" at bounding box center [282, 13] width 62 height 26
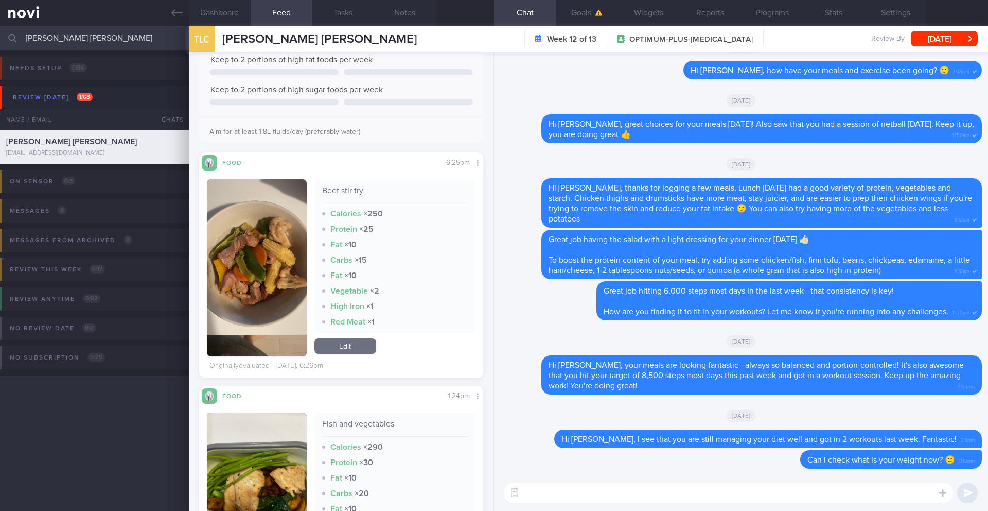
scroll to position [286, 0]
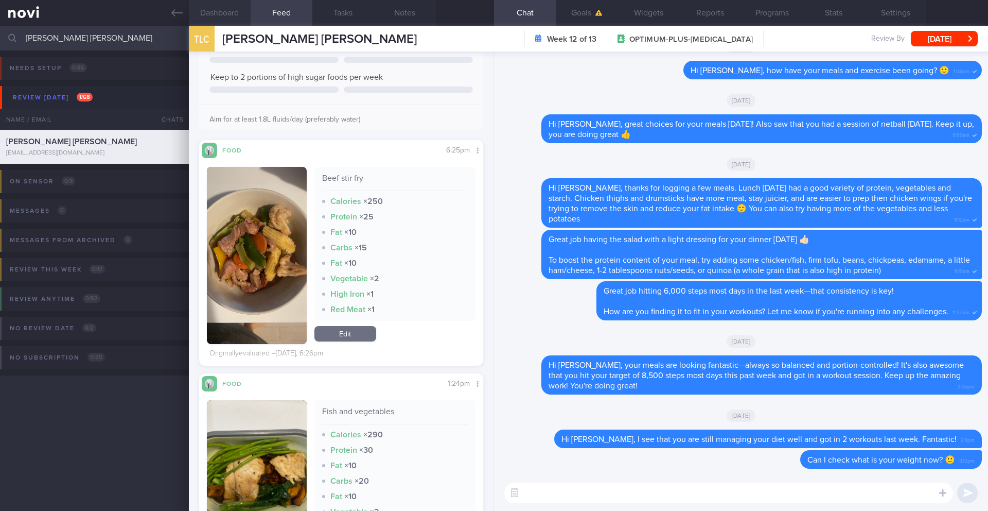
click at [229, 16] on button "Dashboard" at bounding box center [220, 13] width 62 height 26
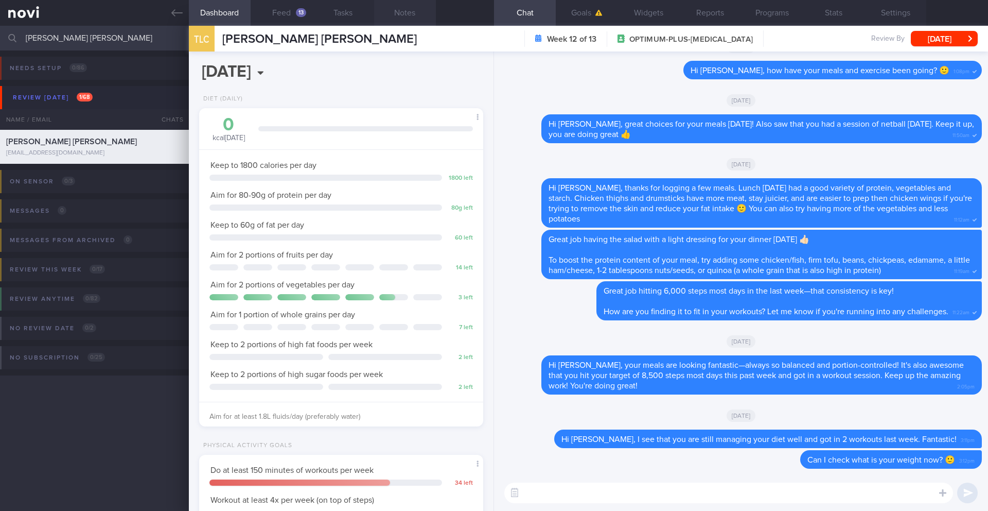
click at [409, 15] on button "Notes" at bounding box center [405, 13] width 62 height 26
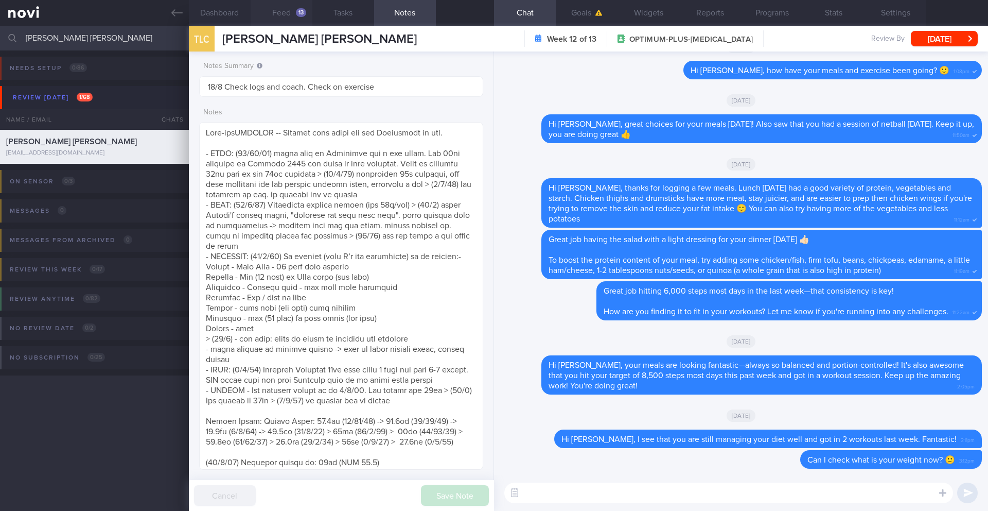
click at [291, 18] on button "Feed 13" at bounding box center [282, 13] width 62 height 26
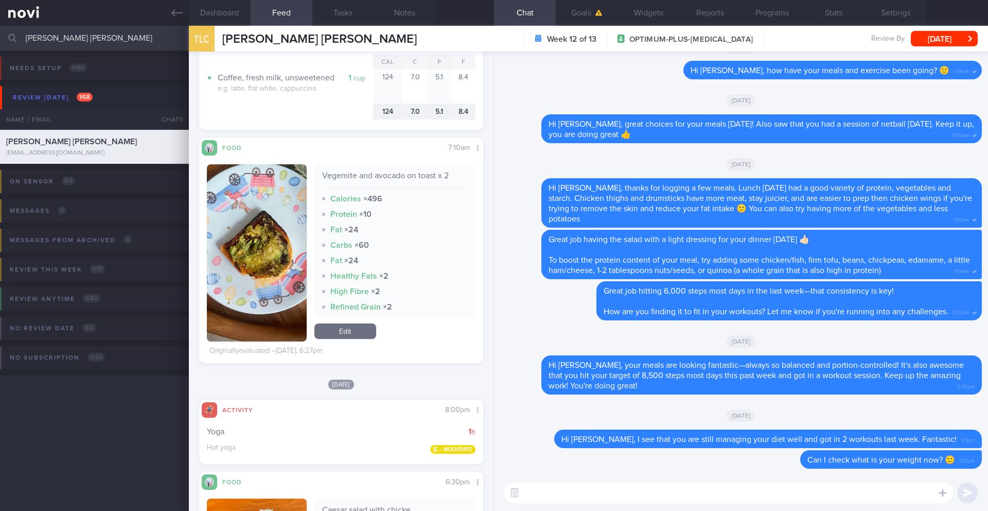
scroll to position [851, 0]
click at [626, 498] on textarea at bounding box center [729, 492] width 449 height 21
click at [629, 495] on textarea at bounding box center [729, 492] width 449 height 21
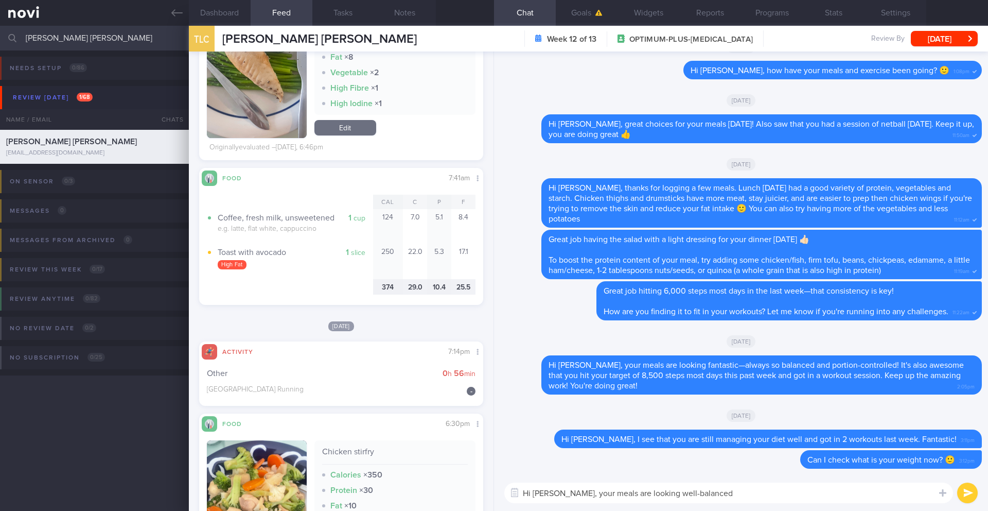
scroll to position [1656, 0]
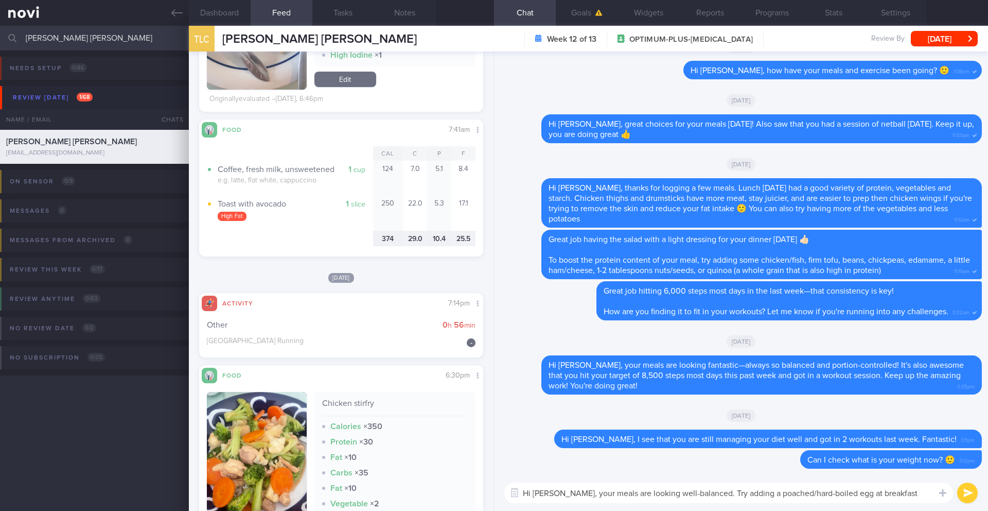
click at [833, 493] on textarea "Hi Leah, your meals are looking well-balanced. Try adding a poached/hard-boiled…" at bounding box center [729, 492] width 449 height 21
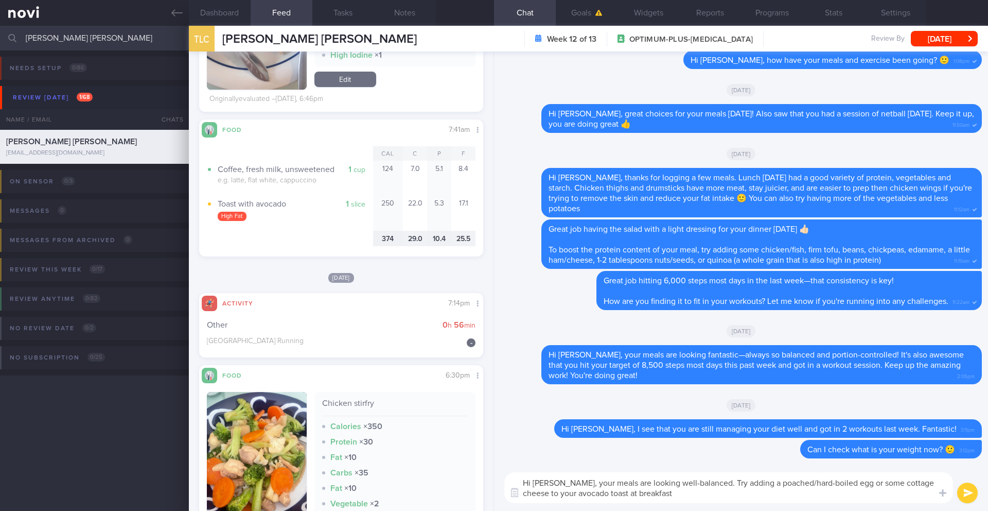
click at [801, 498] on textarea "Hi Leah, your meals are looking well-balanced. Try adding a poached/hard-boiled…" at bounding box center [729, 487] width 449 height 31
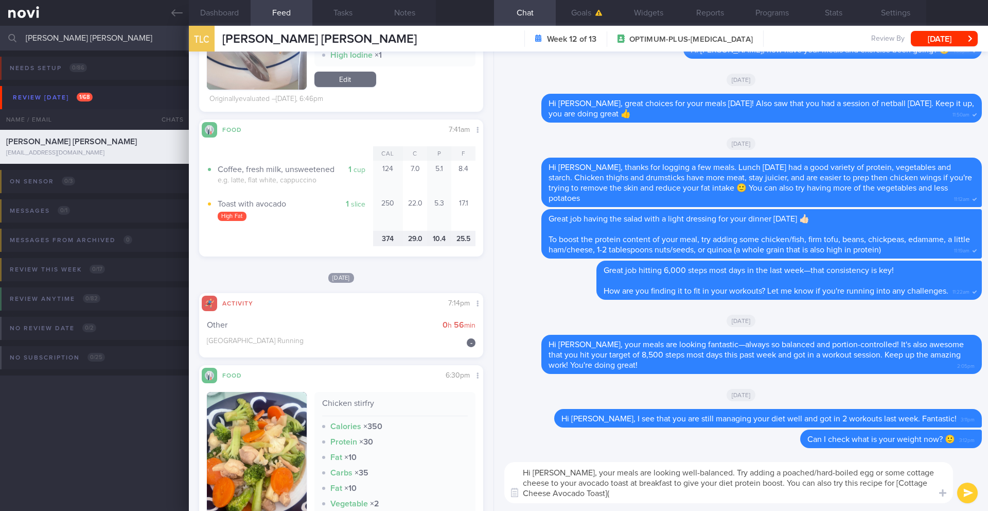
paste textarea "https://www.tiktok.com/@nourishedbynic/video/7346009321278377222?embed_source=1…"
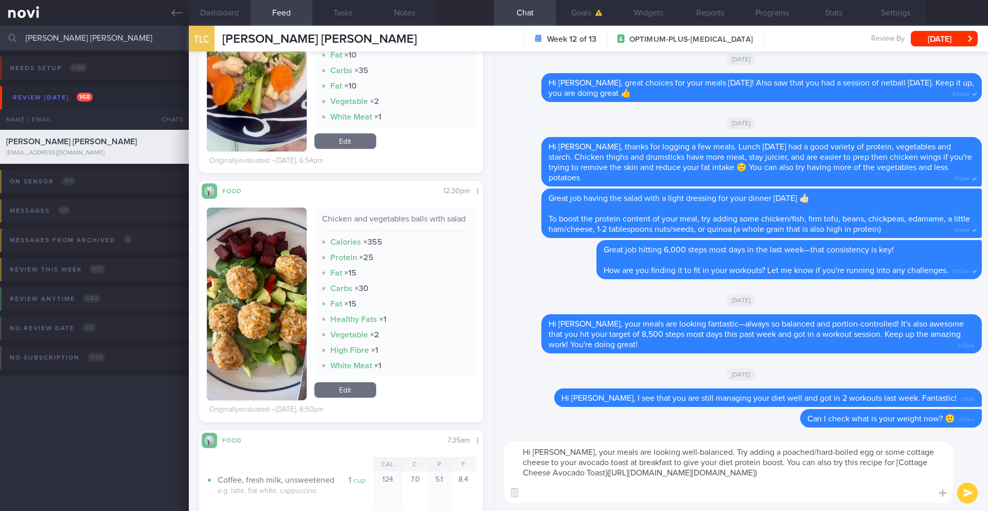
scroll to position [21, 0]
click at [881, 492] on textarea "Hi Leah, your meals are looking well-balanced. Try adding a poached/hard-boiled…" at bounding box center [729, 472] width 449 height 62
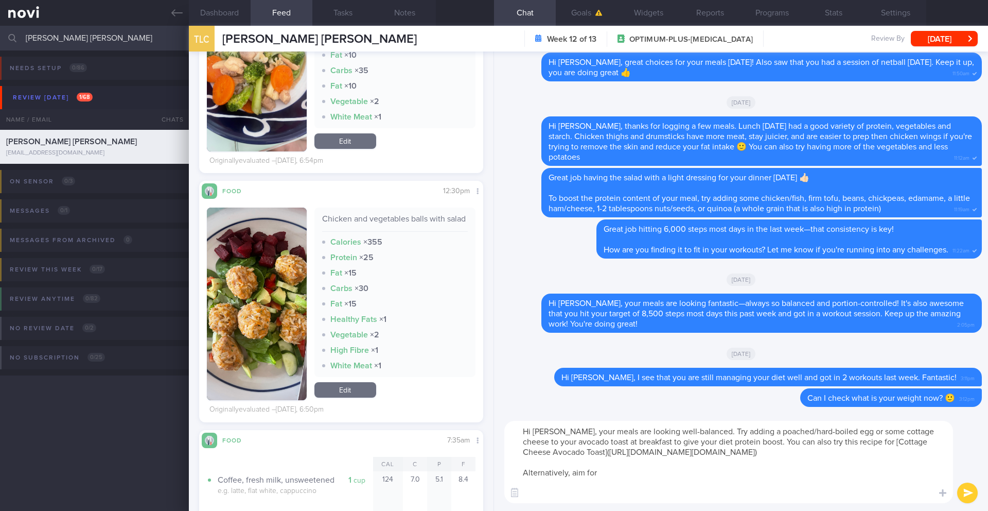
drag, startPoint x: 611, startPoint y: 494, endPoint x: 475, endPoint y: 484, distance: 136.3
click at [475, 484] on div "Dashboard Feed 15 Tasks Notes Chat Goals Widgets Reports Programs Stats Setting…" at bounding box center [589, 268] width 800 height 485
type textarea "Hi Leah, your meals are looking well-balanced. Try adding a poached/hard-boiled…"
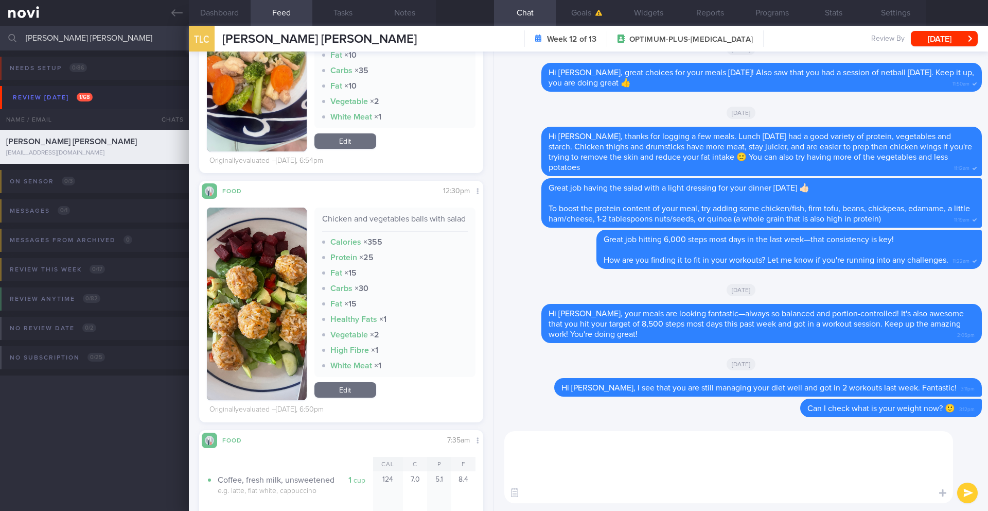
scroll to position [0, 0]
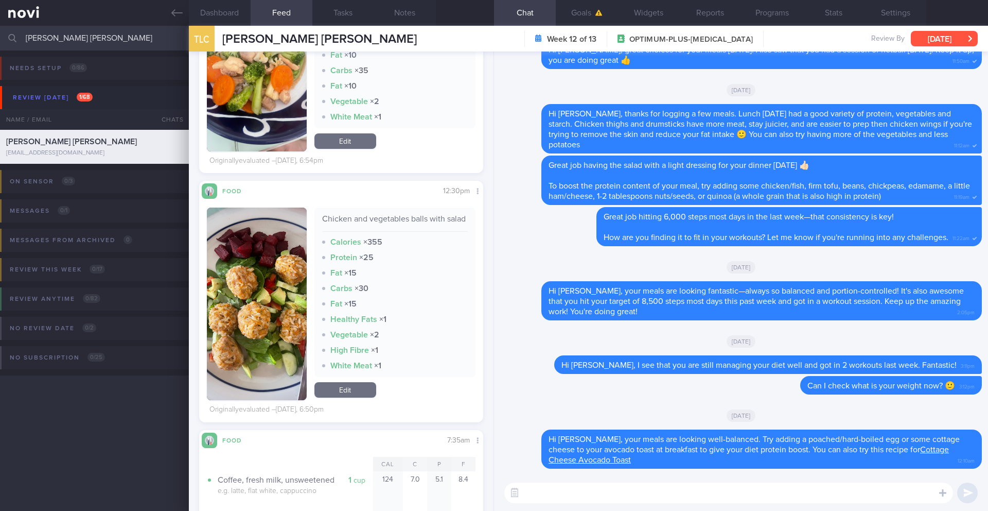
click at [963, 41] on button "[DATE]" at bounding box center [944, 38] width 67 height 15
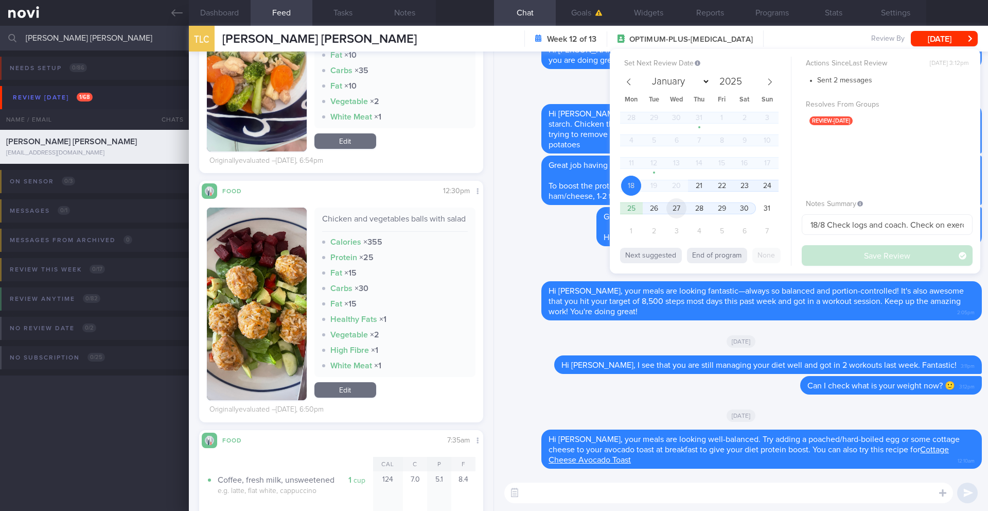
click at [679, 210] on span "27" at bounding box center [677, 208] width 20 height 20
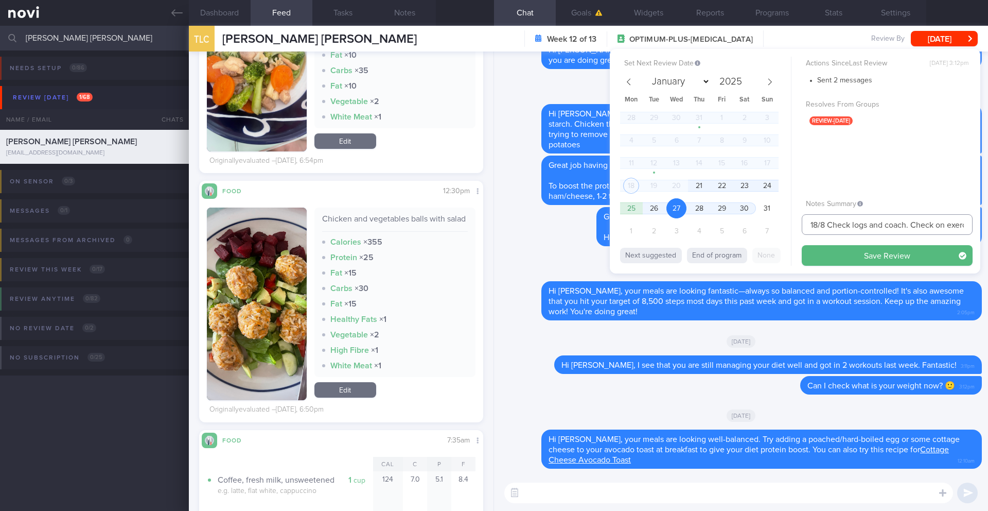
drag, startPoint x: 818, startPoint y: 227, endPoint x: 801, endPoint y: 225, distance: 16.5
click at [801, 225] on div "Set Next Review Date 27 Aug 2025 January February March April May June July Aug…" at bounding box center [795, 161] width 371 height 224
type input "27/8 Check logs and coach. Check on exercise"
click at [895, 263] on button "Save Review" at bounding box center [887, 255] width 171 height 21
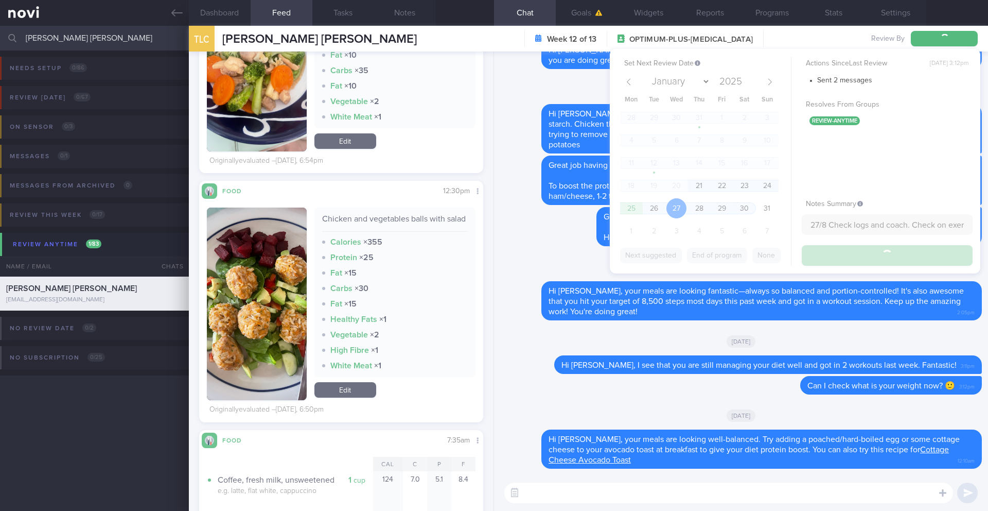
type input "27/8 Check logs and coach. Check on exercise"
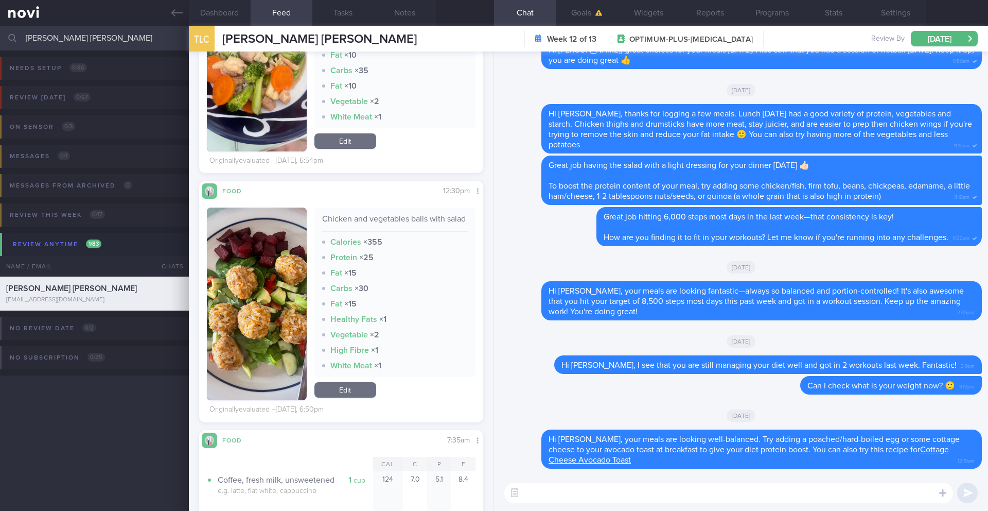
click at [74, 41] on input "[PERSON_NAME] [PERSON_NAME]" at bounding box center [494, 38] width 988 height 25
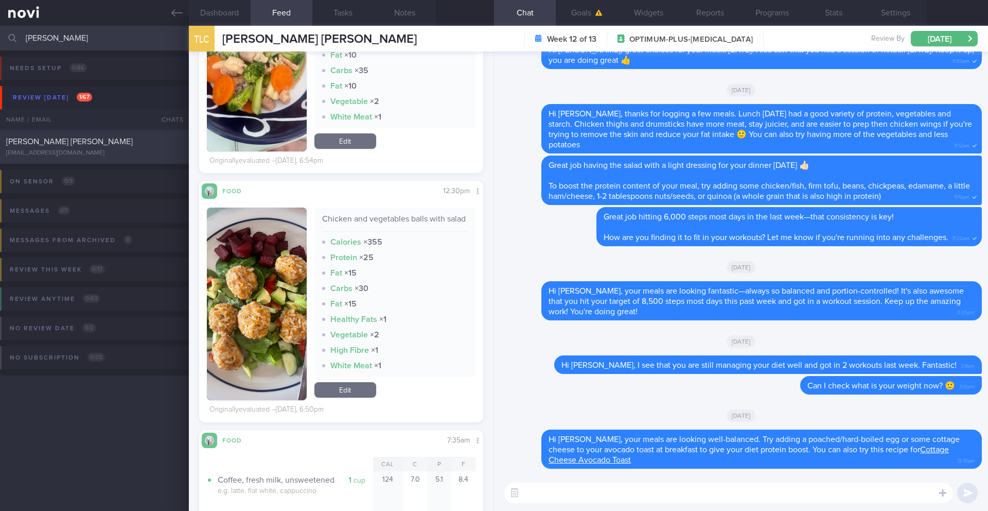
type input "Rachel Burke"
click at [110, 150] on div "[EMAIL_ADDRESS][DOMAIN_NAME]" at bounding box center [94, 153] width 177 height 8
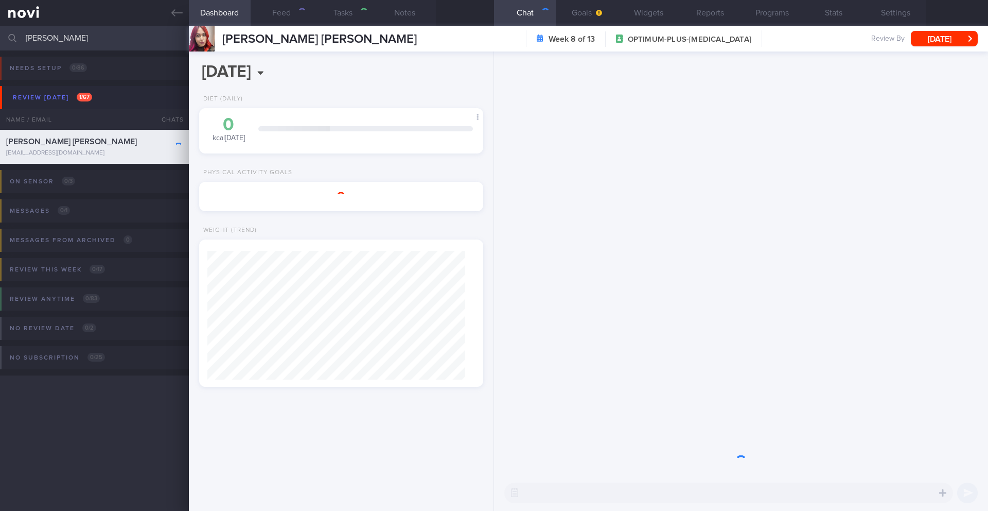
type input "18/8 Check for logs or if have any questionss"
type textarea "SUPPORT NEEDED: Not sure but will have questions over time CHALLENGE: Disciplin…"
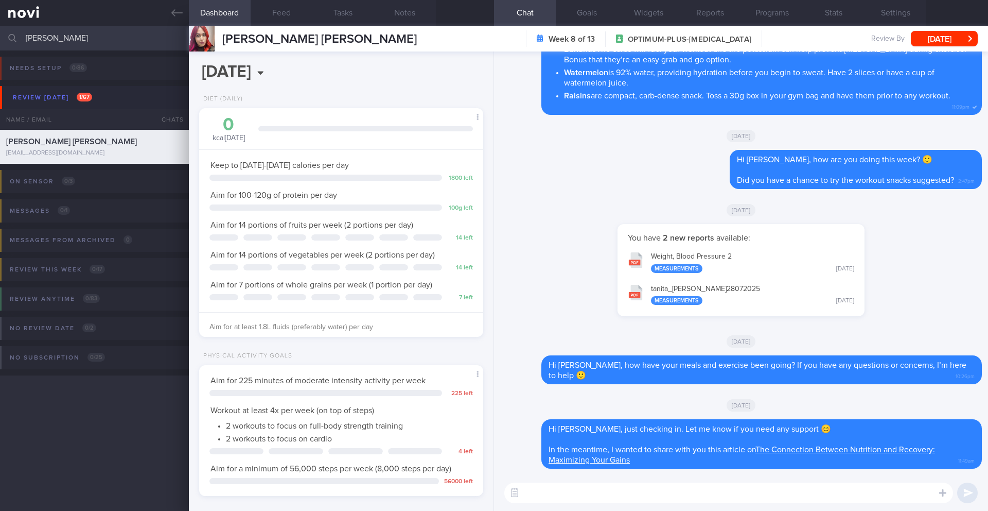
scroll to position [144, 258]
click at [281, 14] on button "Feed" at bounding box center [282, 13] width 62 height 26
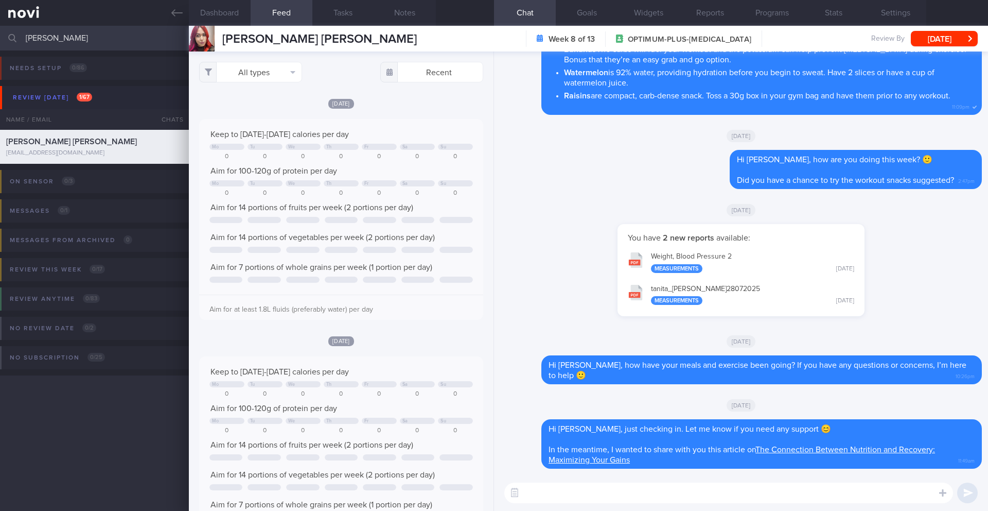
click at [617, 499] on textarea at bounding box center [729, 492] width 449 height 21
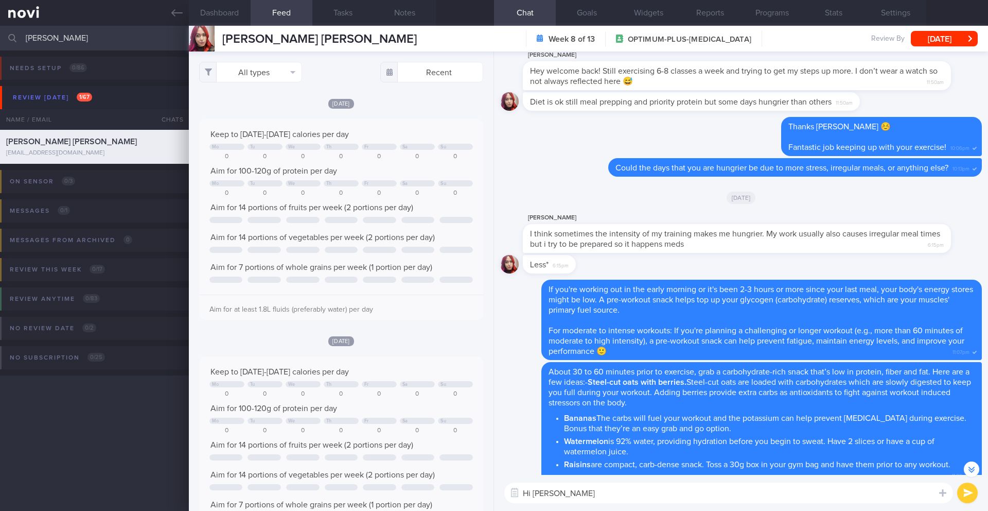
scroll to position [-404, 0]
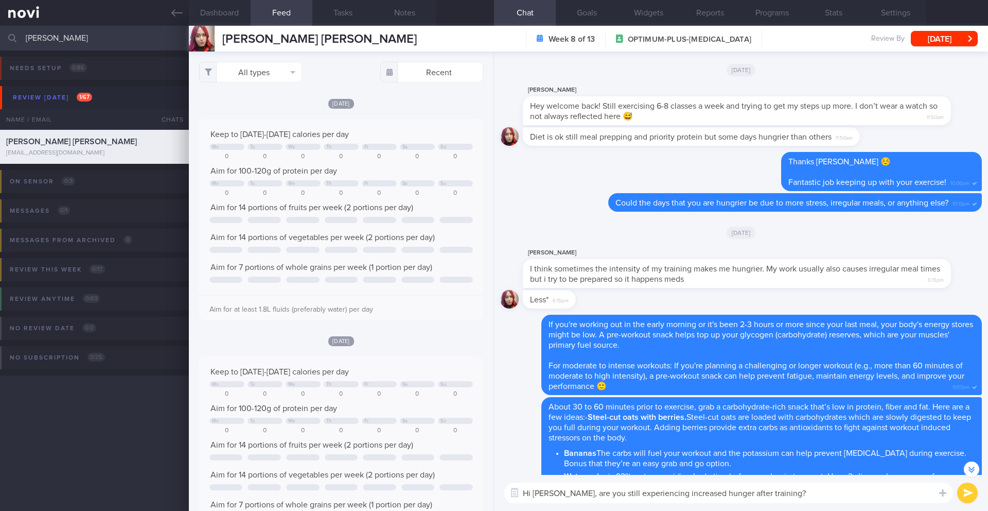
drag, startPoint x: 719, startPoint y: 493, endPoint x: 814, endPoint y: 492, distance: 95.2
click at [814, 492] on textarea "Hi Rachel, are you still experiencing increased hunger after training?" at bounding box center [729, 492] width 449 height 21
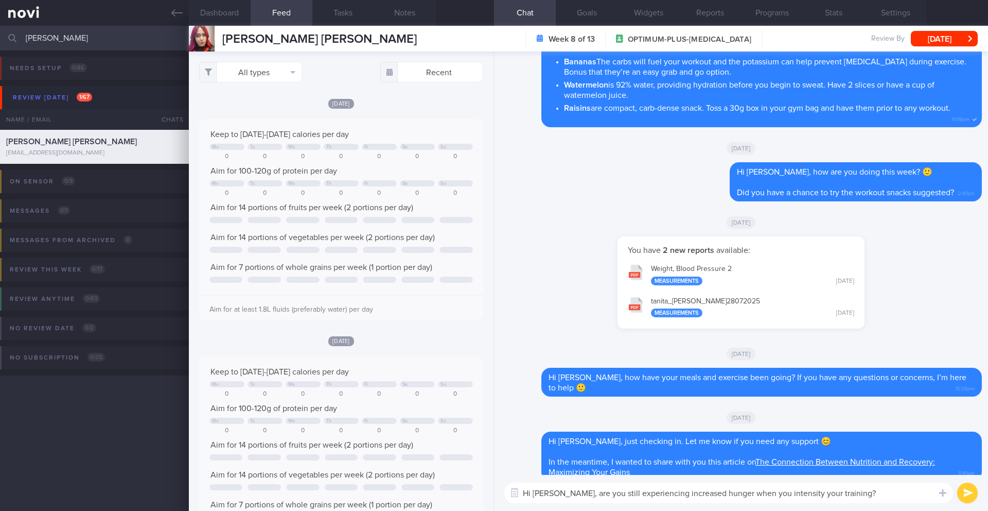
scroll to position [0, 0]
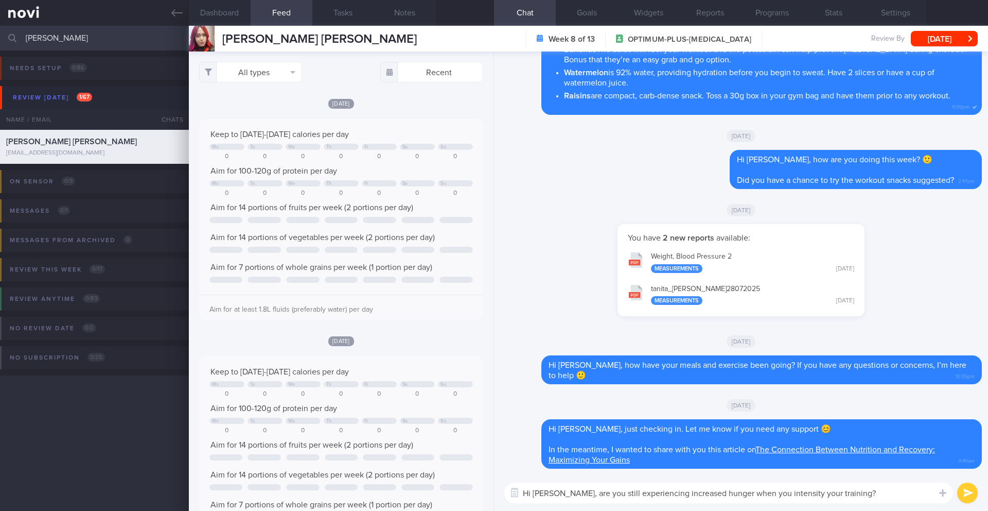
type textarea "Hi Rachel, are you still experiencing increased hunger when you intensity your …"
click at [967, 492] on button "submit" at bounding box center [968, 492] width 21 height 21
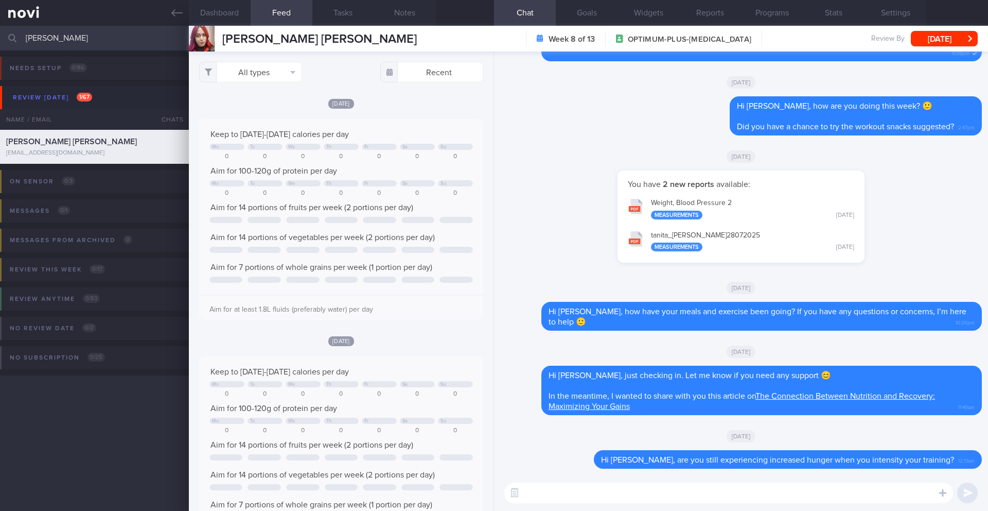
click at [931, 48] on div "Burke Rachel Elaine Burke Rachel Elaine rainead2@gmail.com Week 8 of 13 OPTIMUM…" at bounding box center [589, 39] width 800 height 26
click at [934, 39] on button "[DATE]" at bounding box center [944, 38] width 67 height 15
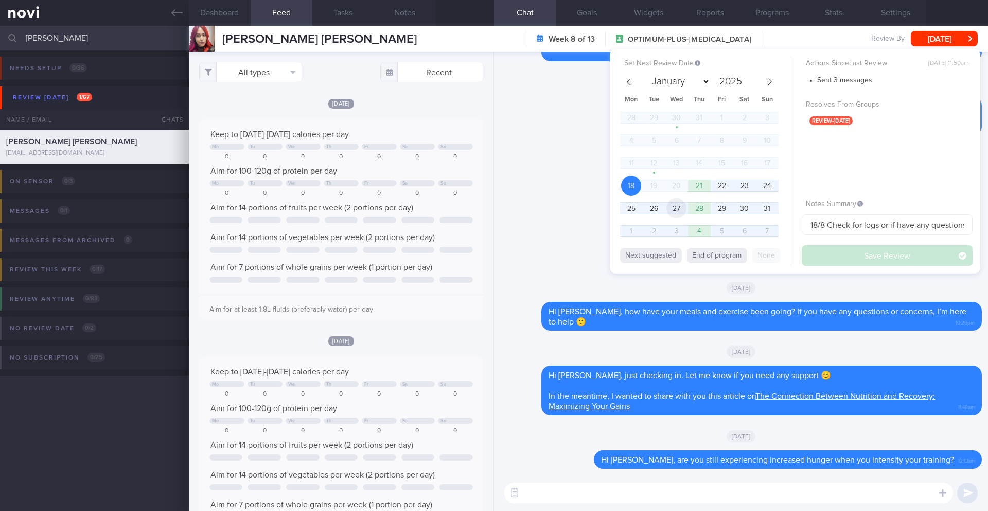
click at [680, 202] on span "27" at bounding box center [677, 208] width 20 height 20
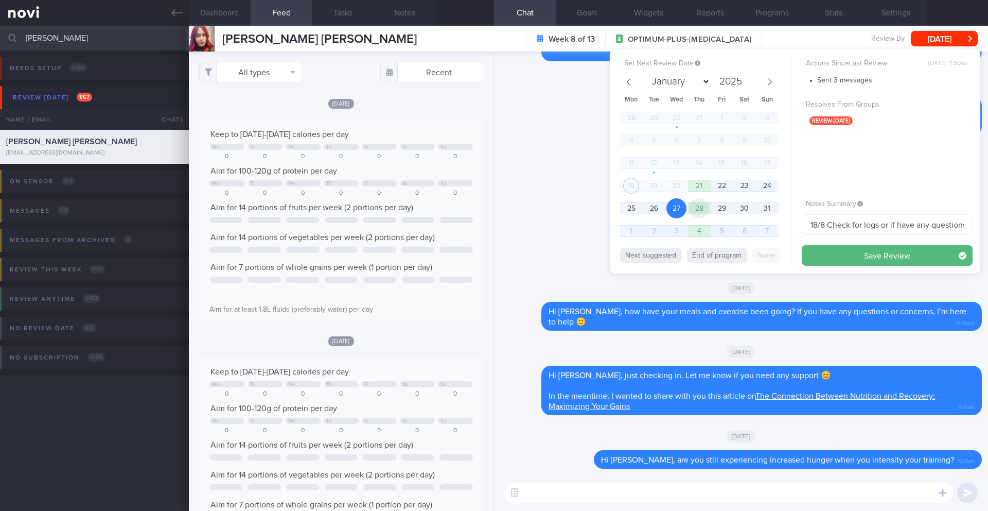
click at [709, 212] on span "28" at bounding box center [699, 208] width 20 height 20
drag, startPoint x: 817, startPoint y: 224, endPoint x: 796, endPoint y: 223, distance: 20.6
click at [796, 223] on div "Set Next Review Date 28 Aug 2025 January February March April May June July Aug…" at bounding box center [795, 161] width 371 height 224
type input "28/8 Check for logs or if have any questionss"
click at [830, 258] on button "Save Review" at bounding box center [887, 255] width 171 height 21
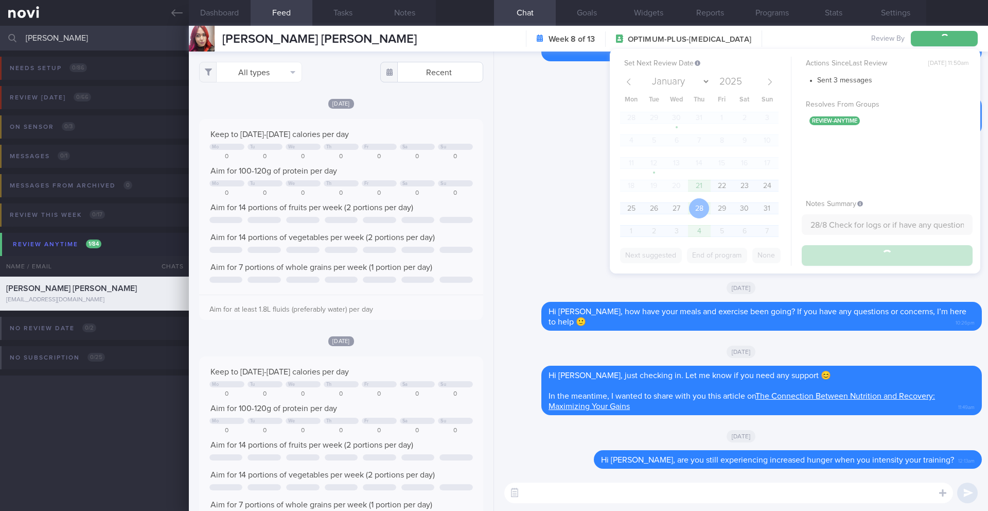
type input "28/8 Check for logs or if have any questionss"
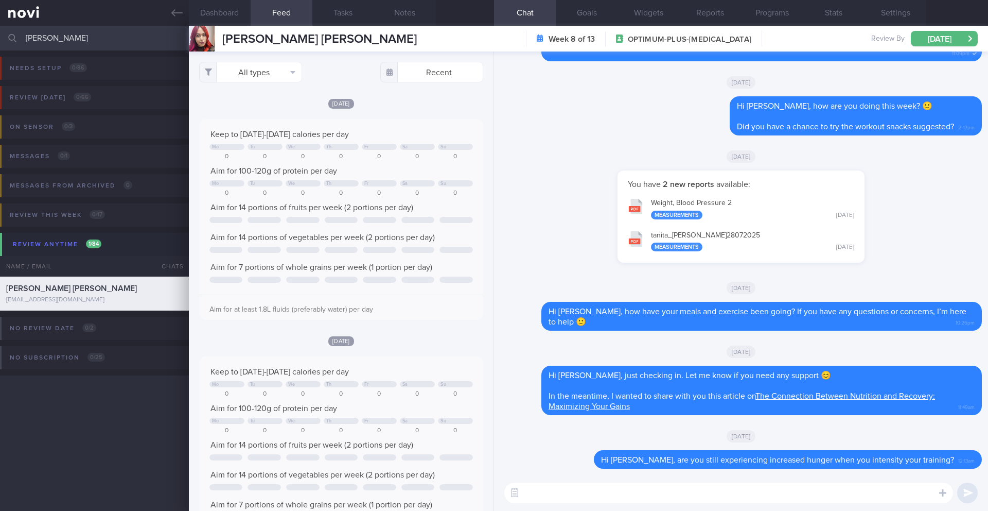
click at [102, 38] on input "Rachel Burke" at bounding box center [494, 38] width 988 height 25
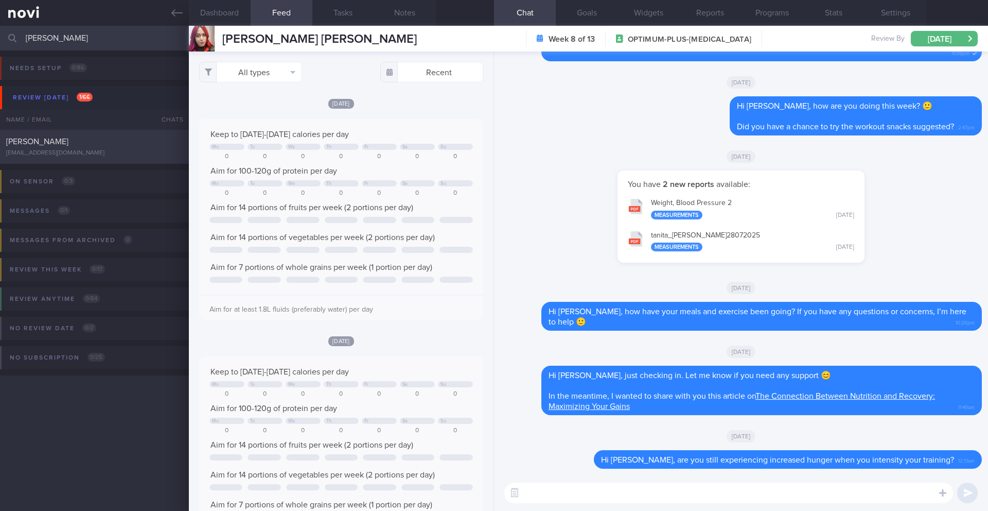
type input "[PERSON_NAME]"
click at [104, 144] on div "[PERSON_NAME]" at bounding box center [93, 141] width 174 height 10
type input "20/8 KIV Dig Supp"
type textarea "SUPPORT NEEDED: CHALLENGE: OVERALL: (16/7/25) lesser nausea now, esp in the mor…"
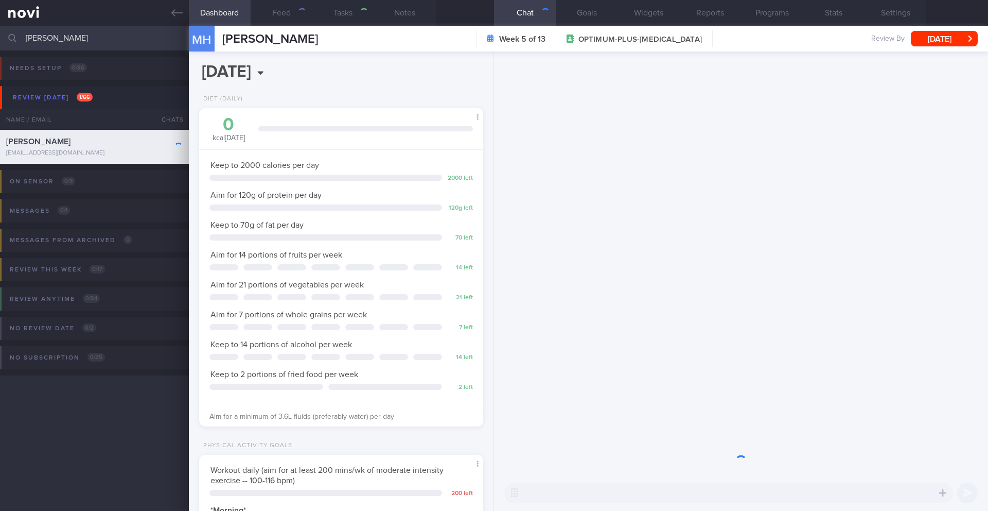
scroll to position [144, 258]
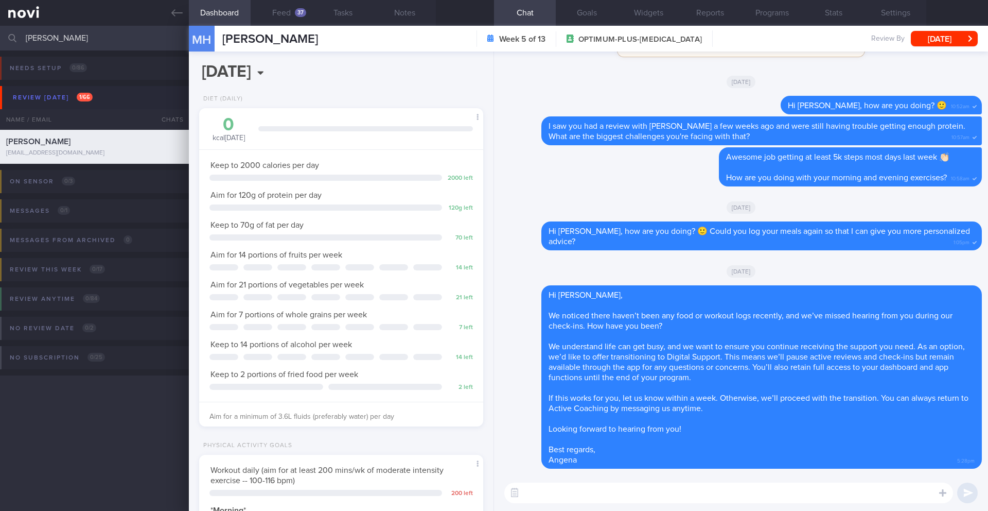
click at [563, 487] on textarea at bounding box center [729, 492] width 449 height 21
paste textarea "Hi _____, You have been transitioned to Digital Support. While there will no lo…"
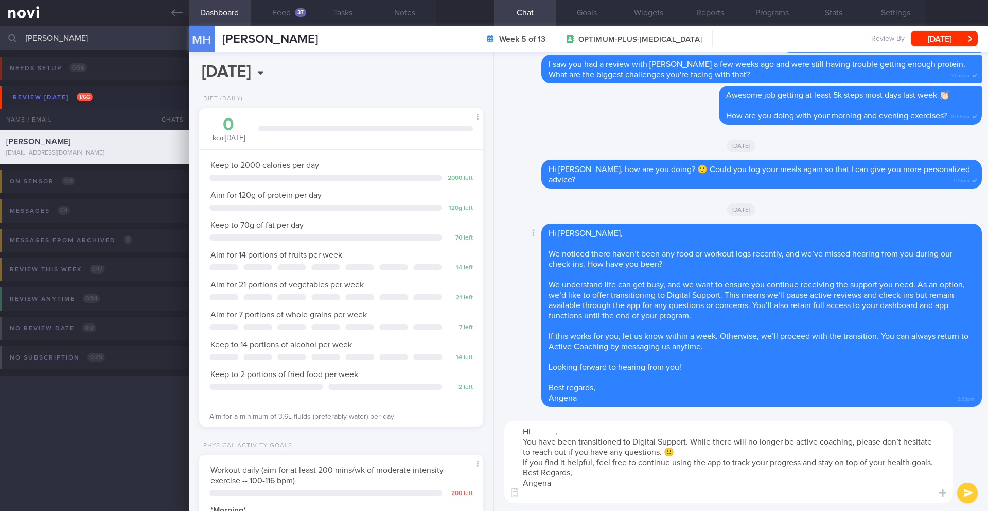
scroll to position [10, 0]
click at [576, 465] on textarea "Hi _____, You have been transitioned to Digital Support. While there will no lo…" at bounding box center [729, 462] width 449 height 82
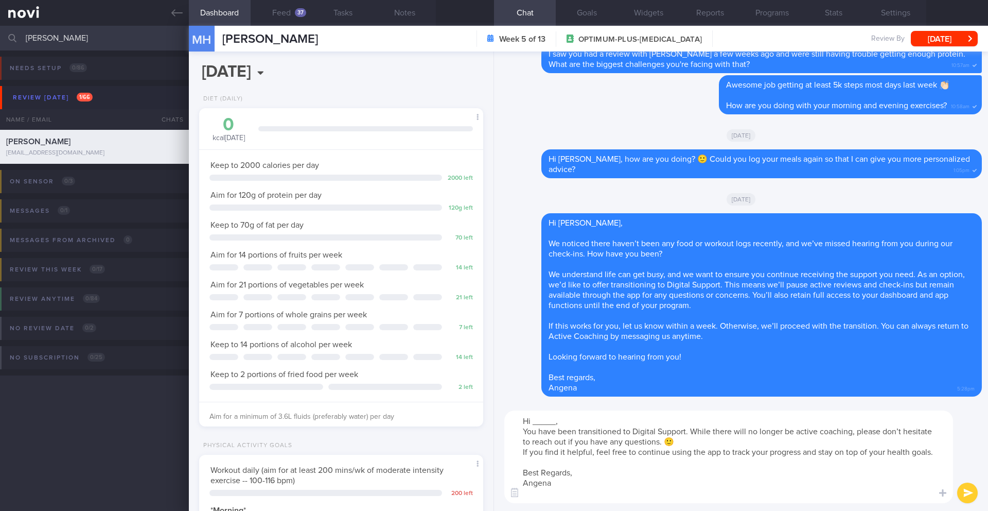
click at [718, 429] on textarea "Hi _____, You have been transitioned to Digital Support. While there will no lo…" at bounding box center [729, 456] width 449 height 93
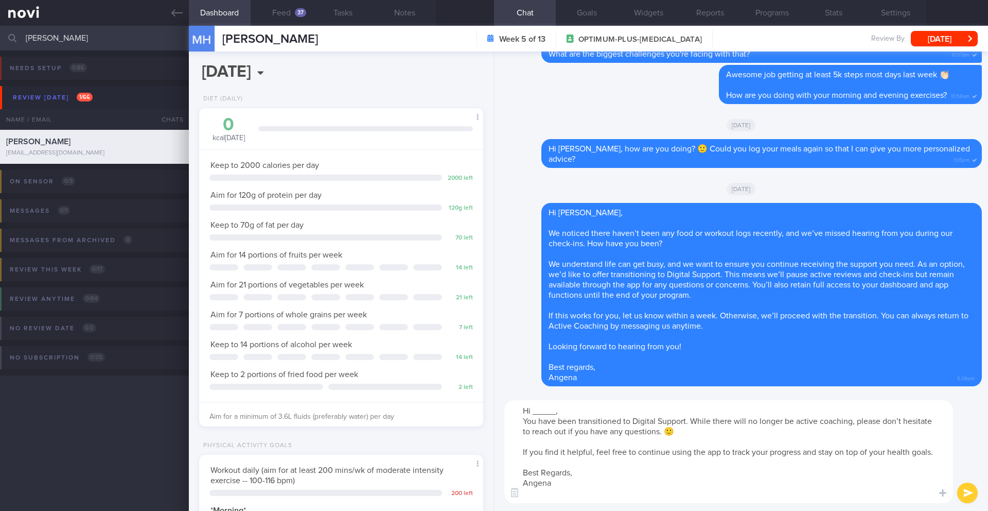
scroll to position [0, 0]
click at [623, 411] on textarea "Hi _____, You have been transitioned to Digital Support. While there will no lo…" at bounding box center [729, 451] width 449 height 103
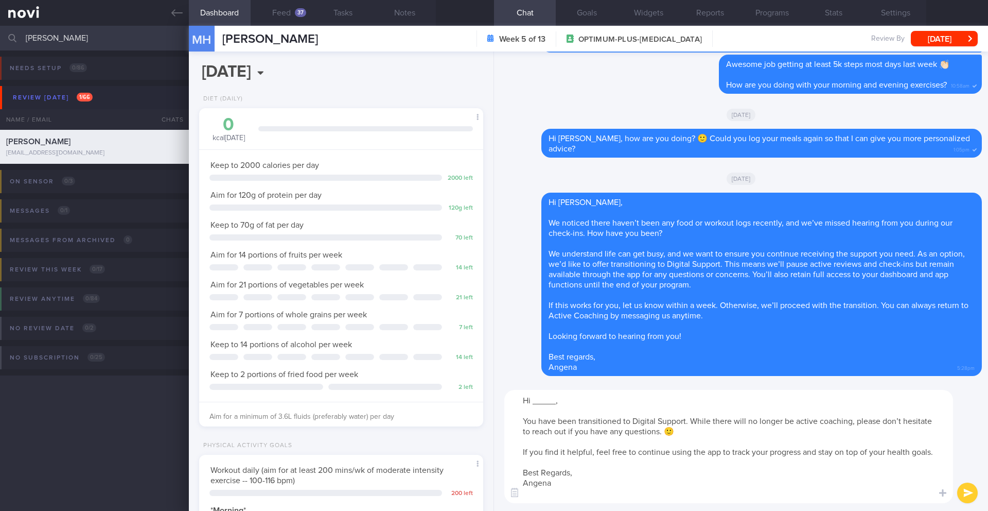
drag, startPoint x: 555, startPoint y: 404, endPoint x: 535, endPoint y: 404, distance: 20.6
click at [535, 404] on textarea "Hi _____, You have been transitioned to Digital Support. While there will no lo…" at bounding box center [729, 446] width 449 height 113
type textarea "Hi Michelle, You have been transitioned to Digital Support. While there will no…"
click at [965, 493] on button "submit" at bounding box center [968, 492] width 21 height 21
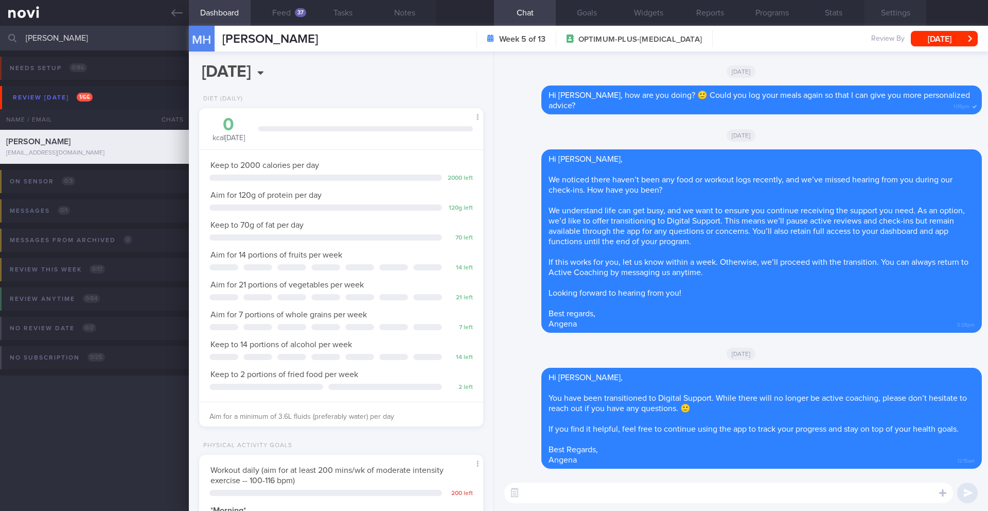
click at [908, 14] on button "Settings" at bounding box center [896, 13] width 62 height 26
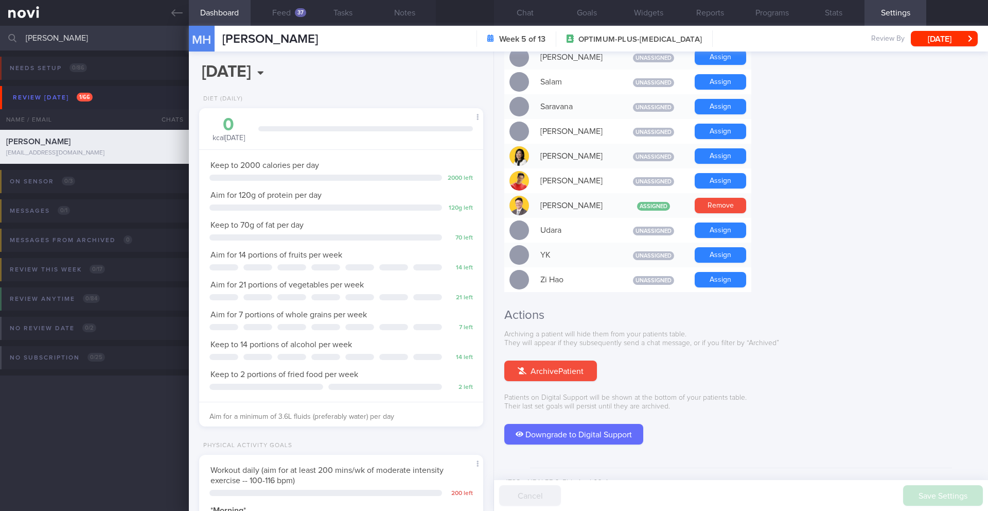
scroll to position [844, 0]
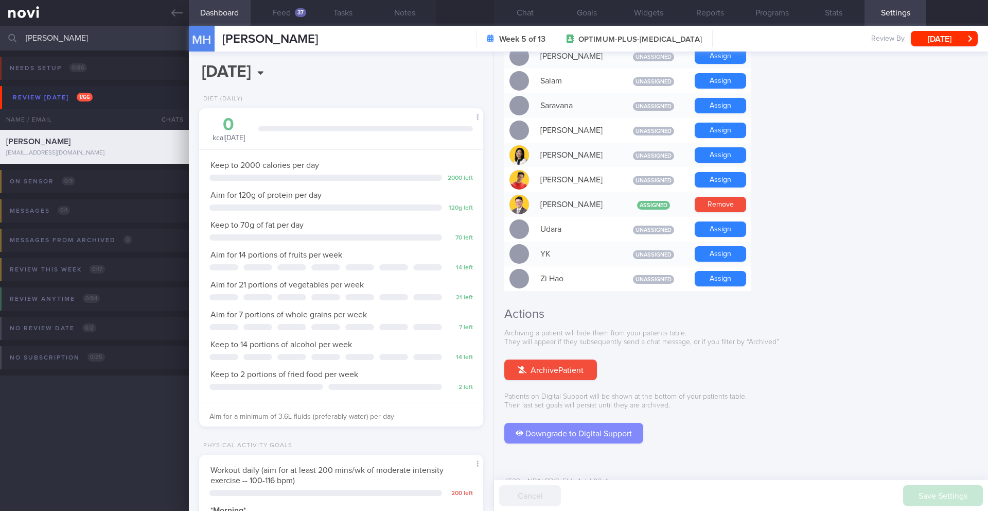
click at [612, 423] on button "Downgrade to Digital Support" at bounding box center [574, 433] width 139 height 21
